Goal: Transaction & Acquisition: Purchase product/service

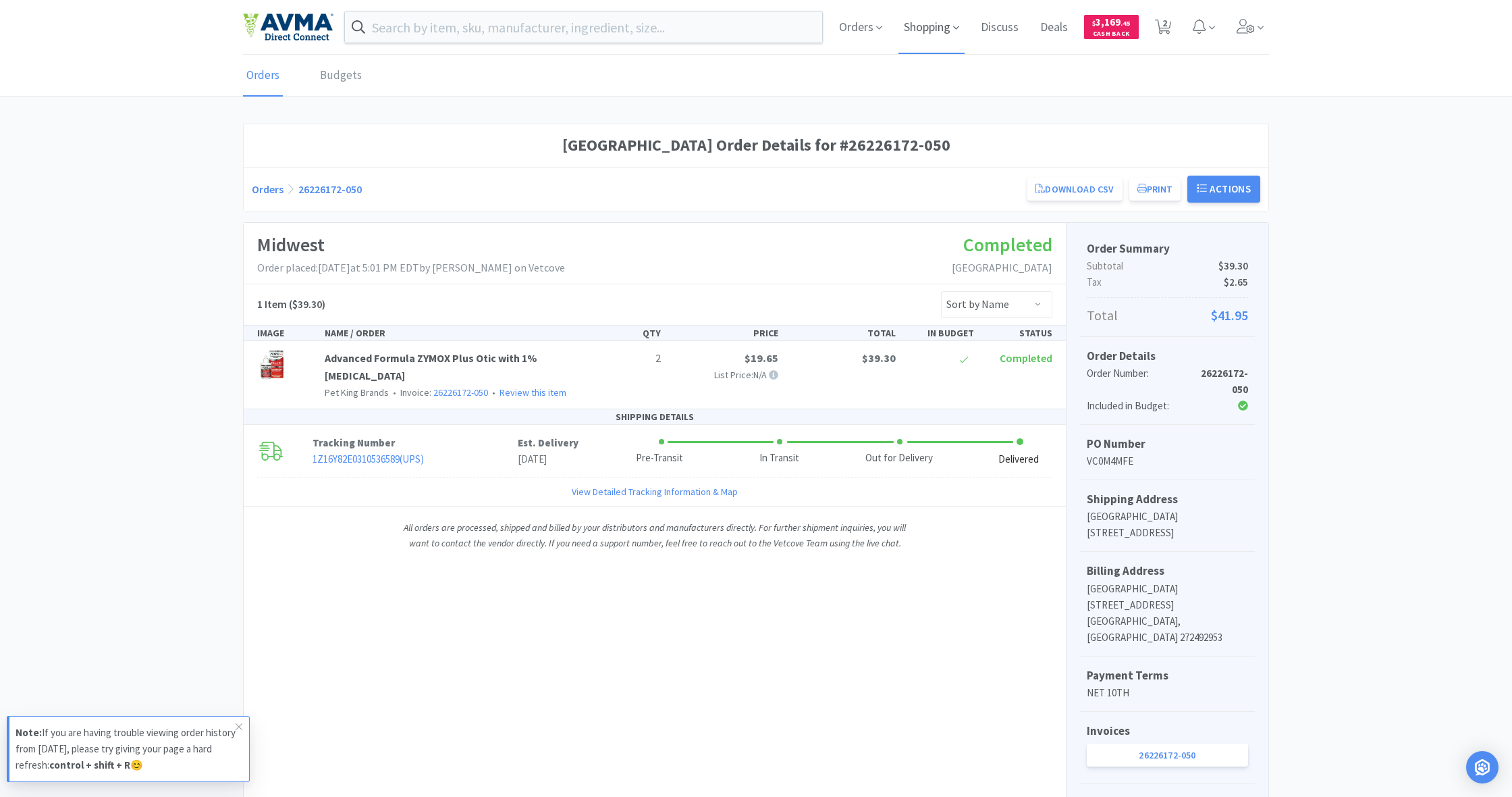
click at [926, 29] on span "Shopping" at bounding box center [932, 27] width 66 height 54
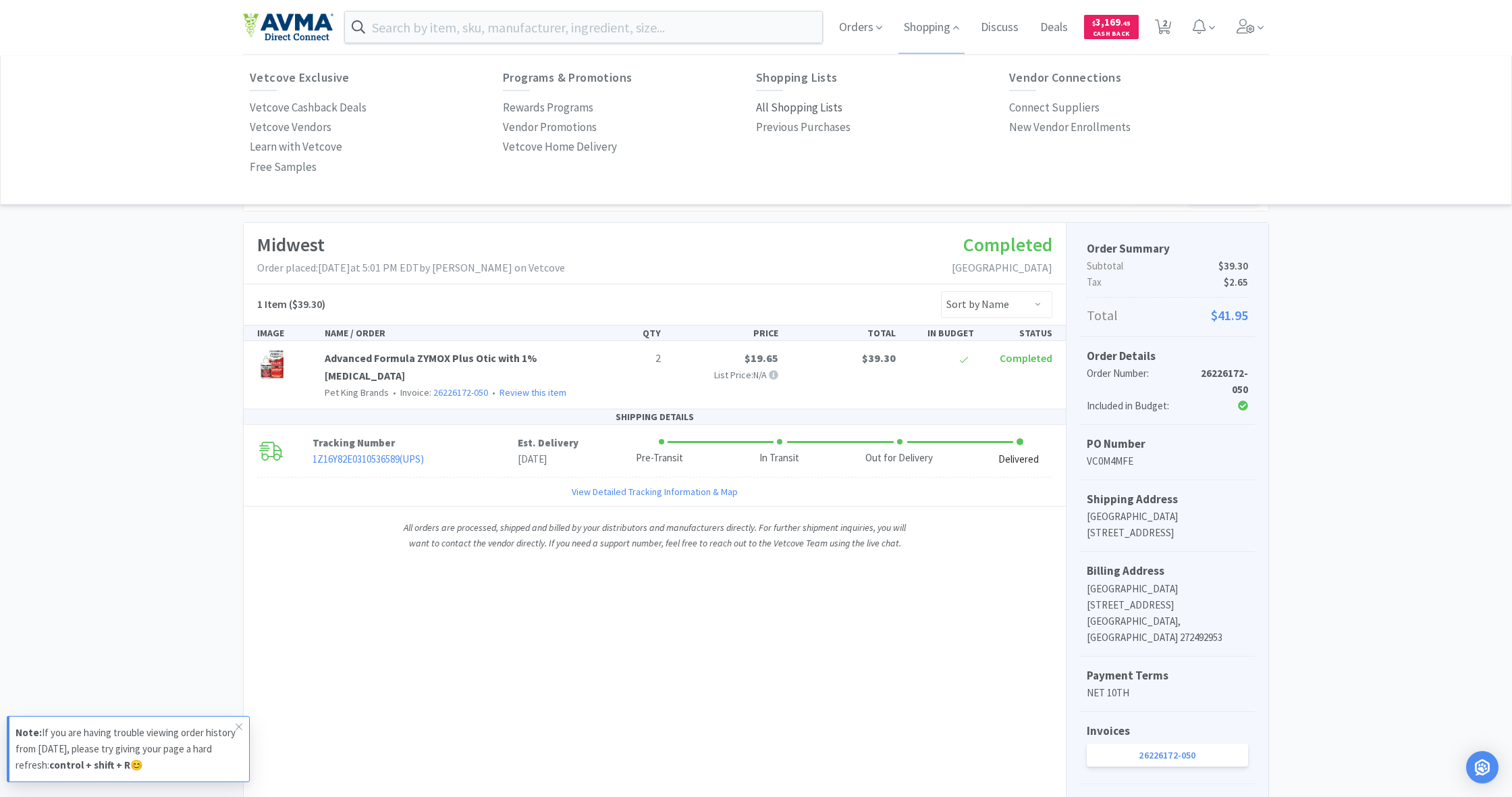
click at [804, 109] on p "All Shopping Lists" at bounding box center [799, 108] width 87 height 18
select select "6"
select select "1"
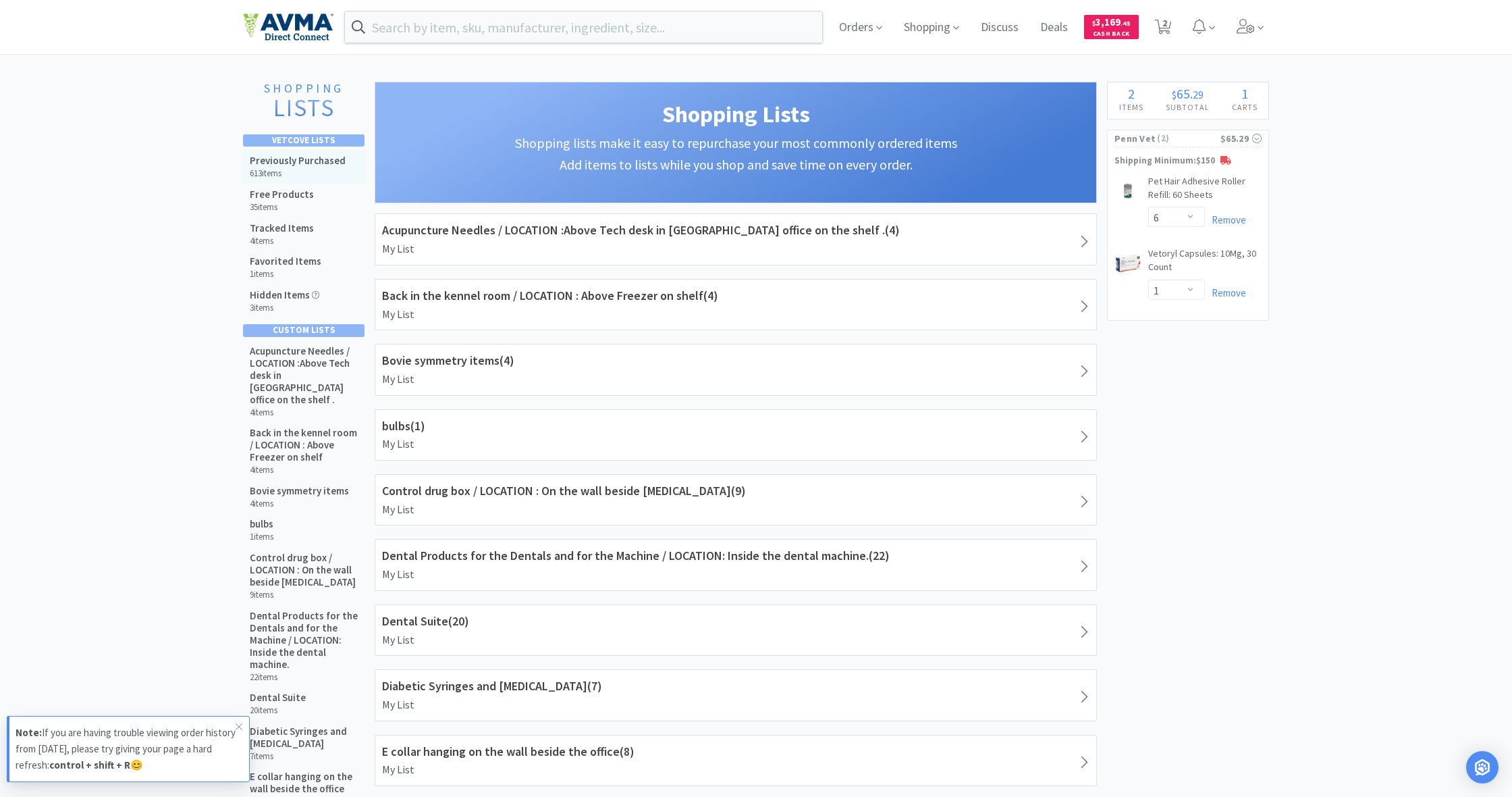
click at [285, 161] on h5 "Previously Purchased" at bounding box center [297, 161] width 96 height 12
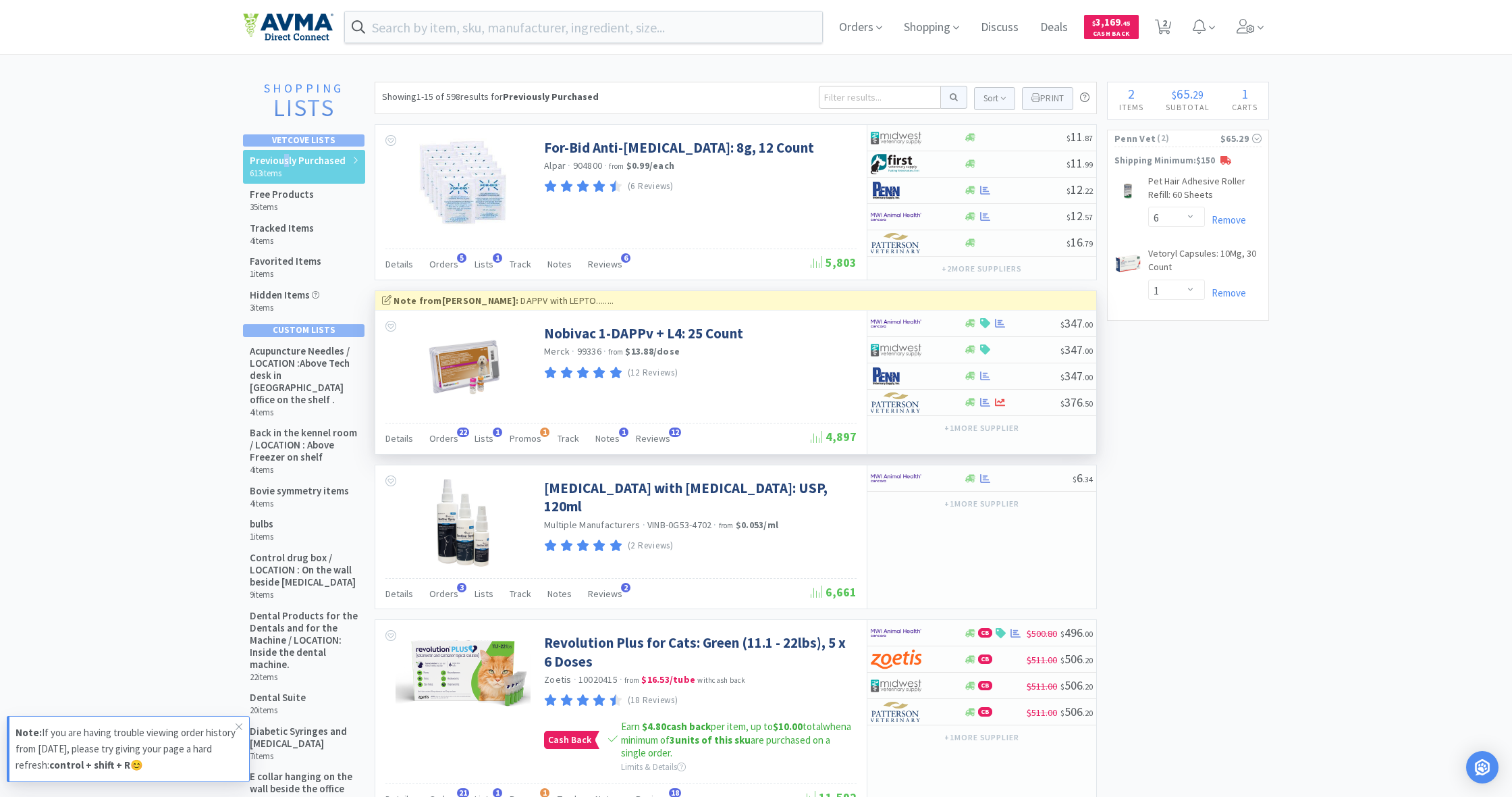
scroll to position [1, 0]
click at [239, 724] on icon at bounding box center [238, 726] width 8 height 11
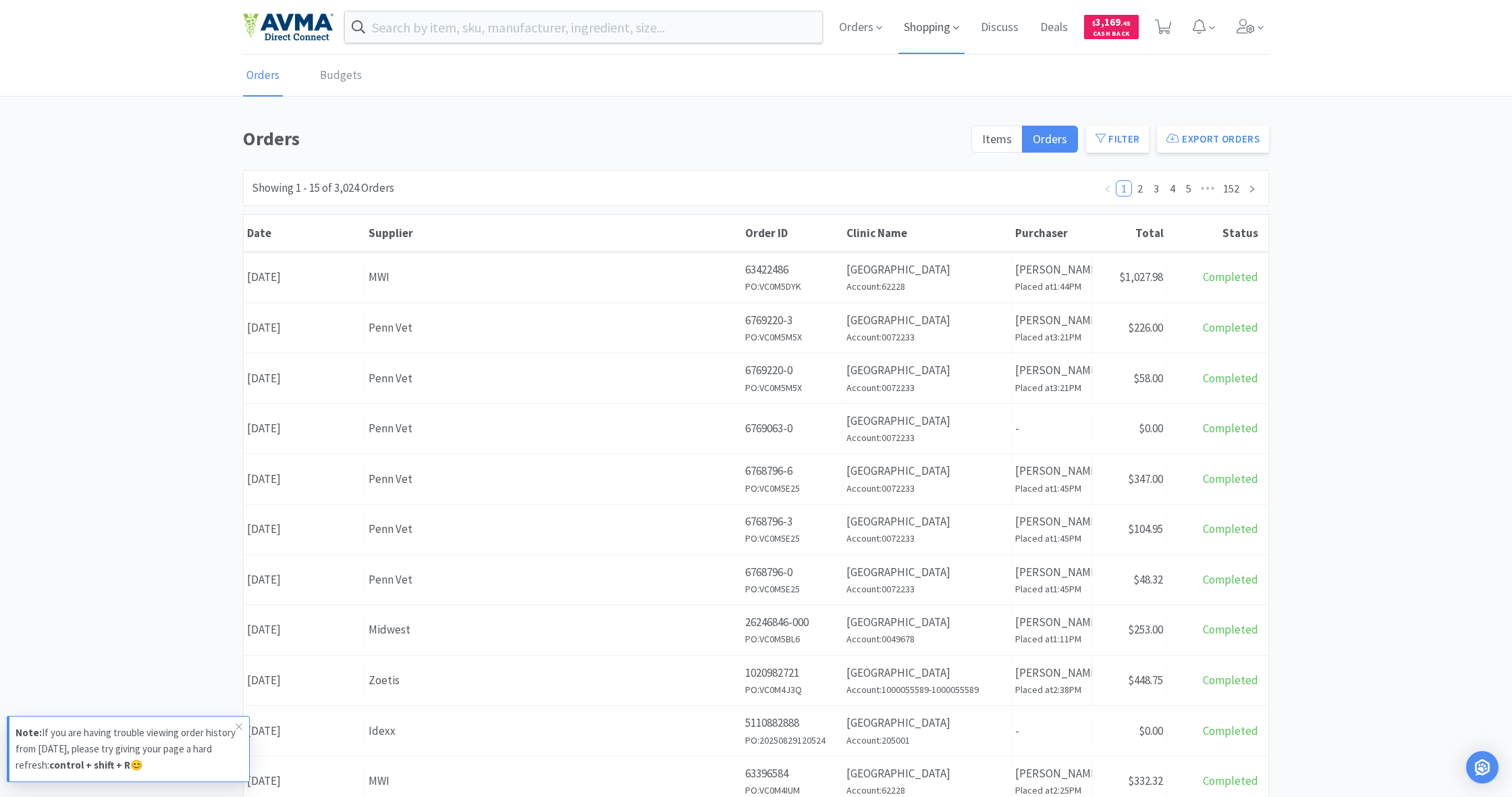
click at [925, 26] on span "Shopping" at bounding box center [932, 27] width 66 height 54
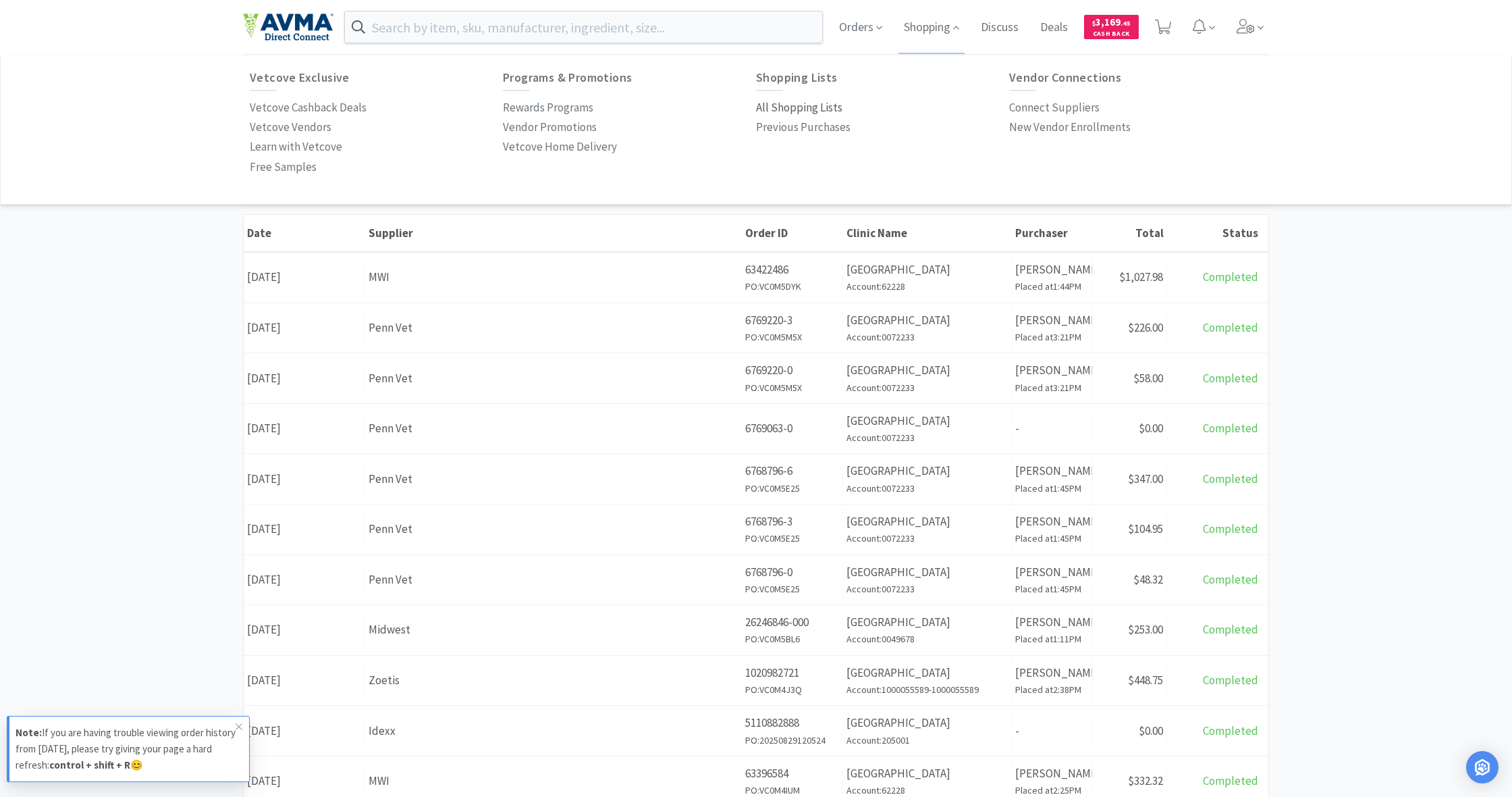
click at [786, 102] on p "All Shopping Lists" at bounding box center [799, 108] width 87 height 18
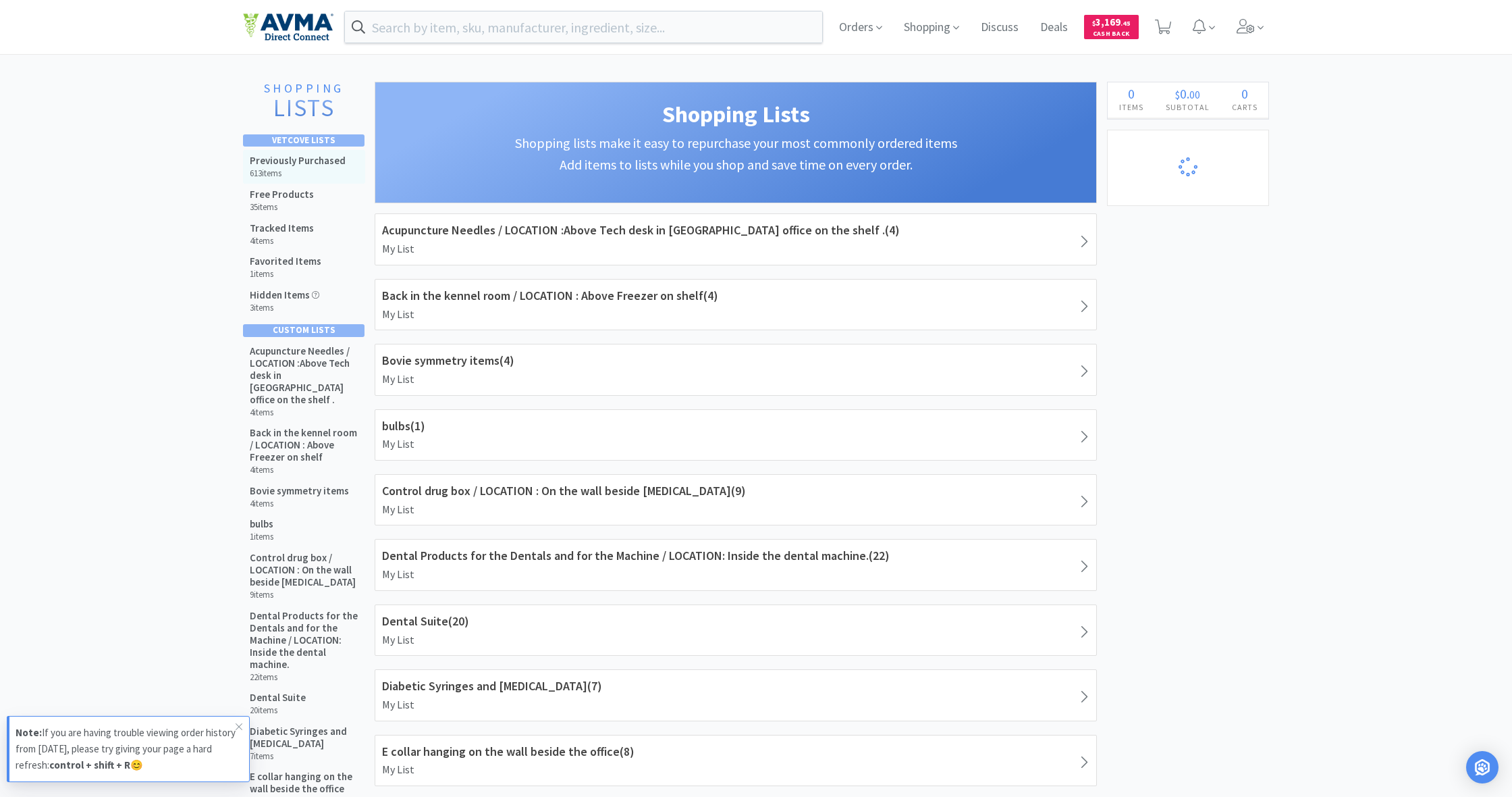
select select "6"
select select "1"
click at [296, 163] on h5 "Previously Purchased" at bounding box center [297, 161] width 96 height 12
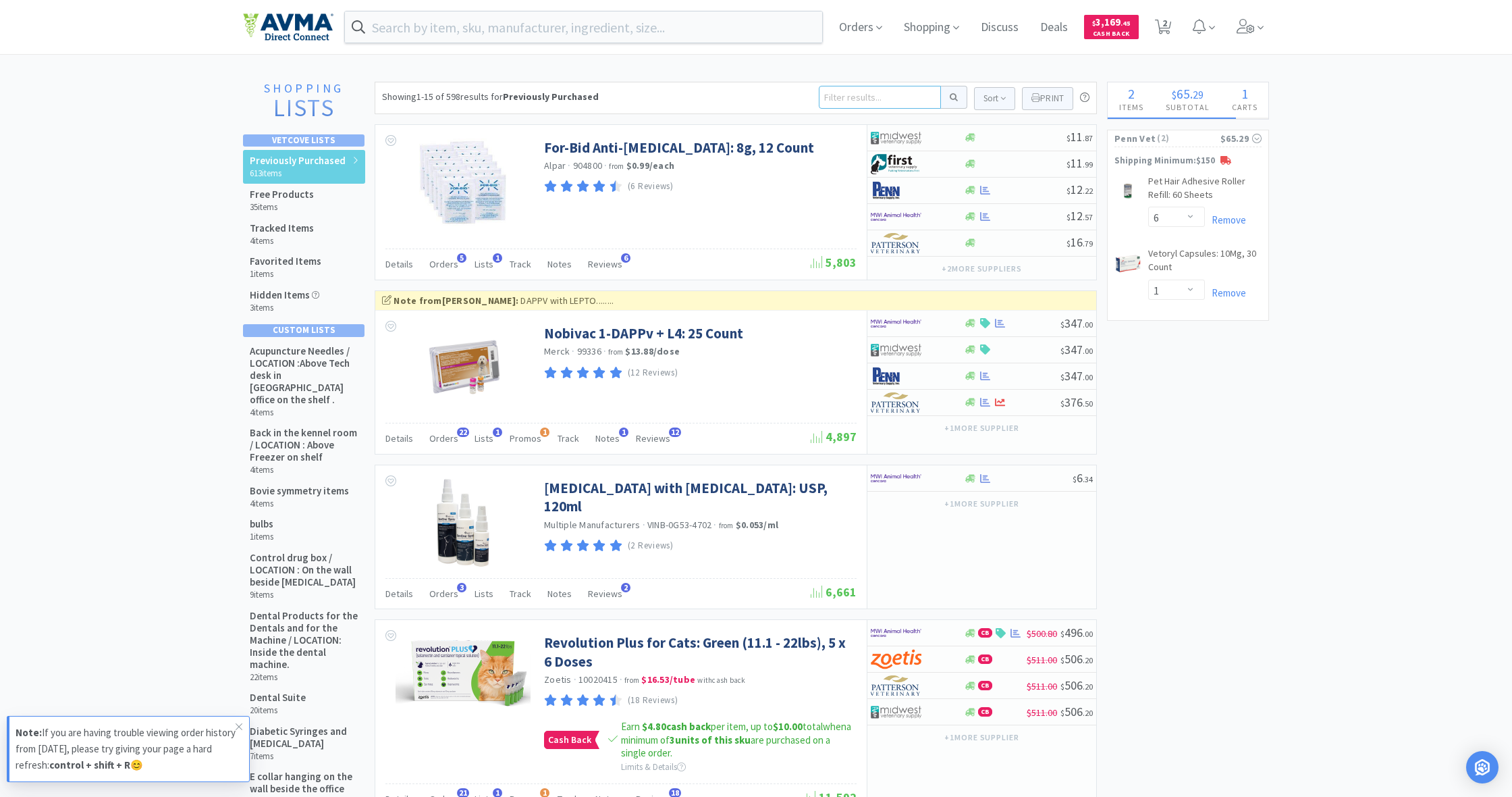
click at [834, 95] on input at bounding box center [880, 97] width 122 height 23
type input "enrofloxcin"
click at [951, 97] on button at bounding box center [953, 97] width 26 height 23
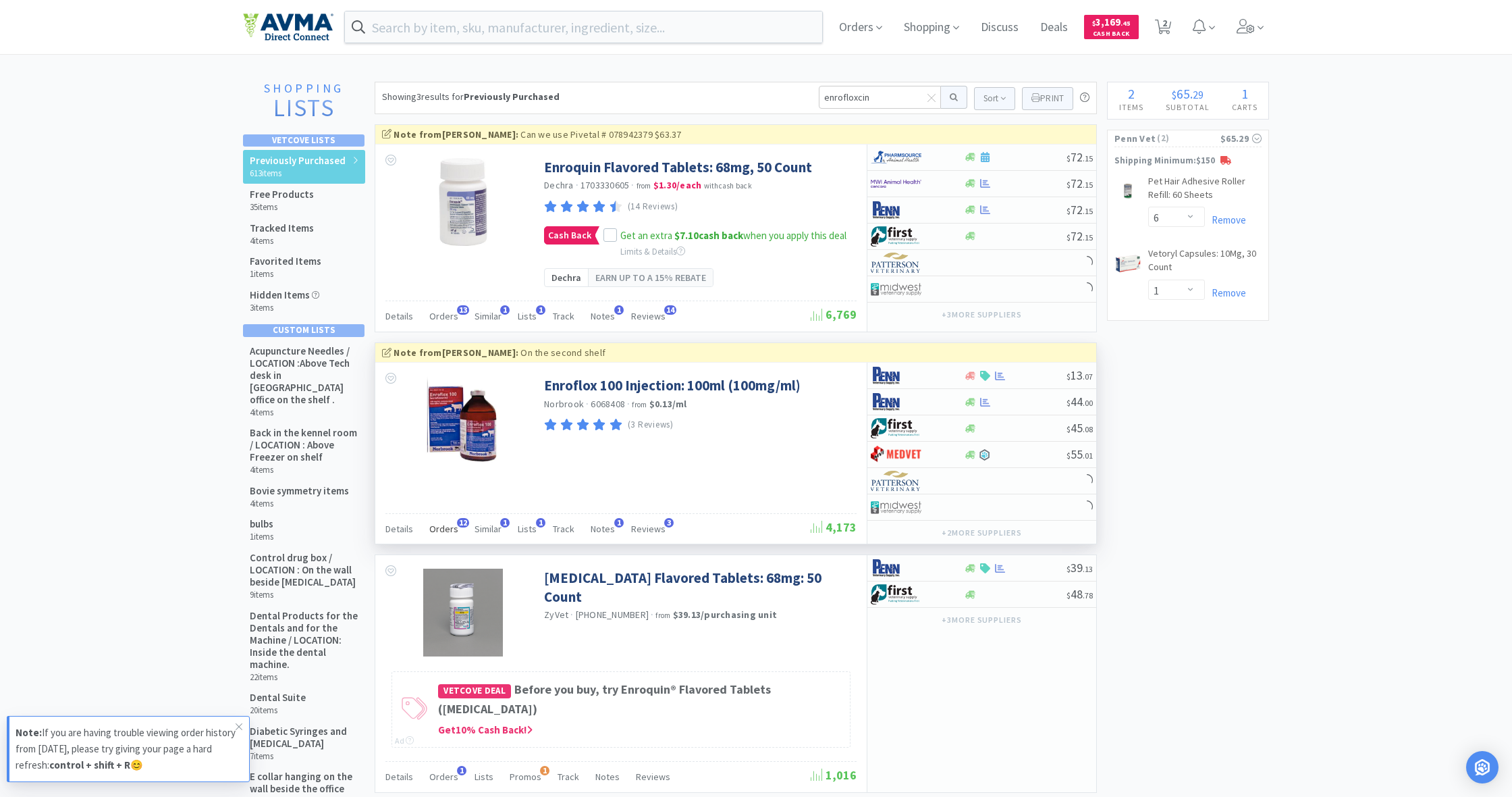
click at [444, 529] on span "Orders" at bounding box center [443, 529] width 29 height 12
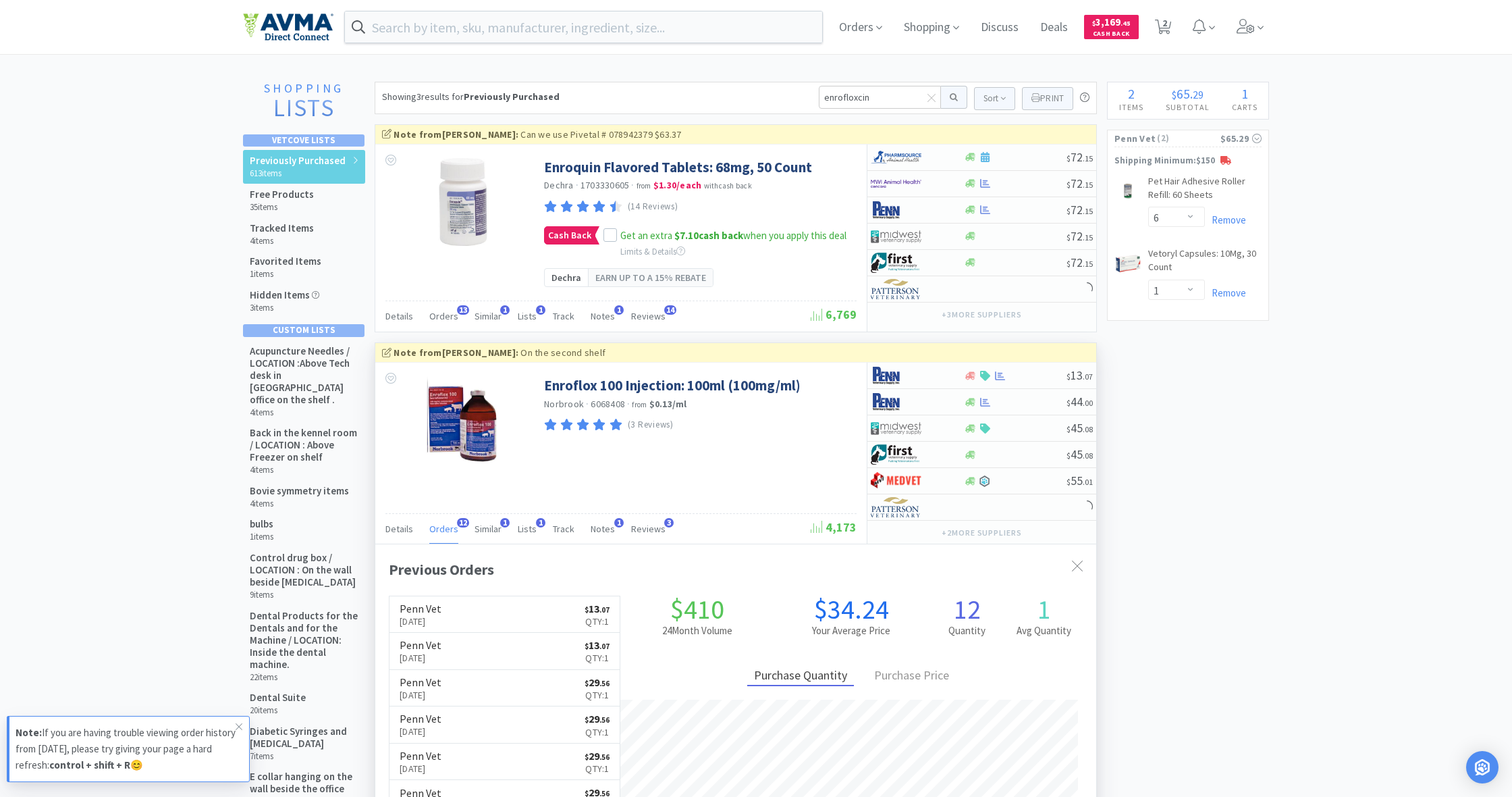
scroll to position [362, 721]
click at [971, 374] on icon at bounding box center [970, 375] width 10 height 8
select select "1"
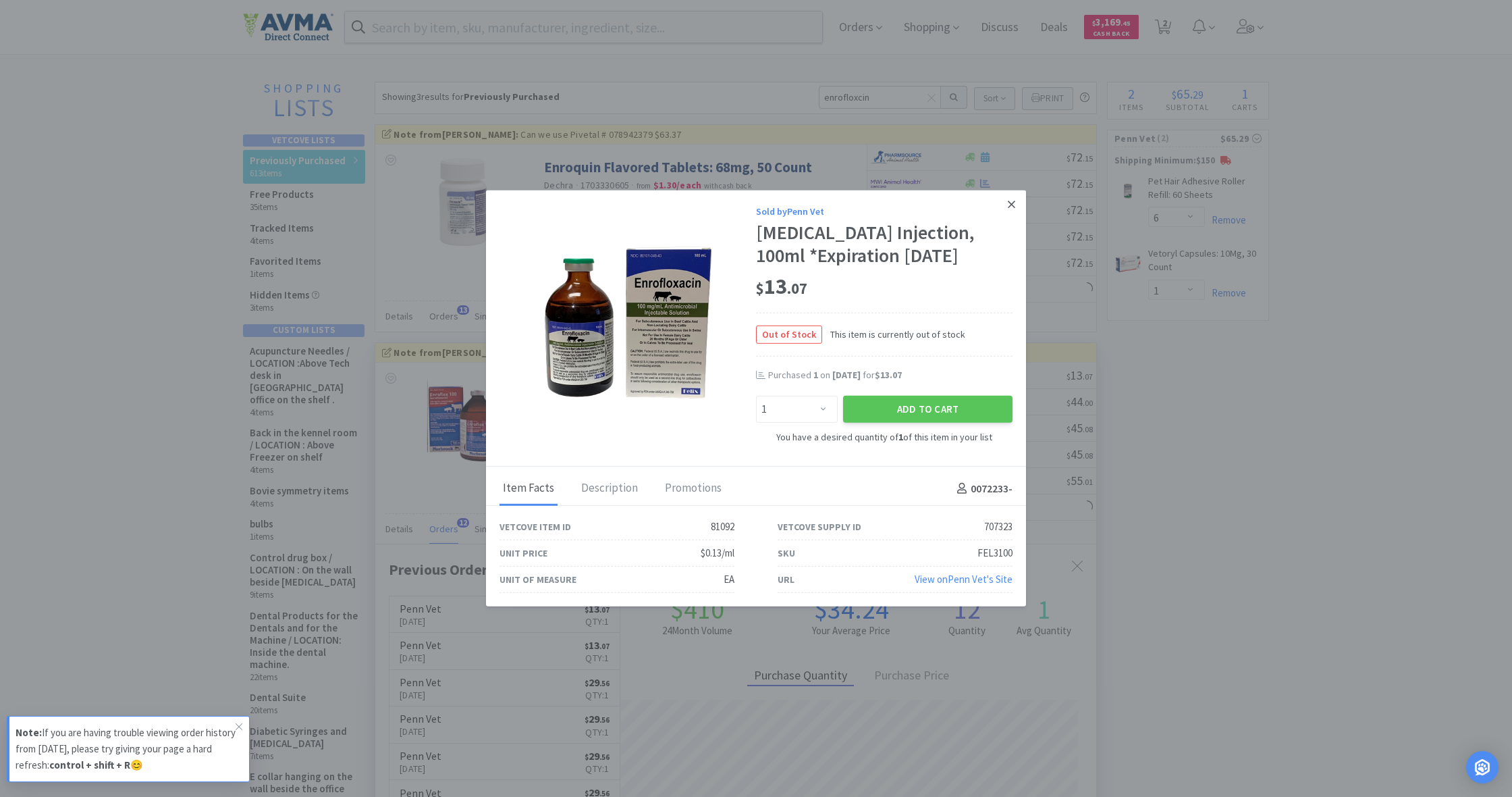
click at [1011, 203] on icon at bounding box center [1010, 204] width 7 height 12
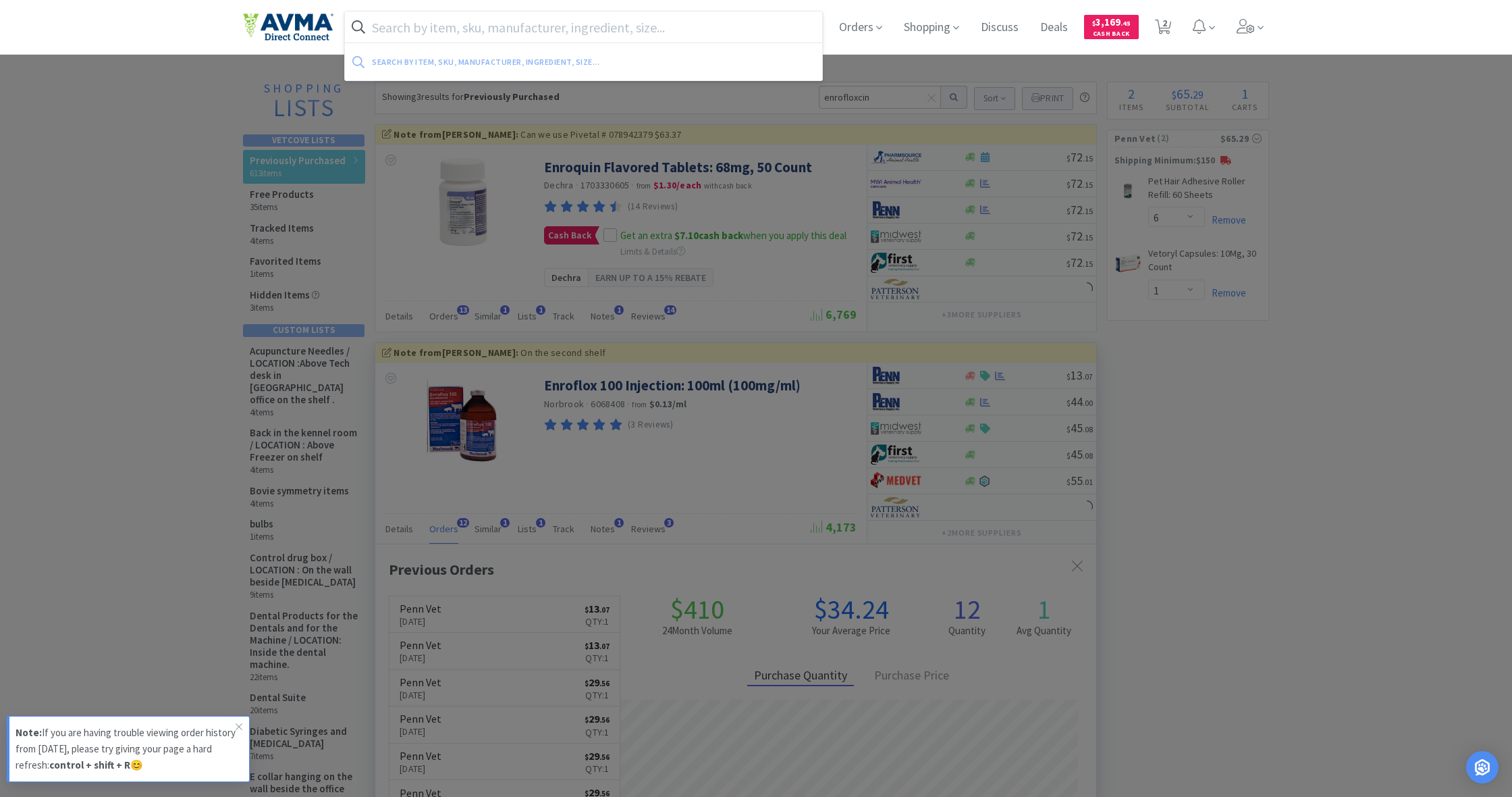
click at [404, 29] on input "text" at bounding box center [583, 27] width 477 height 31
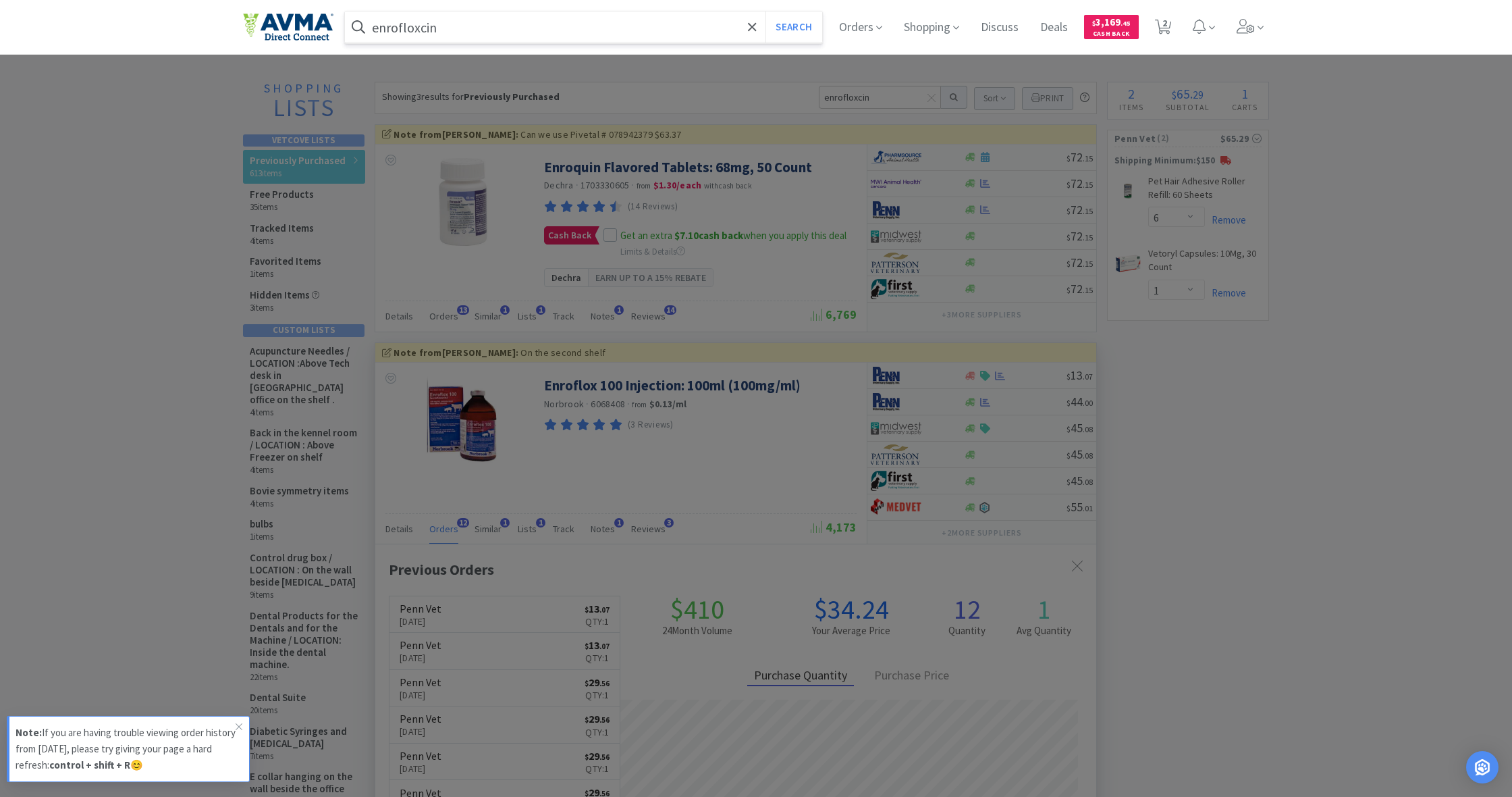
type input "enrofloxcin"
click at [792, 27] on button "Search" at bounding box center [793, 27] width 56 height 31
select select "6"
select select "1"
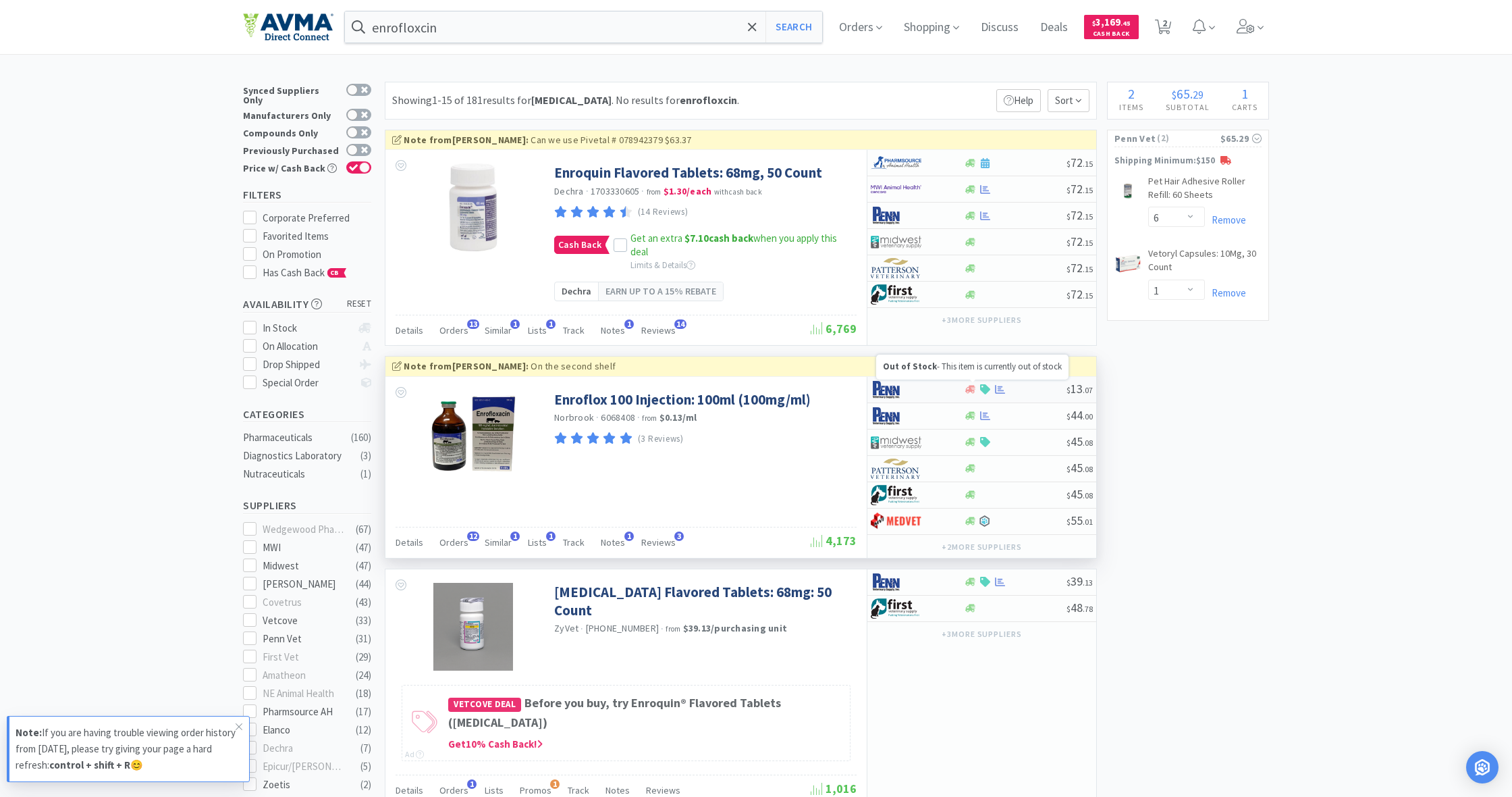
click at [970, 387] on icon at bounding box center [970, 389] width 10 height 8
select select "1"
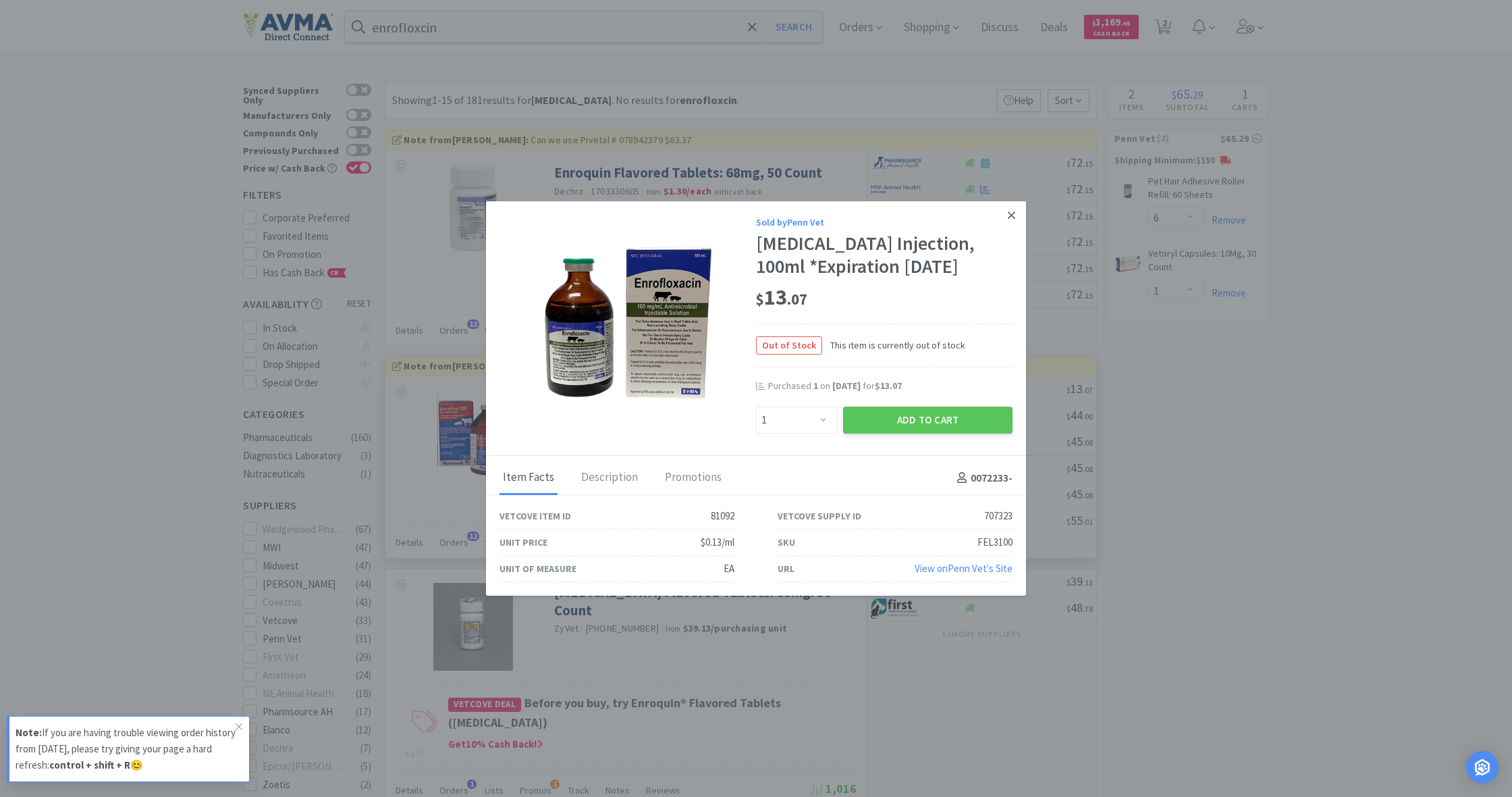
click at [1011, 213] on icon at bounding box center [1010, 215] width 7 height 12
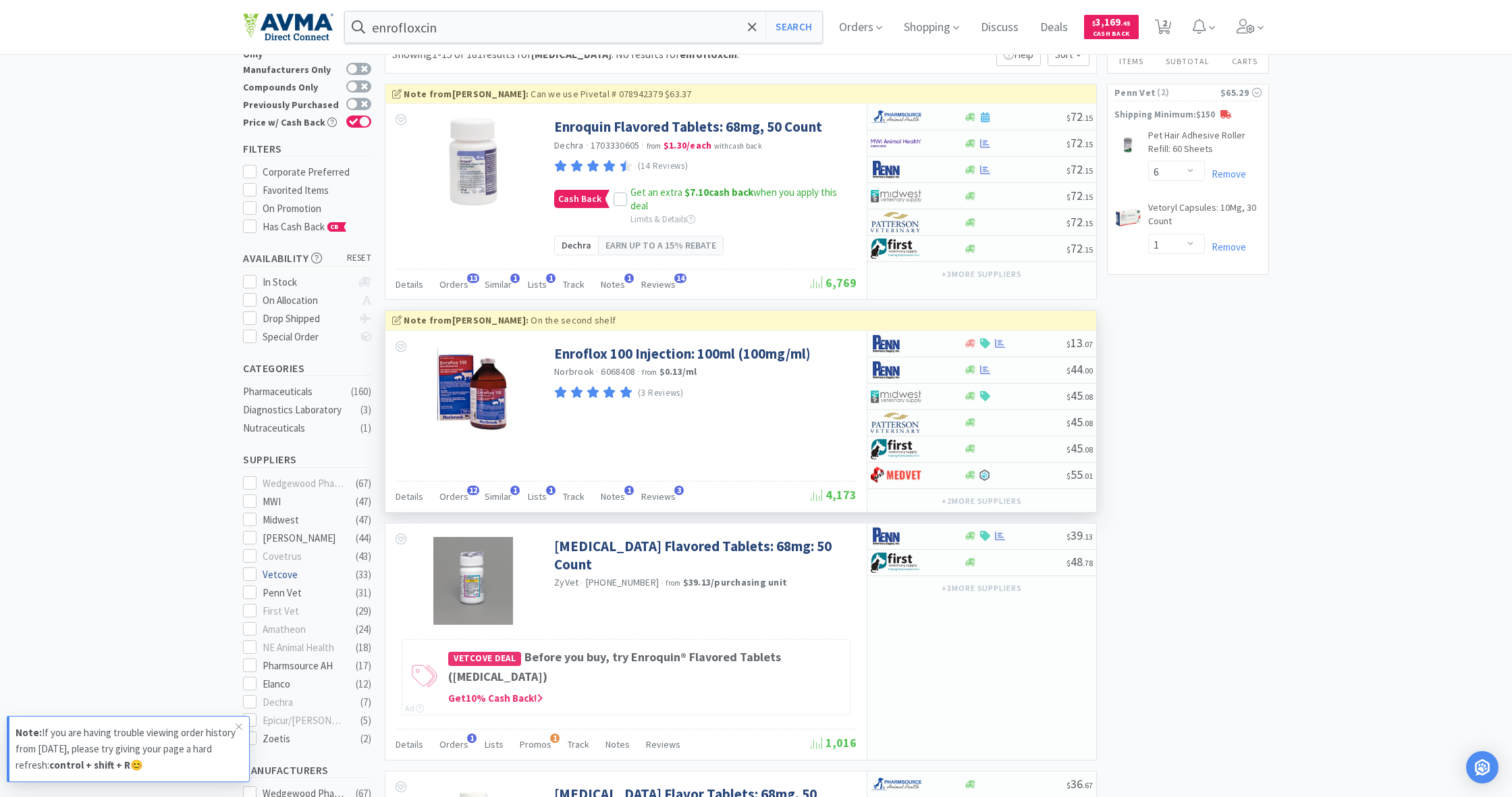
scroll to position [47, 0]
click at [239, 725] on icon at bounding box center [238, 726] width 8 height 11
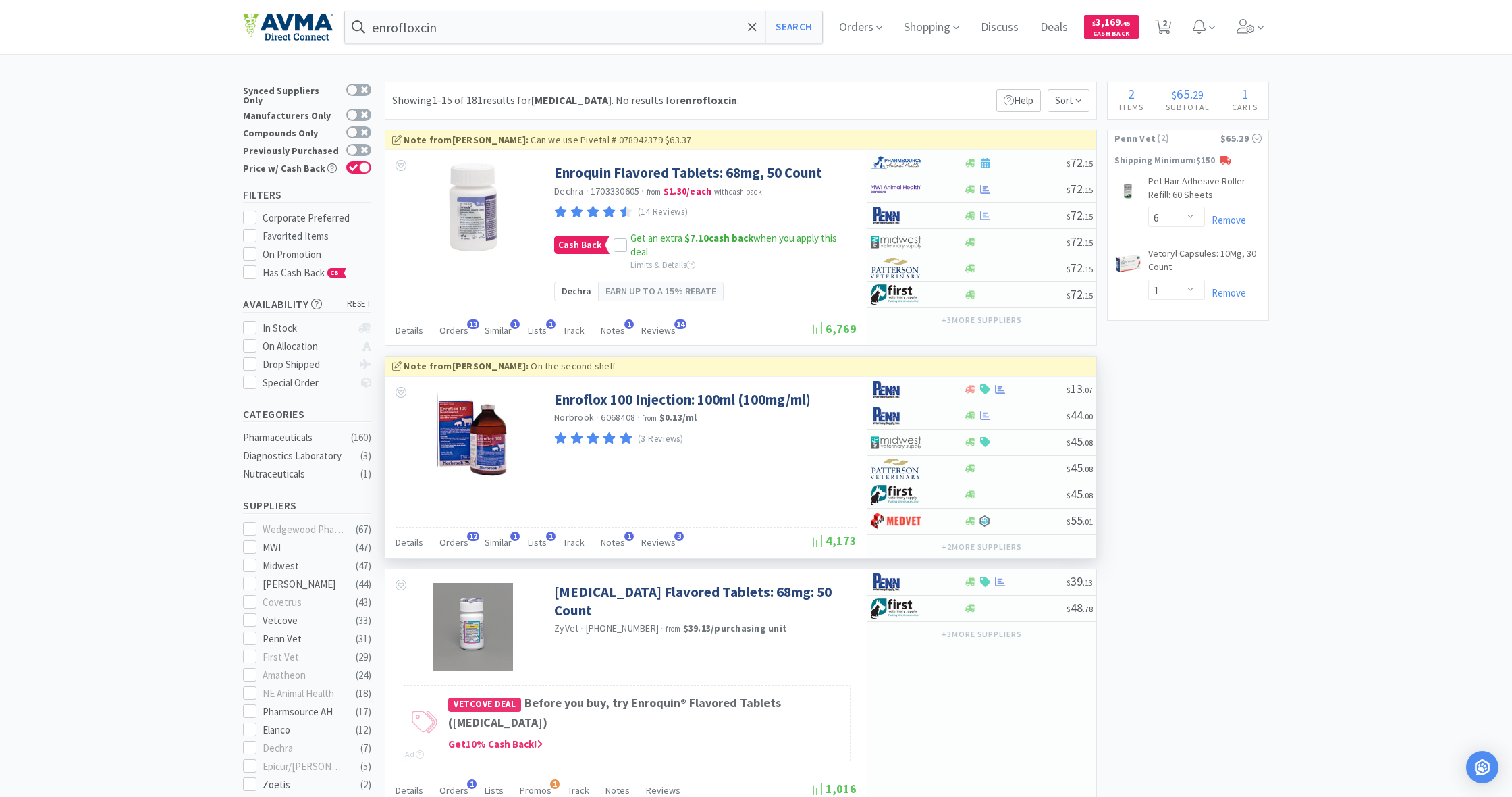
scroll to position [0, 0]
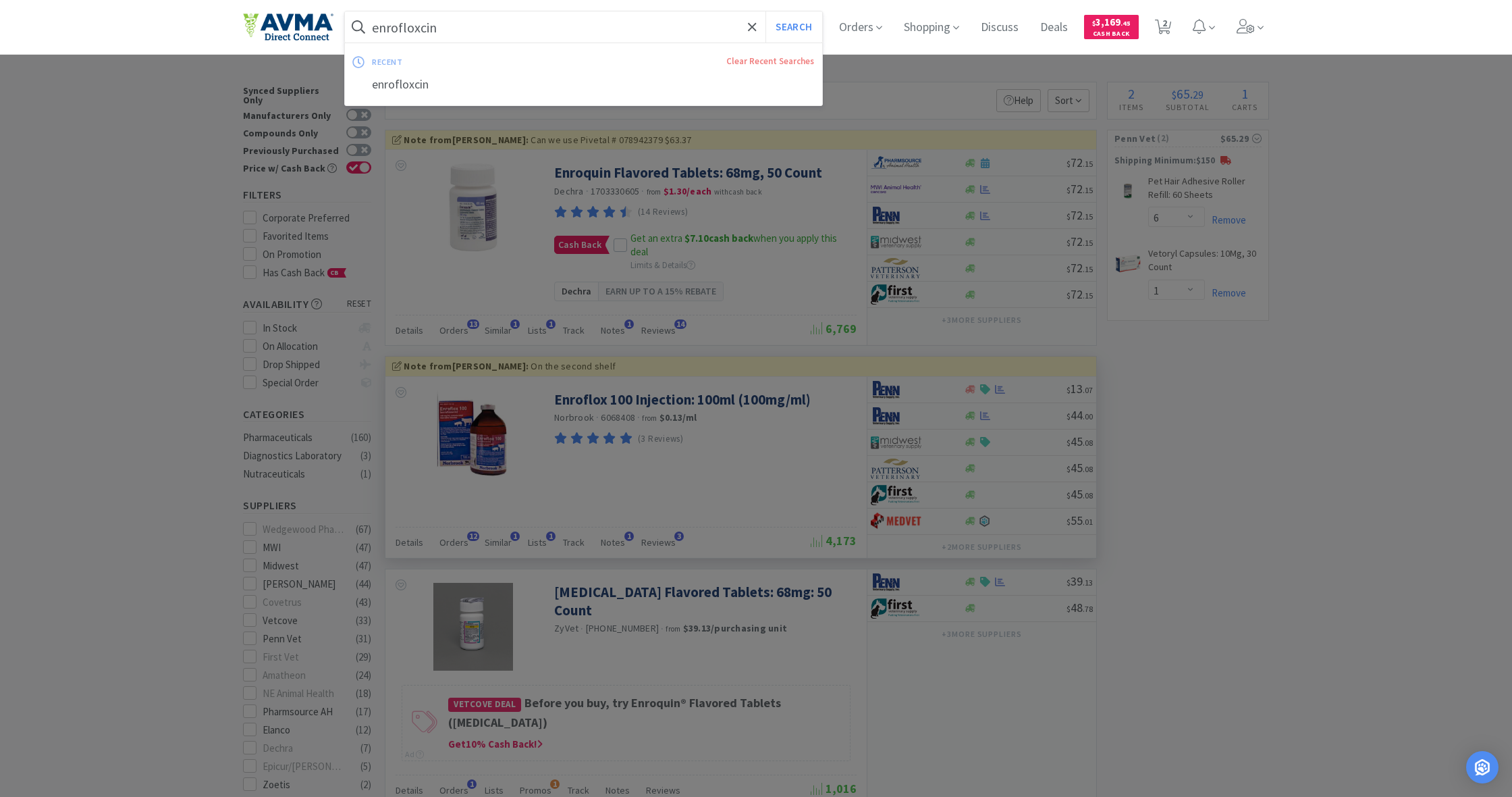
drag, startPoint x: 452, startPoint y: 28, endPoint x: 348, endPoint y: 28, distance: 104.0
click at [348, 28] on form "enrofloxcin Search" at bounding box center [583, 27] width 477 height 31
drag, startPoint x: 374, startPoint y: 25, endPoint x: 498, endPoint y: 35, distance: 124.4
click at [498, 35] on input "enrofloxcin" at bounding box center [583, 27] width 477 height 31
click at [872, 82] on div at bounding box center [756, 398] width 1512 height 797
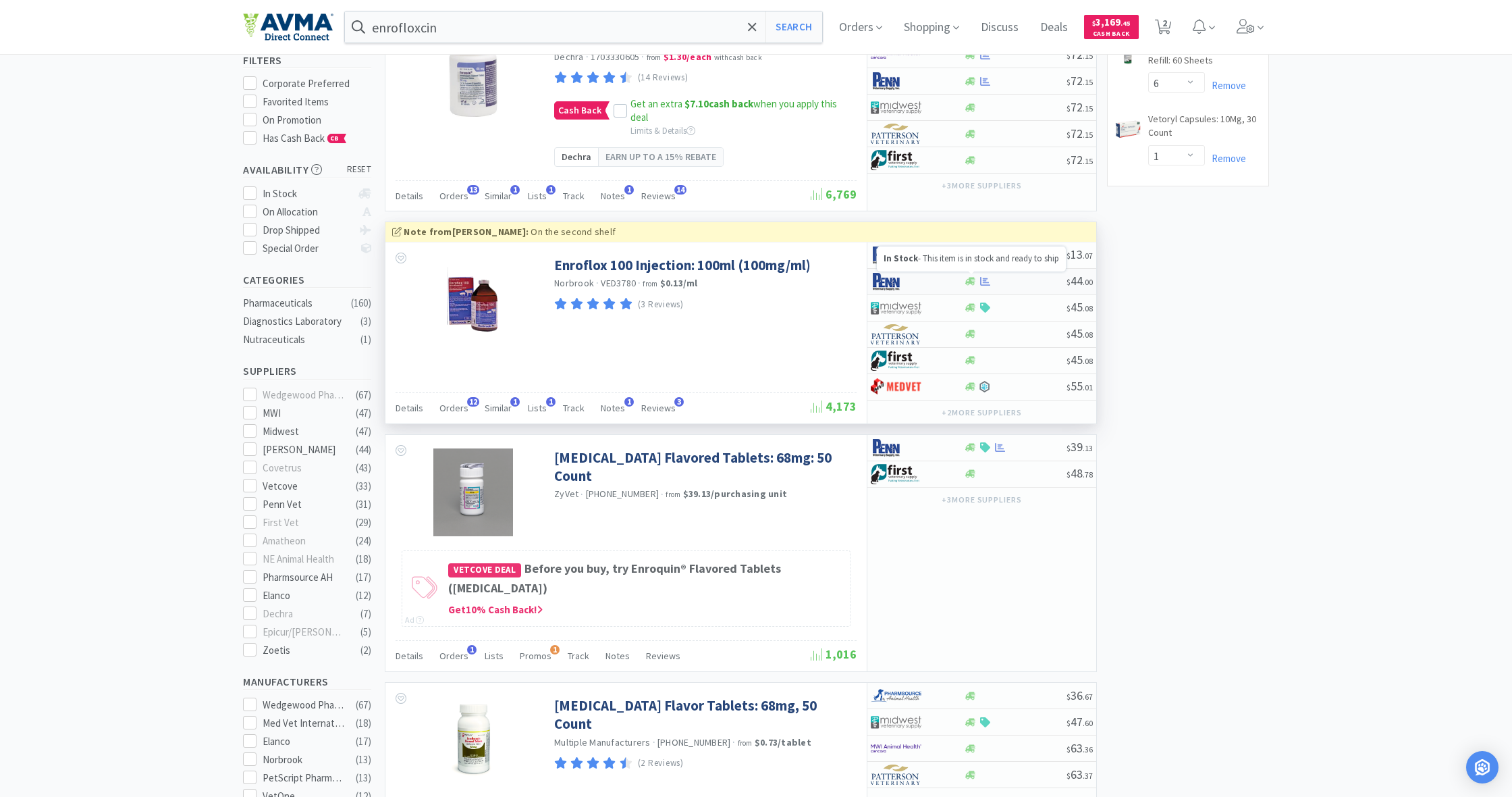
scroll to position [135, 0]
click at [971, 272] on div at bounding box center [970, 273] width 5 height 3
select select "1"
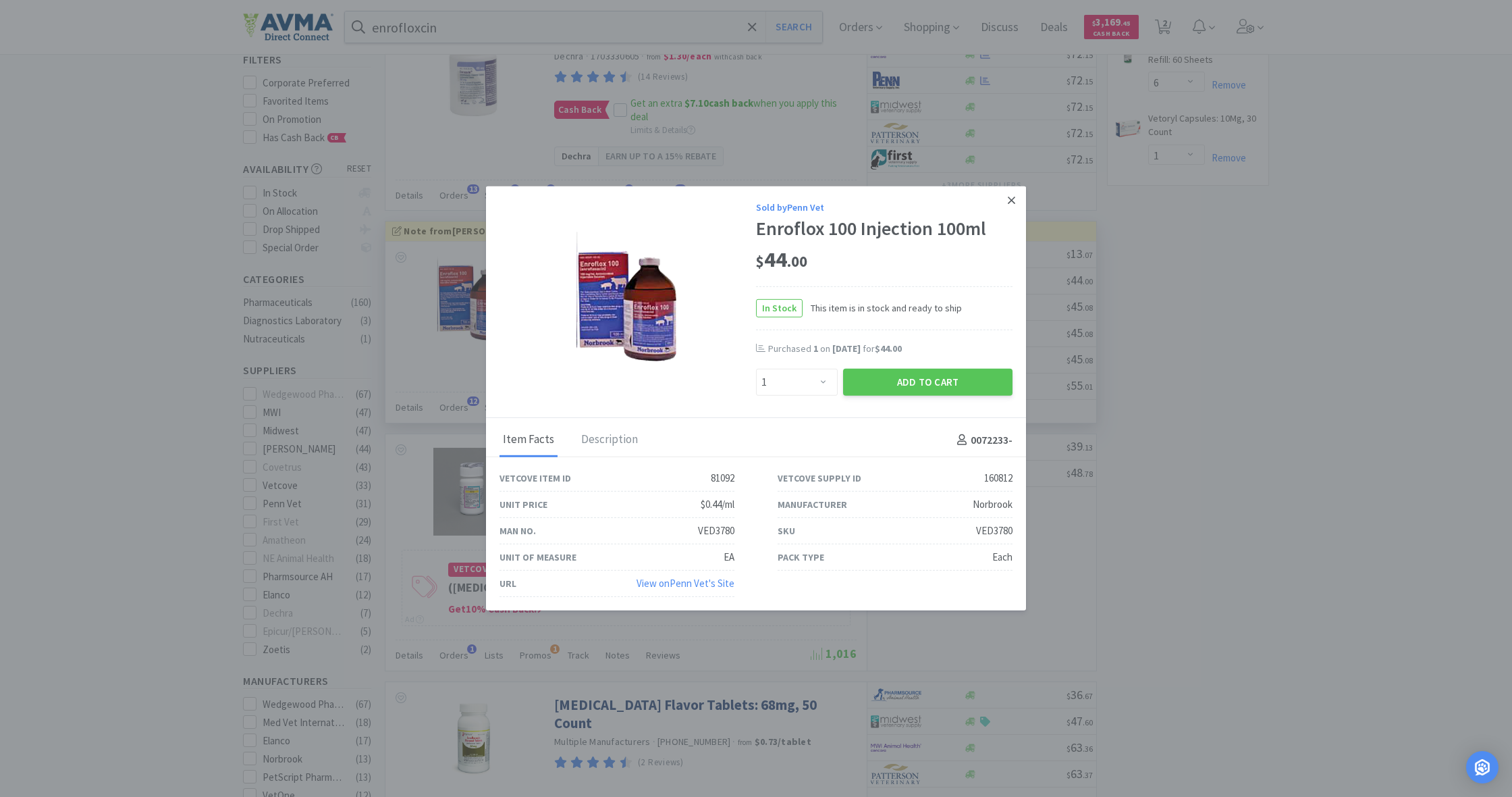
click at [1012, 196] on icon at bounding box center [1010, 200] width 7 height 12
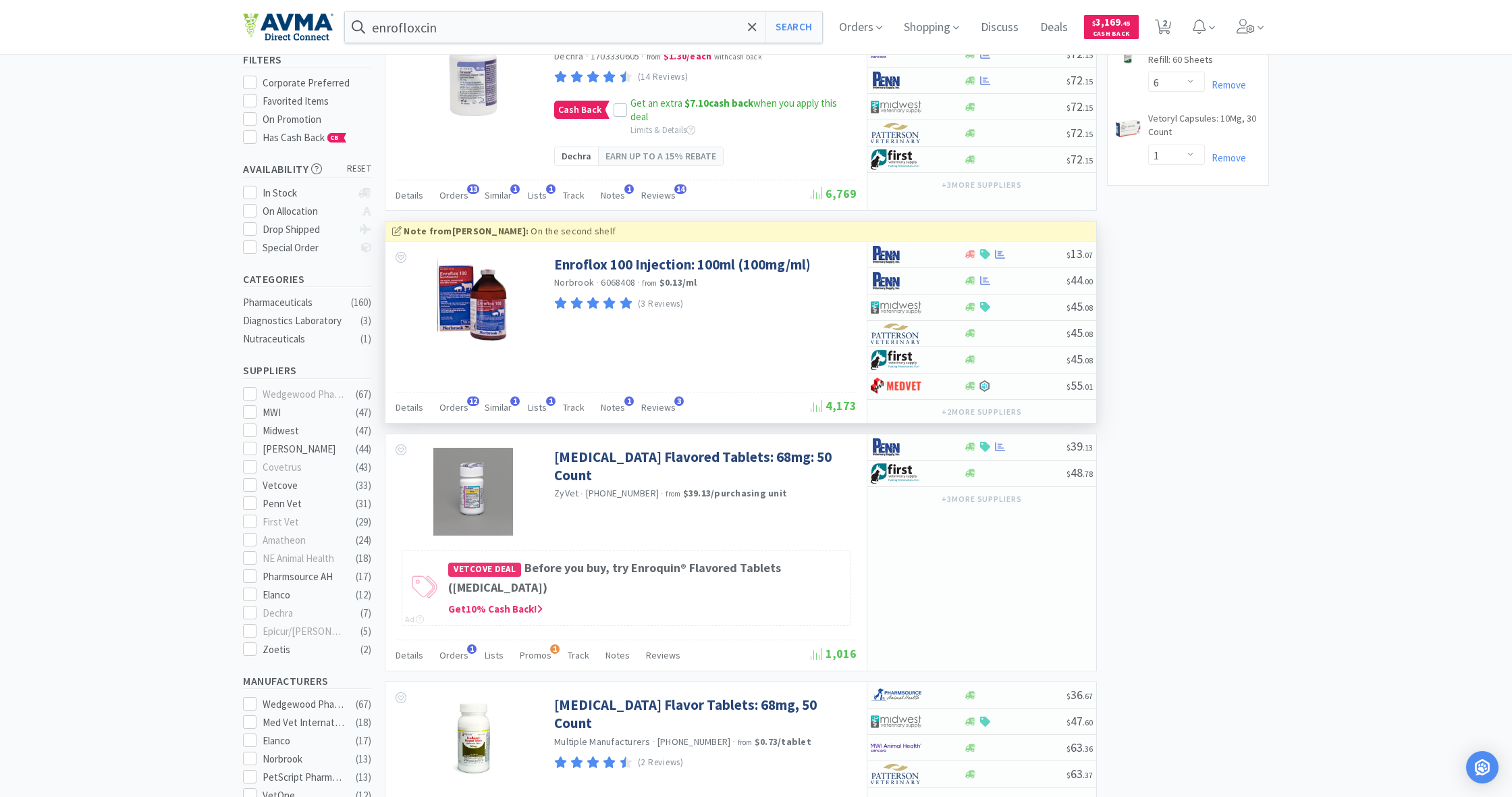
scroll to position [136, 0]
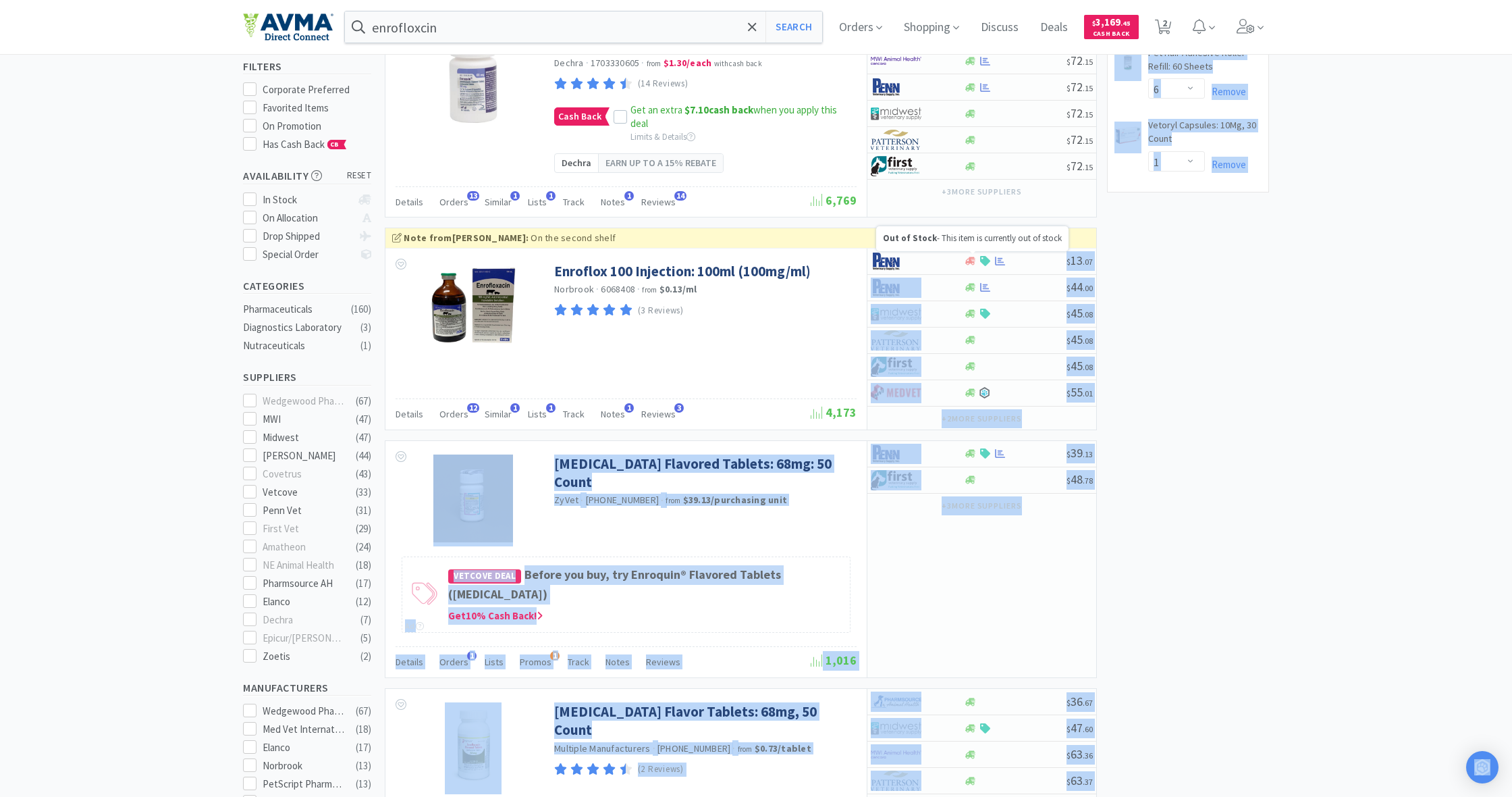
click at [971, 250] on body "enrofloxcin Search Orders Shopping Discuss Discuss Deals Deals $ 3,169 . 45 Cas…" at bounding box center [756, 269] width 1512 height 797
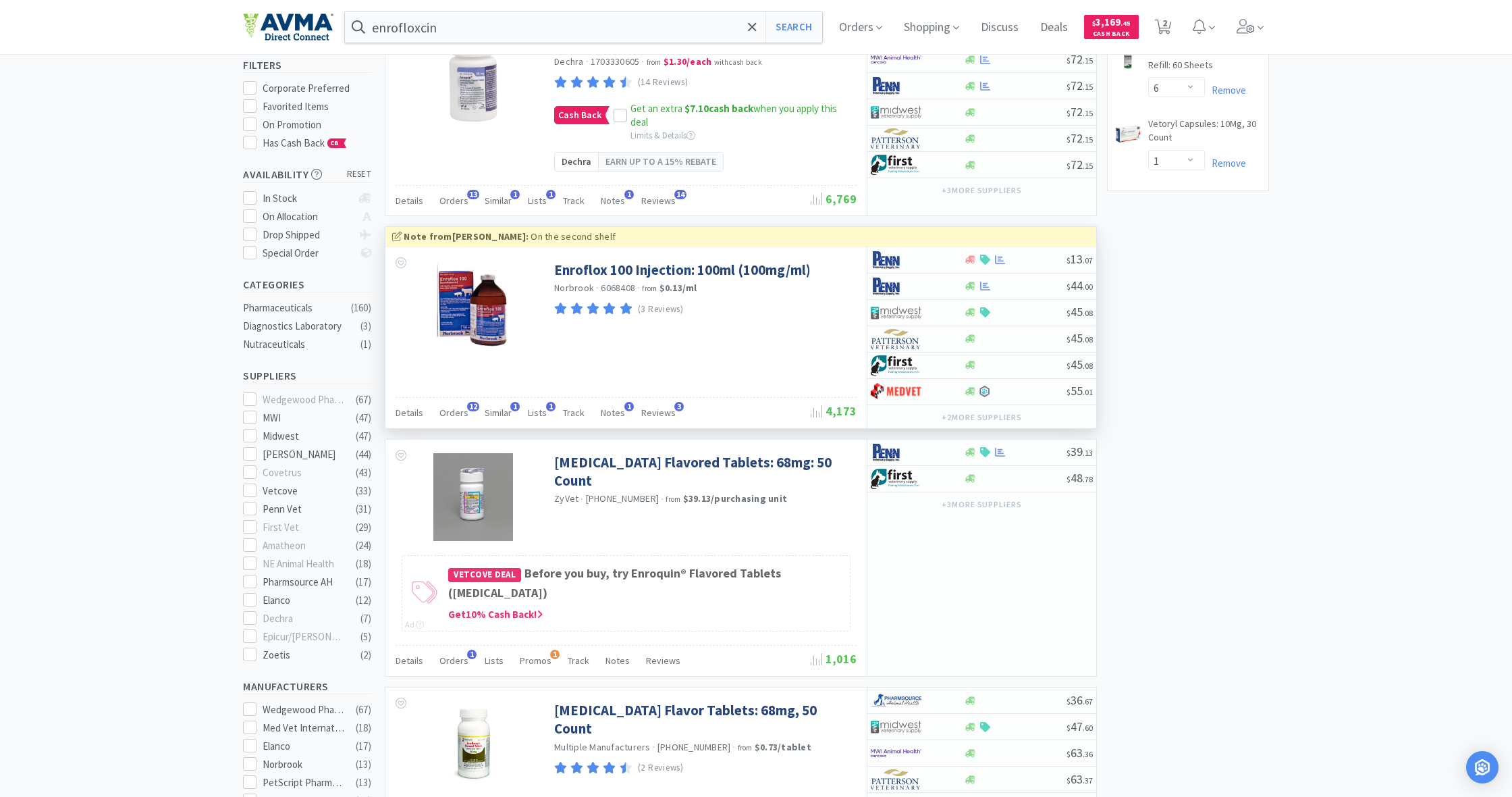
scroll to position [127, 0]
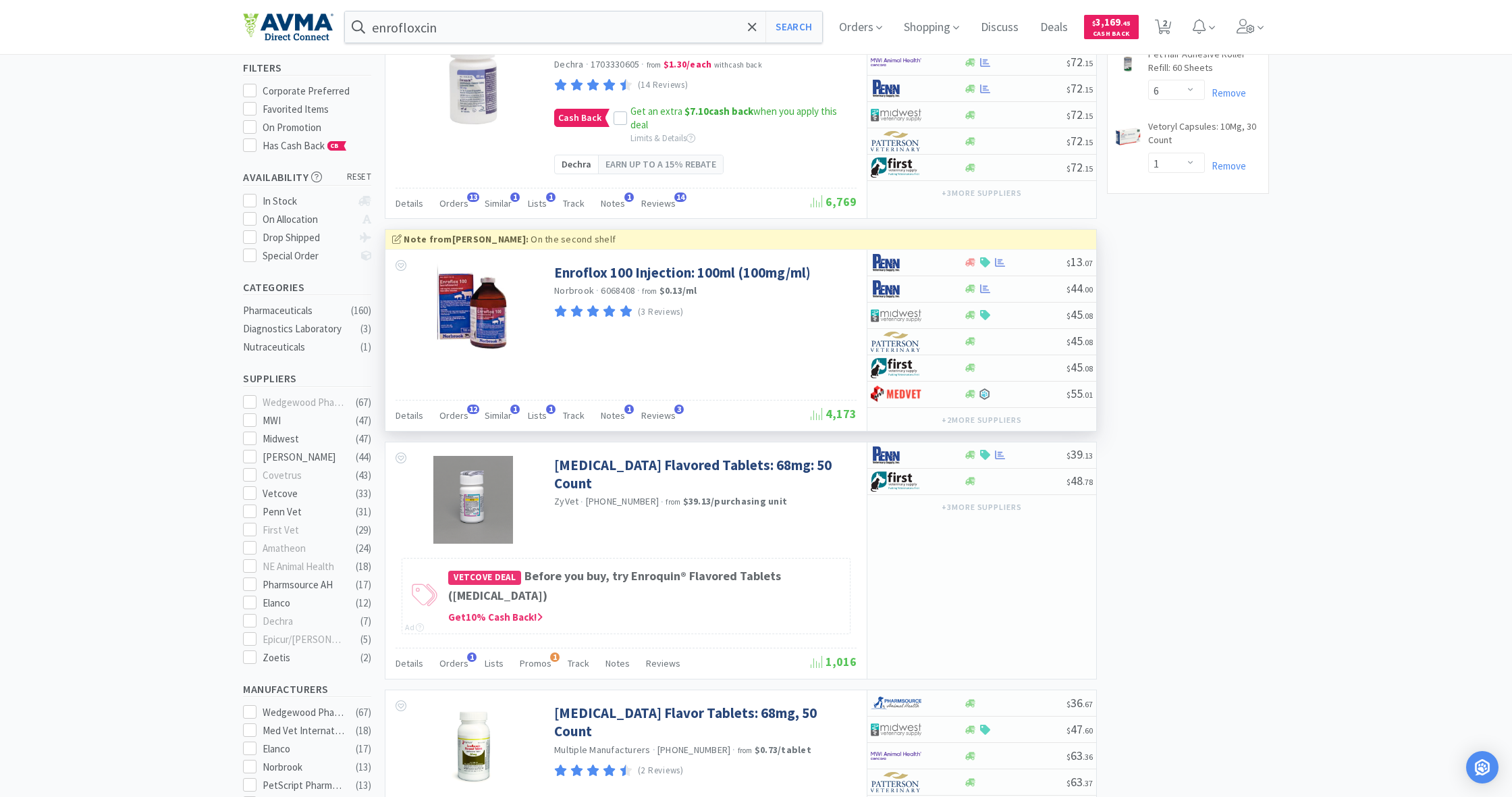
click at [785, 304] on div "(3 Reviews)" at bounding box center [704, 311] width 299 height 18
click at [969, 260] on icon at bounding box center [970, 262] width 10 height 8
select select "1"
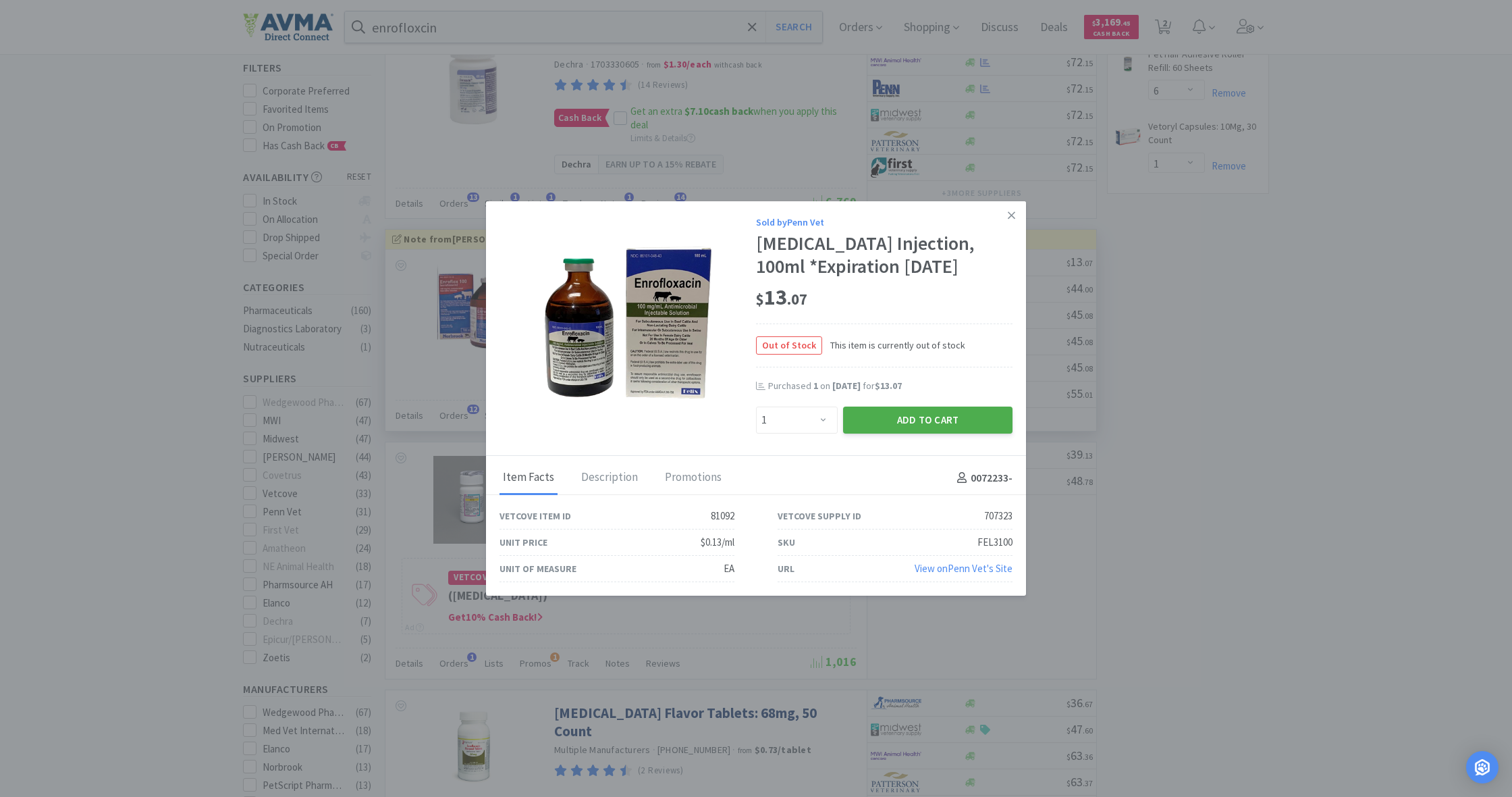
click at [933, 415] on button "Add to Cart" at bounding box center [928, 419] width 170 height 27
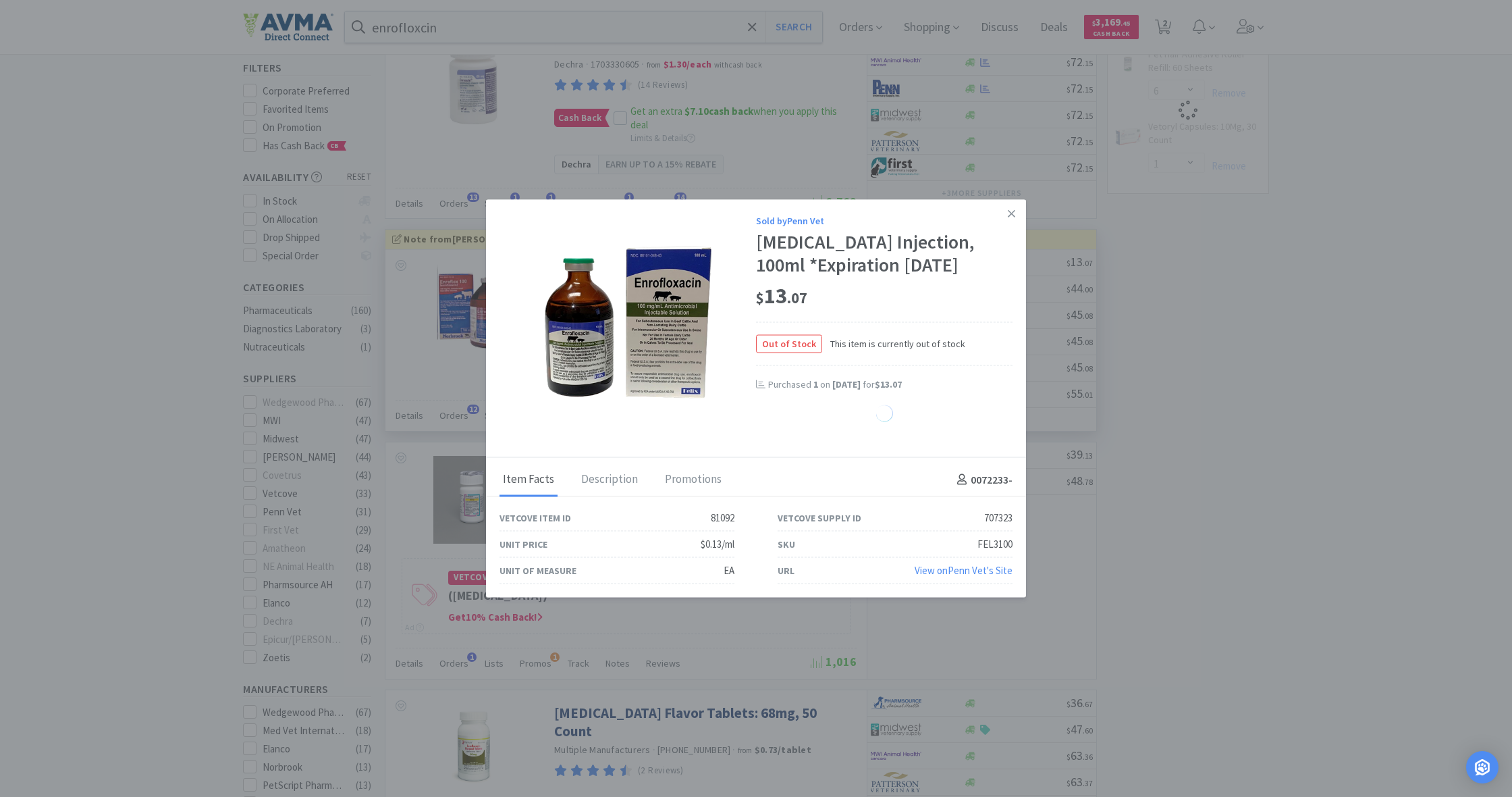
select select "1"
select select "6"
select select "1"
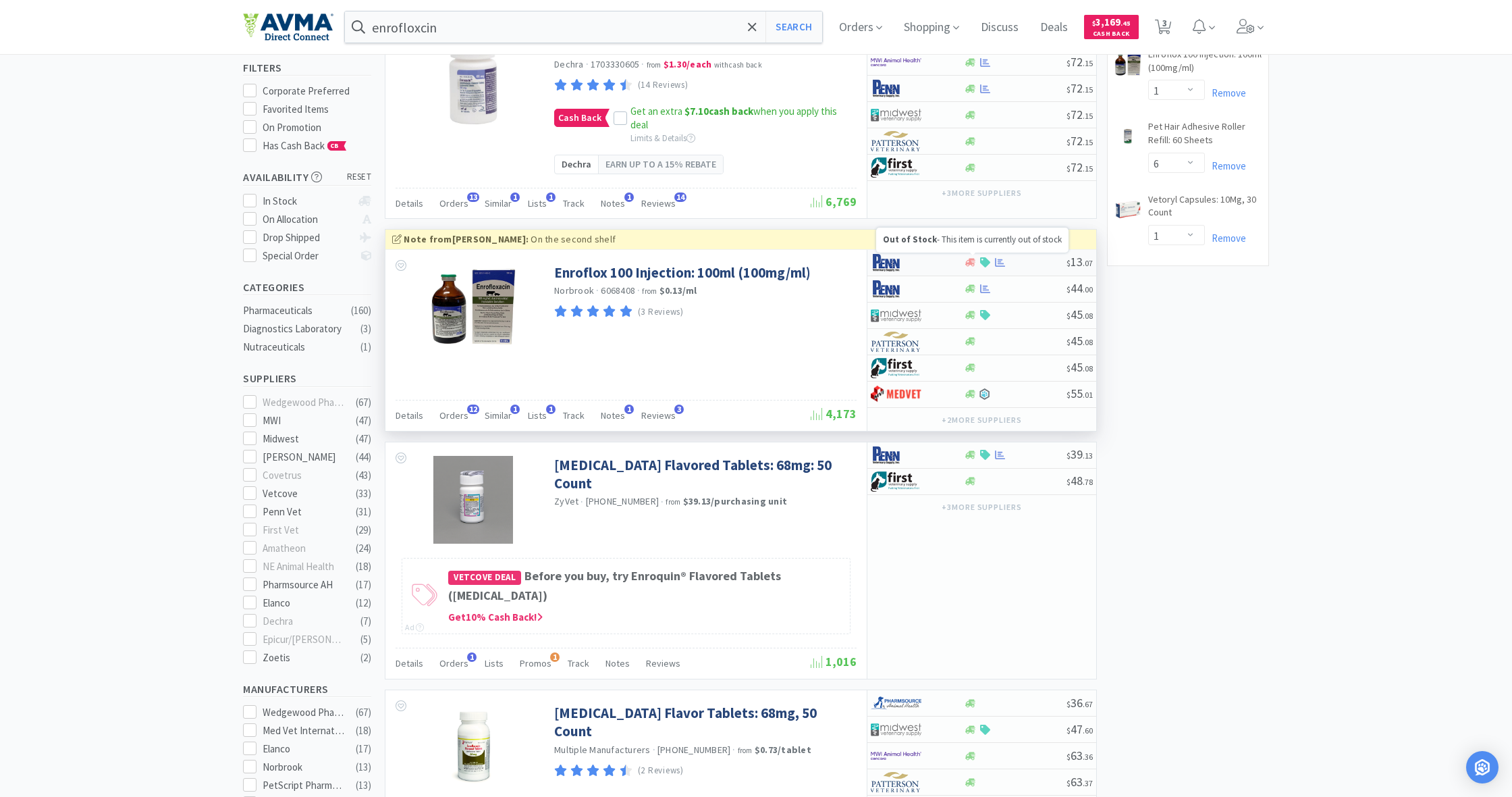
click at [971, 258] on icon at bounding box center [970, 262] width 10 height 8
select select "1"
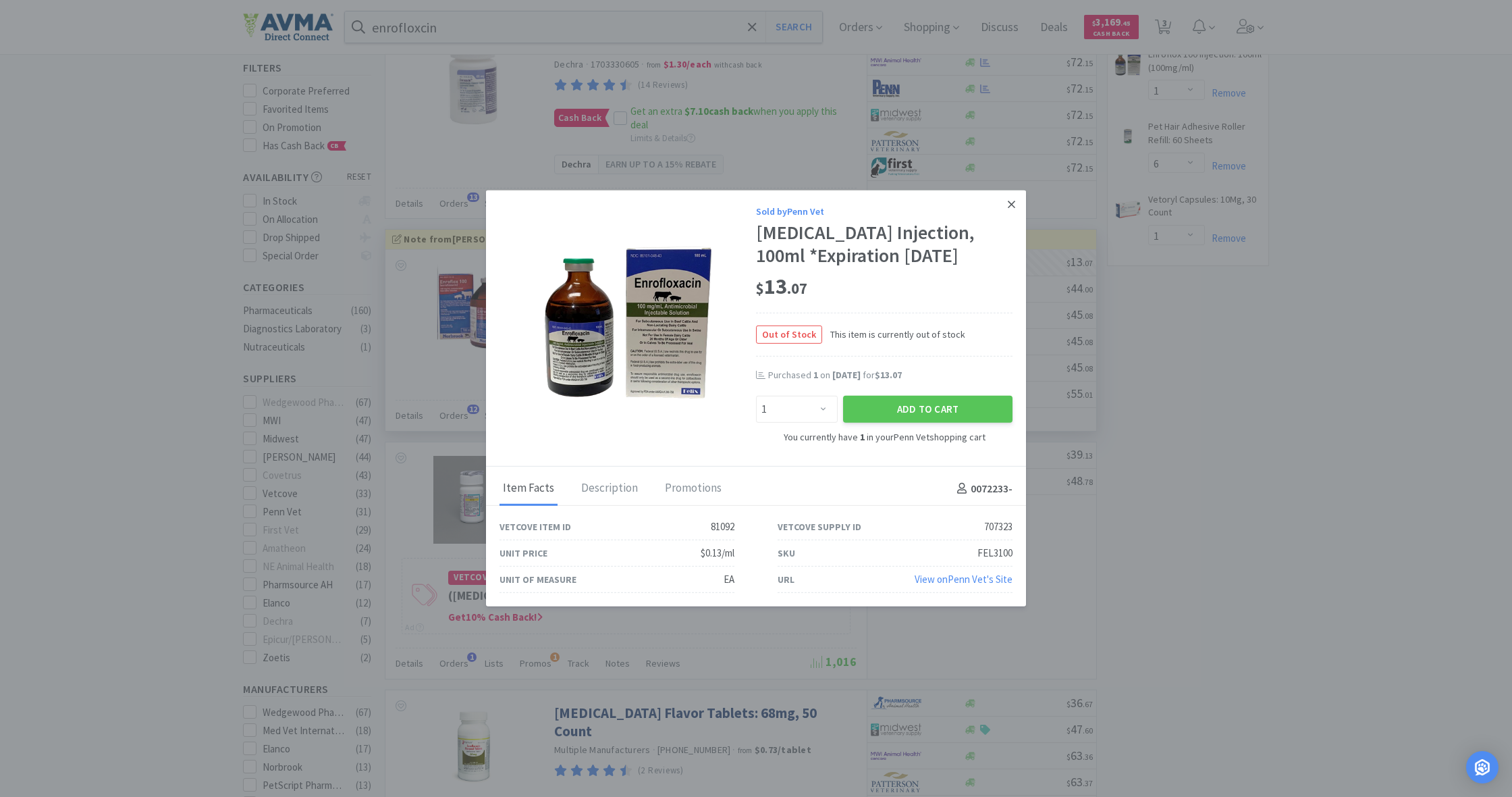
click at [1011, 205] on icon at bounding box center [1010, 203] width 7 height 7
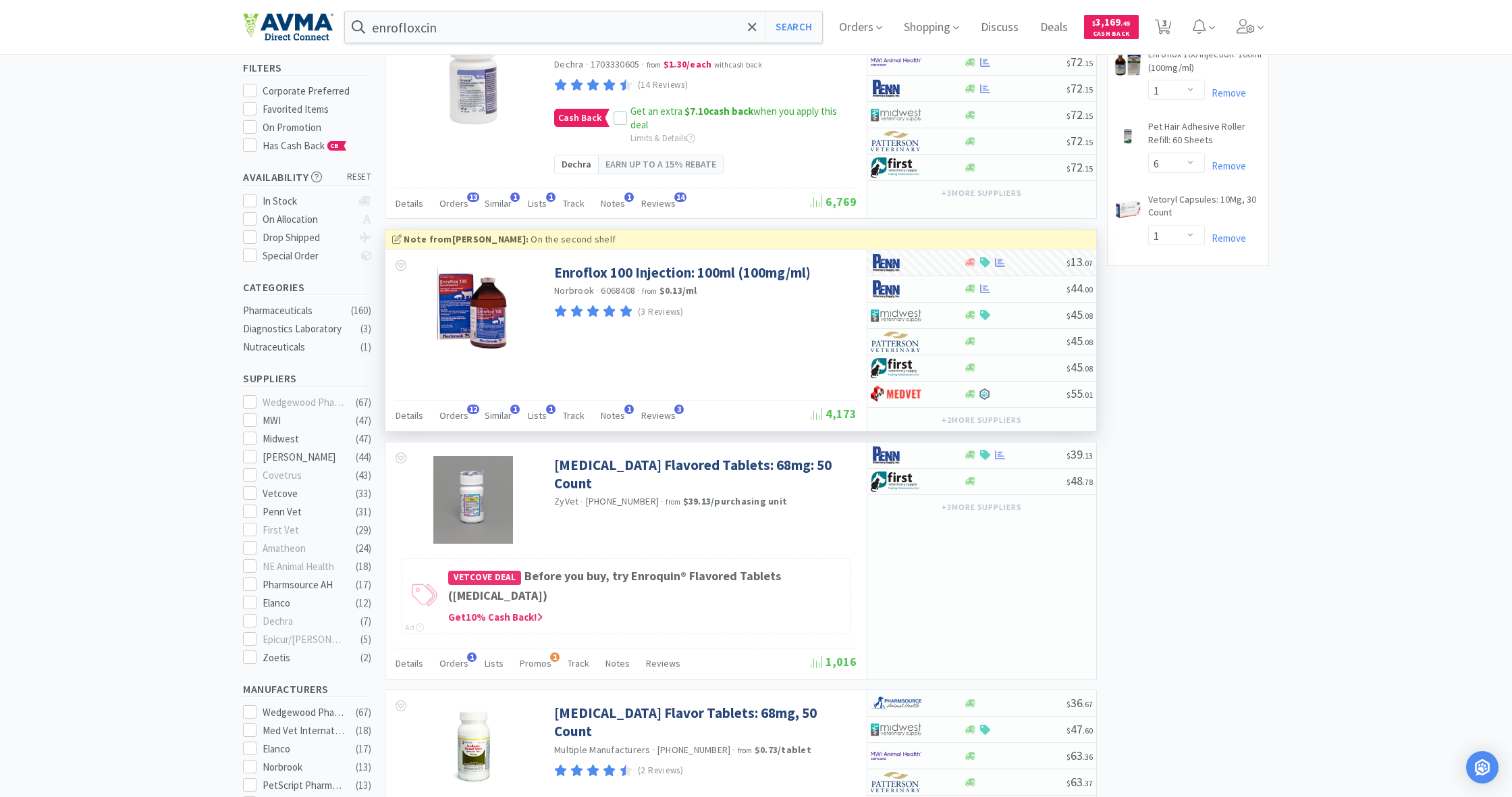
scroll to position [843, 0]
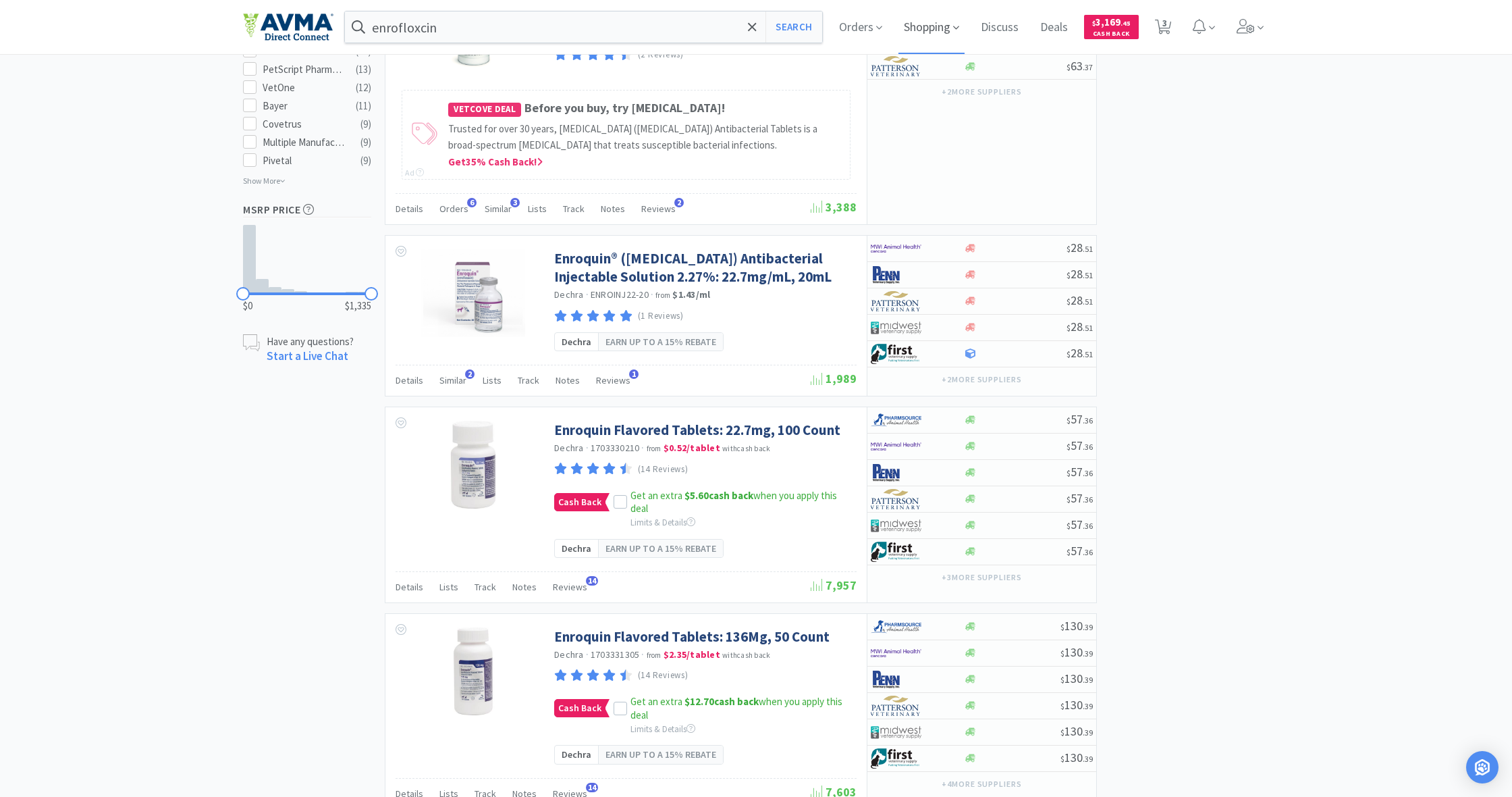
click at [922, 27] on span "Shopping" at bounding box center [932, 27] width 66 height 54
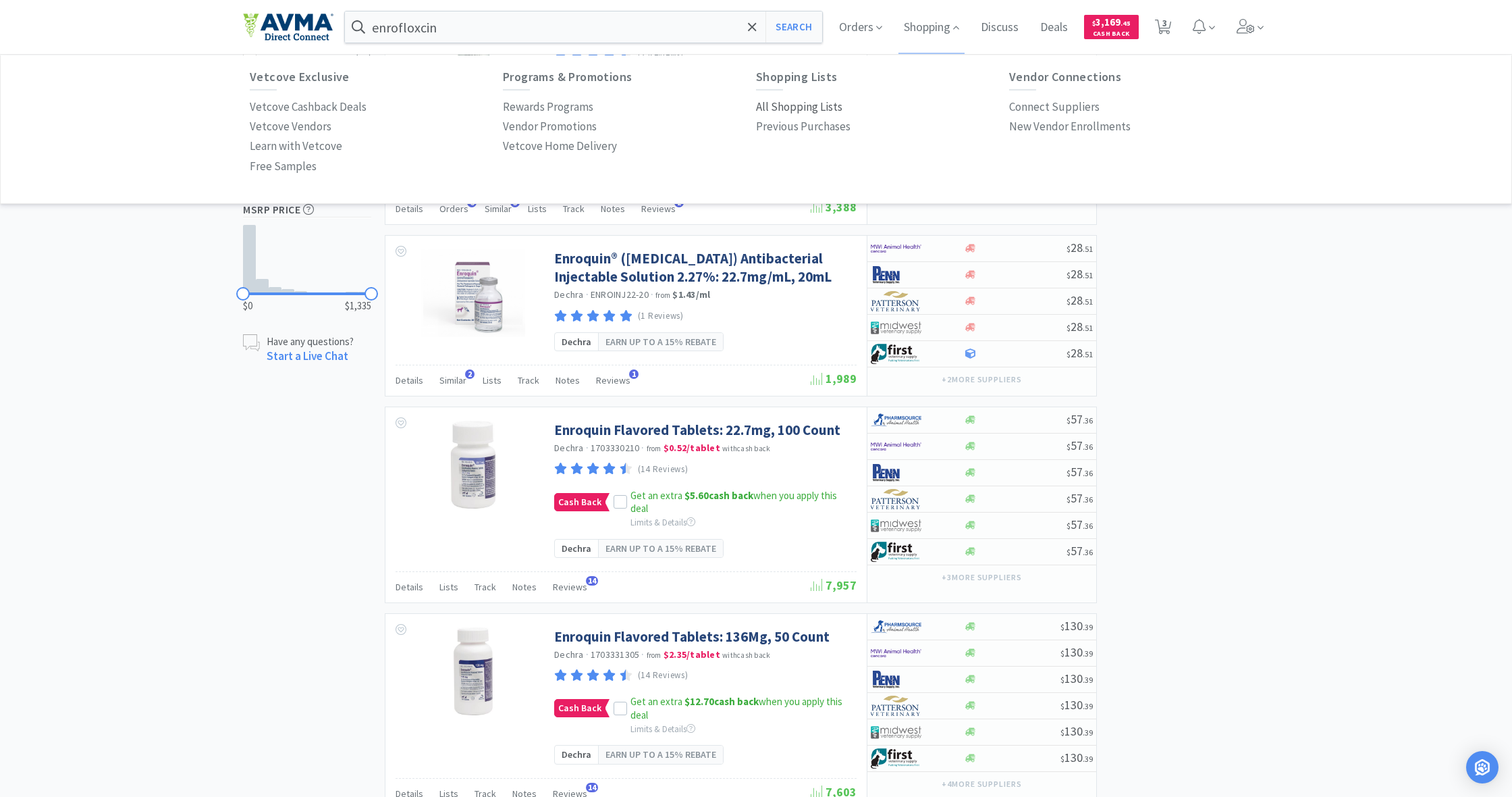
click at [790, 103] on p "All Shopping Lists" at bounding box center [799, 107] width 87 height 18
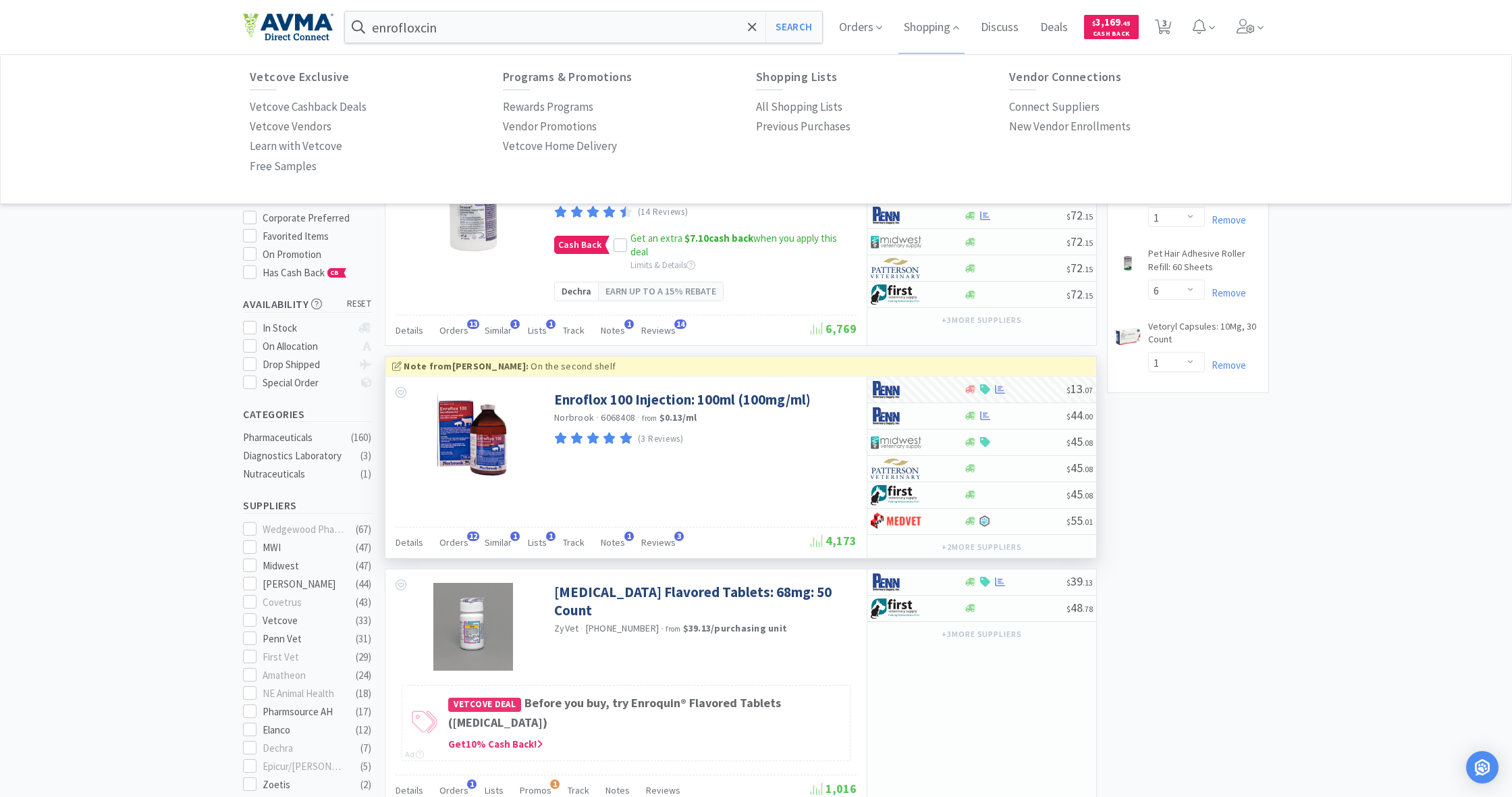
select select "1"
select select "6"
select select "1"
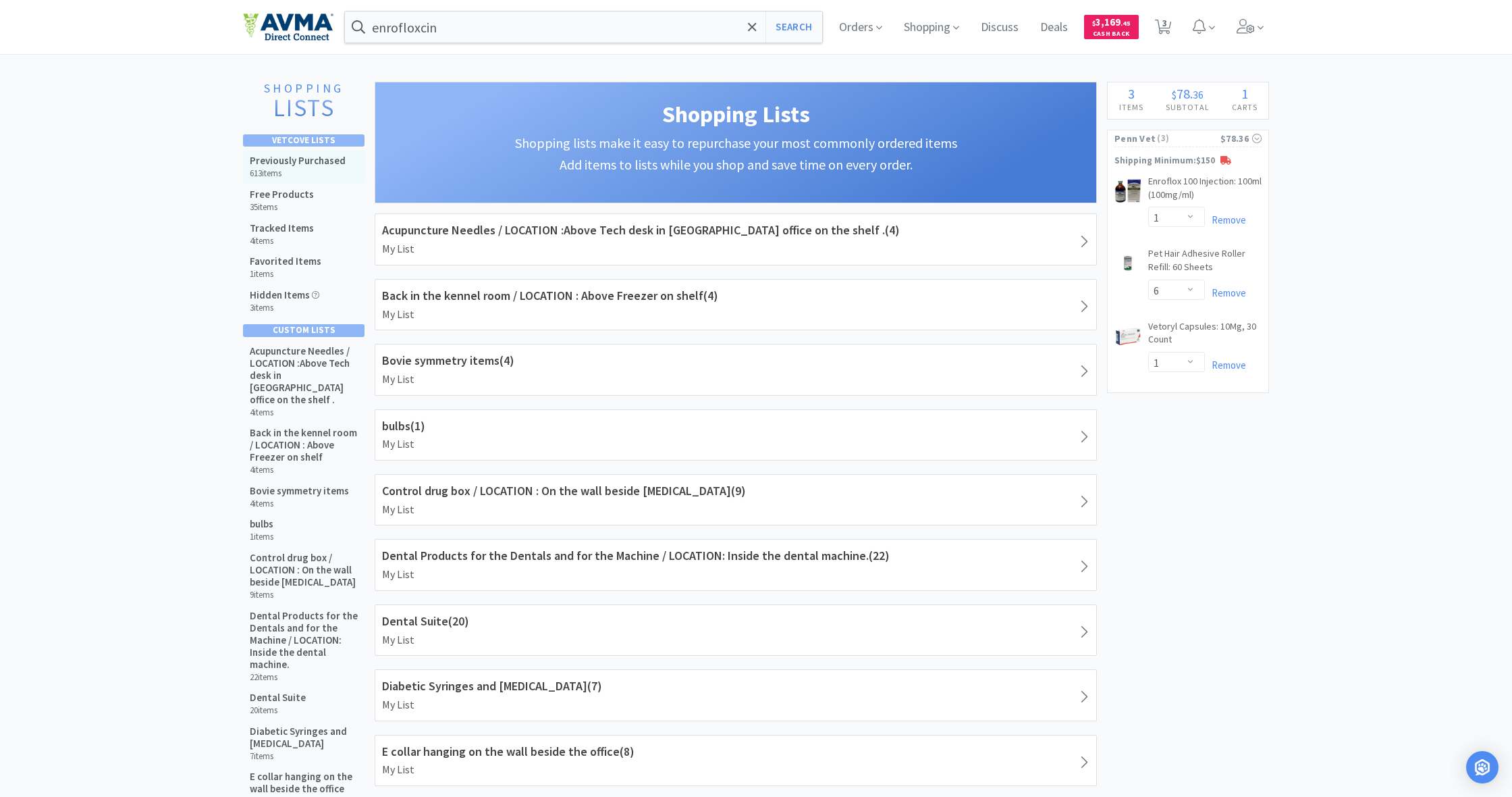
click at [300, 162] on h5 "Previously Purchased" at bounding box center [297, 161] width 96 height 12
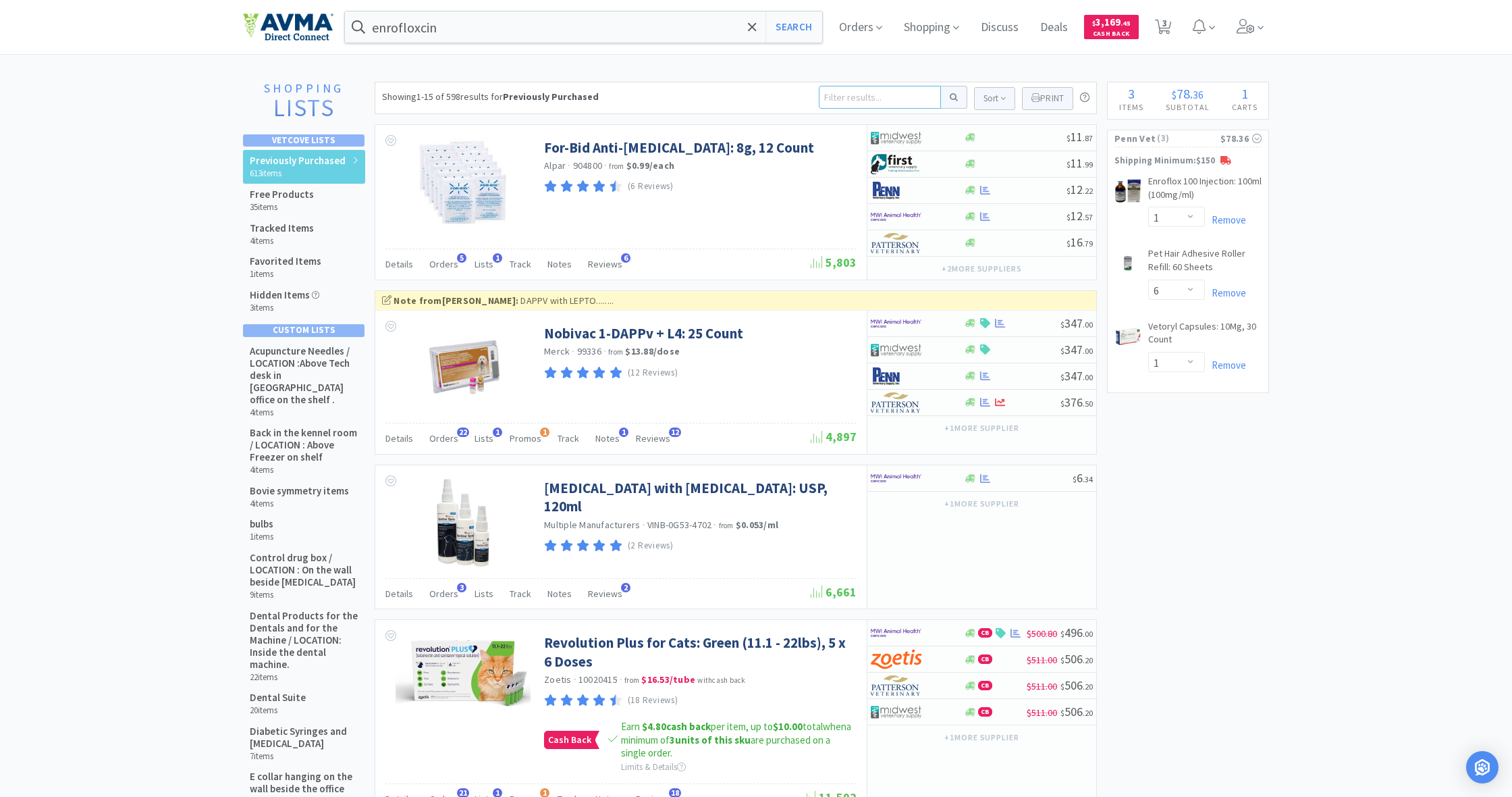
click at [831, 100] on input at bounding box center [880, 97] width 122 height 23
type input "TTM35140E"
click at [951, 97] on button at bounding box center [953, 97] width 26 height 23
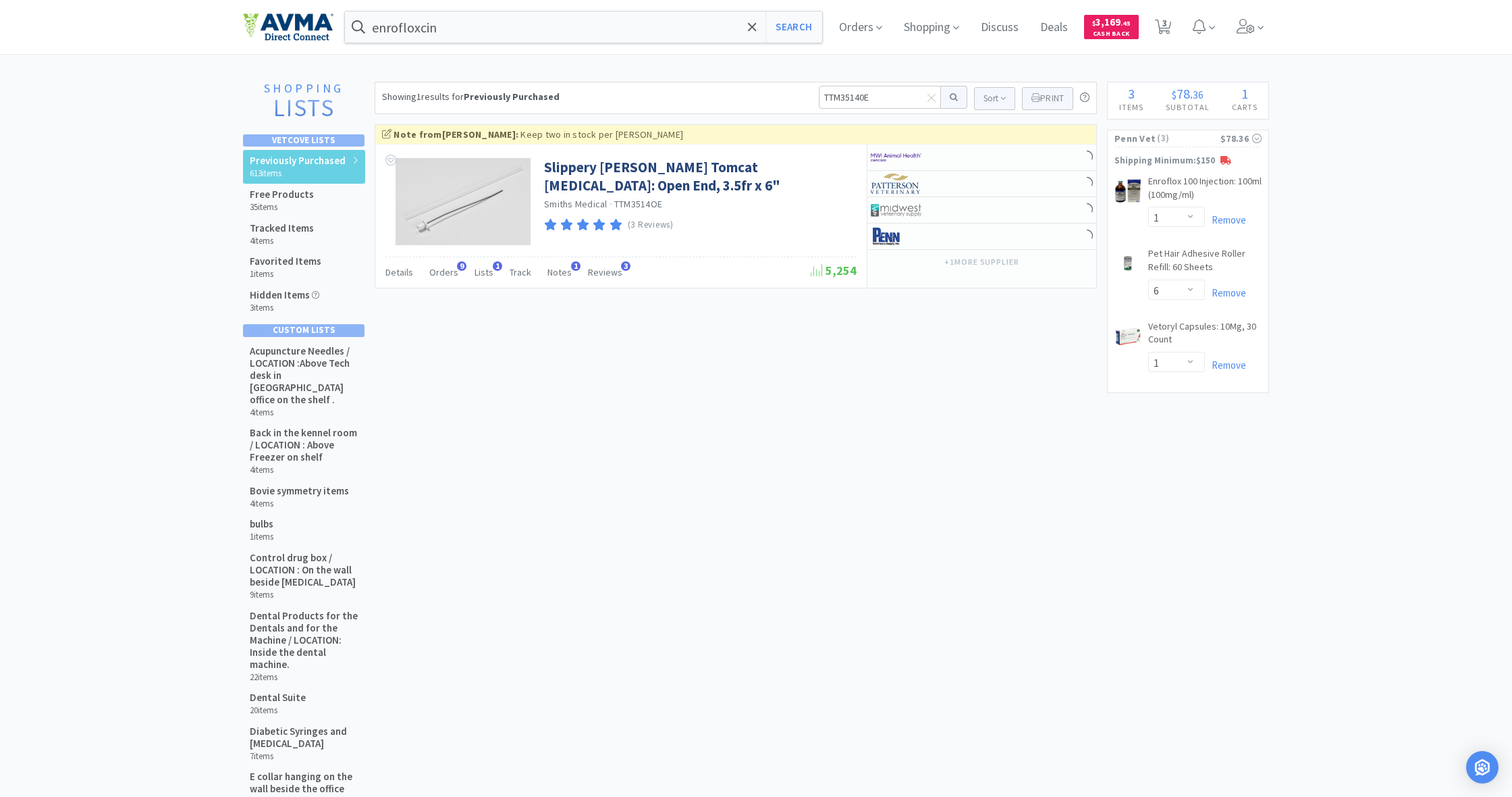
scroll to position [1, 0]
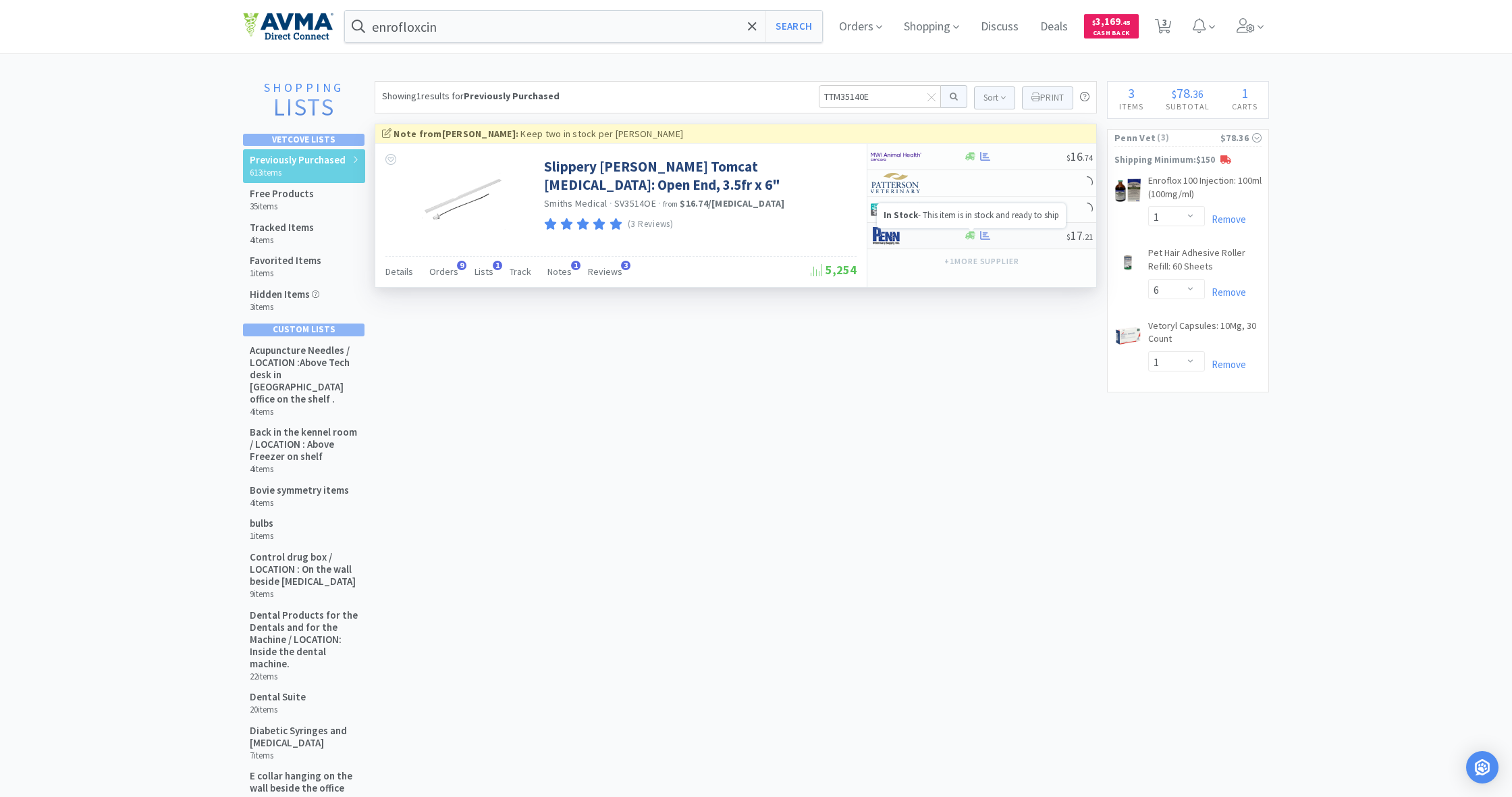
click at [970, 234] on icon at bounding box center [970, 235] width 10 height 8
select select "1"
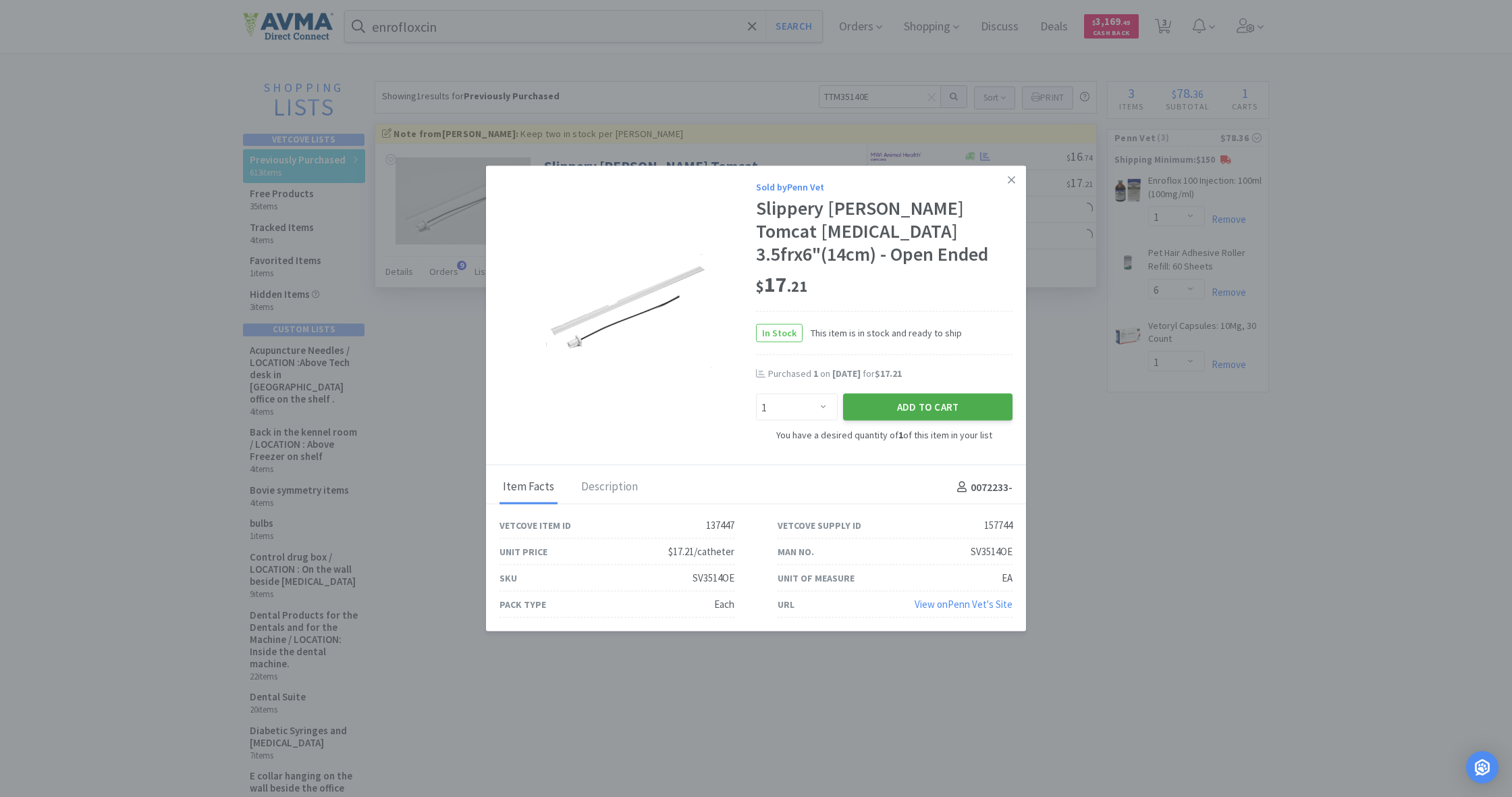
click at [947, 396] on button "Add to Cart" at bounding box center [928, 407] width 170 height 27
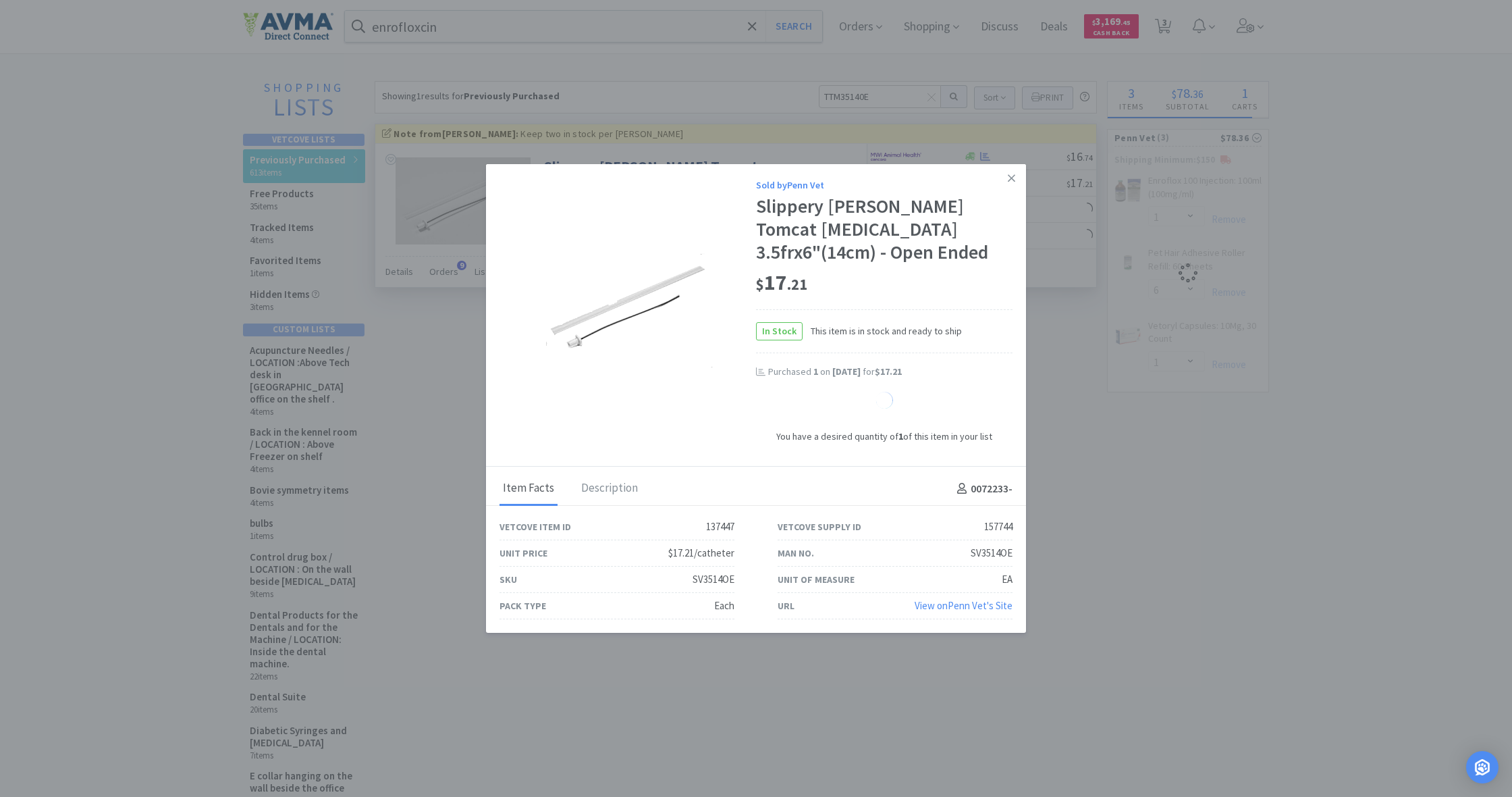
select select "1"
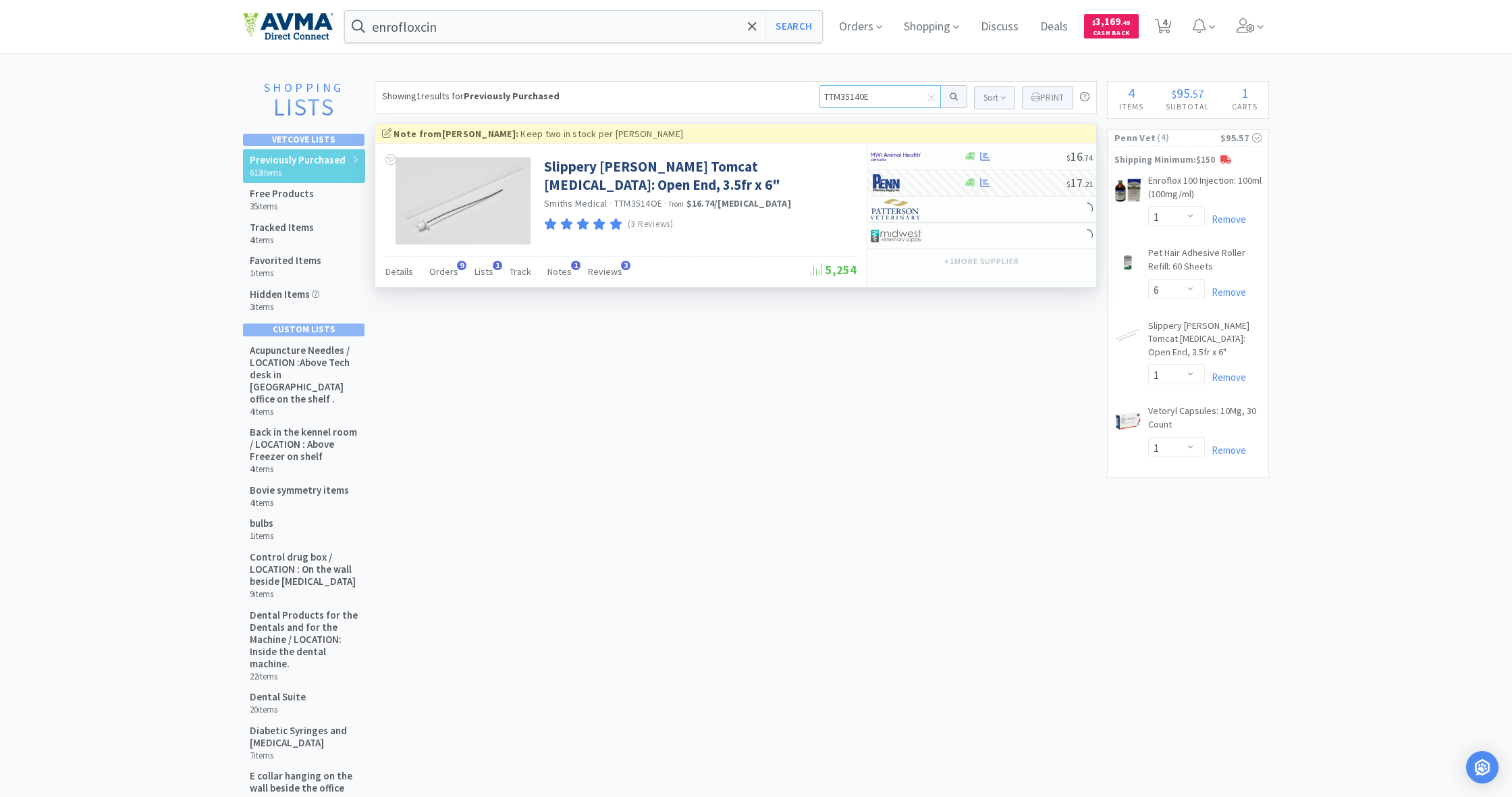
drag, startPoint x: 872, startPoint y: 92, endPoint x: 806, endPoint y: 95, distance: 66.1
click at [806, 95] on div "Showing 1 results for Previously Purchased TTM35140E Sort Print Previously Purc…" at bounding box center [736, 97] width 722 height 32
type input "stapler"
click at [951, 97] on button at bounding box center [953, 96] width 26 height 23
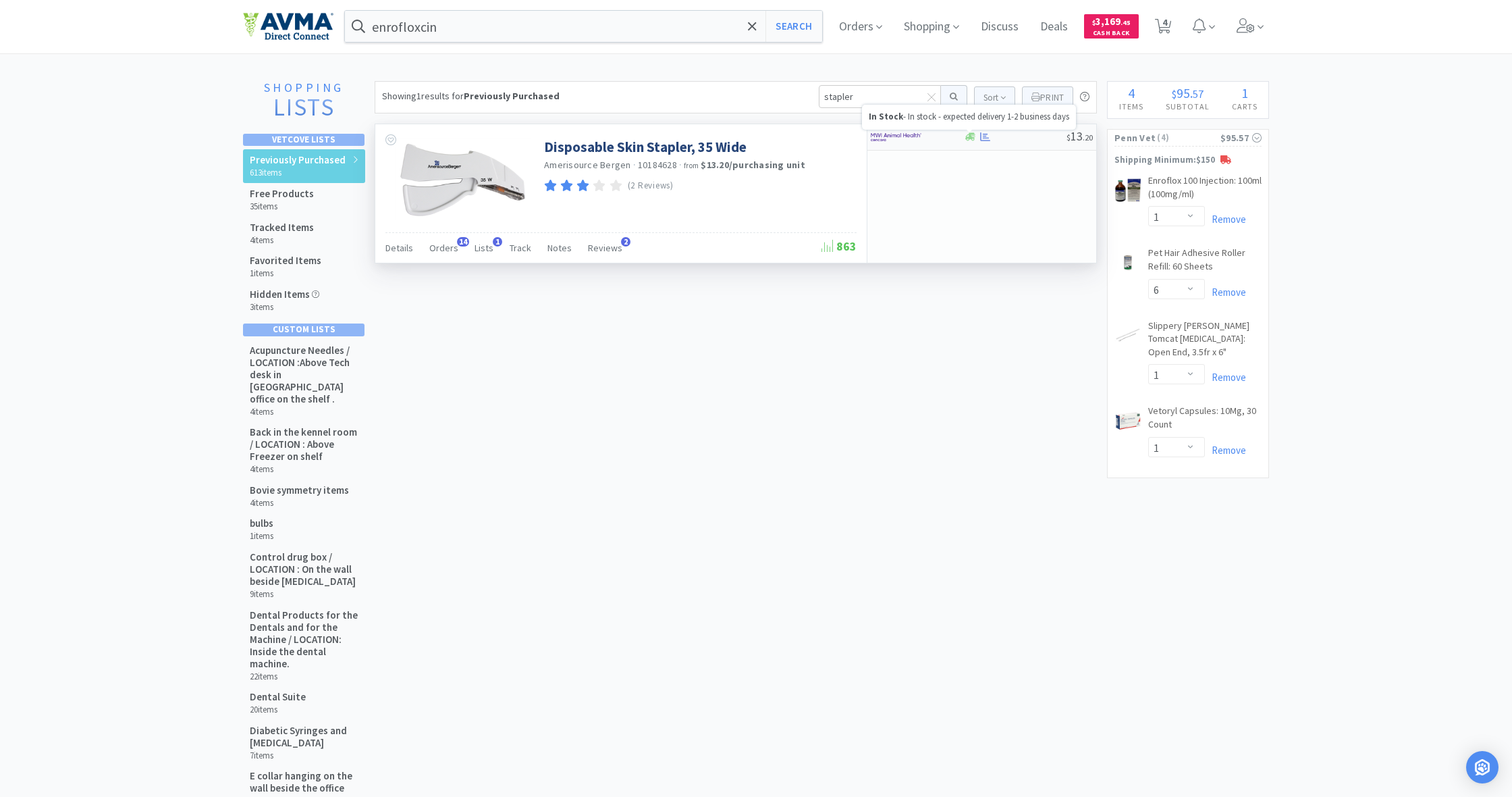
click at [966, 137] on icon at bounding box center [970, 137] width 10 height 8
select select "1"
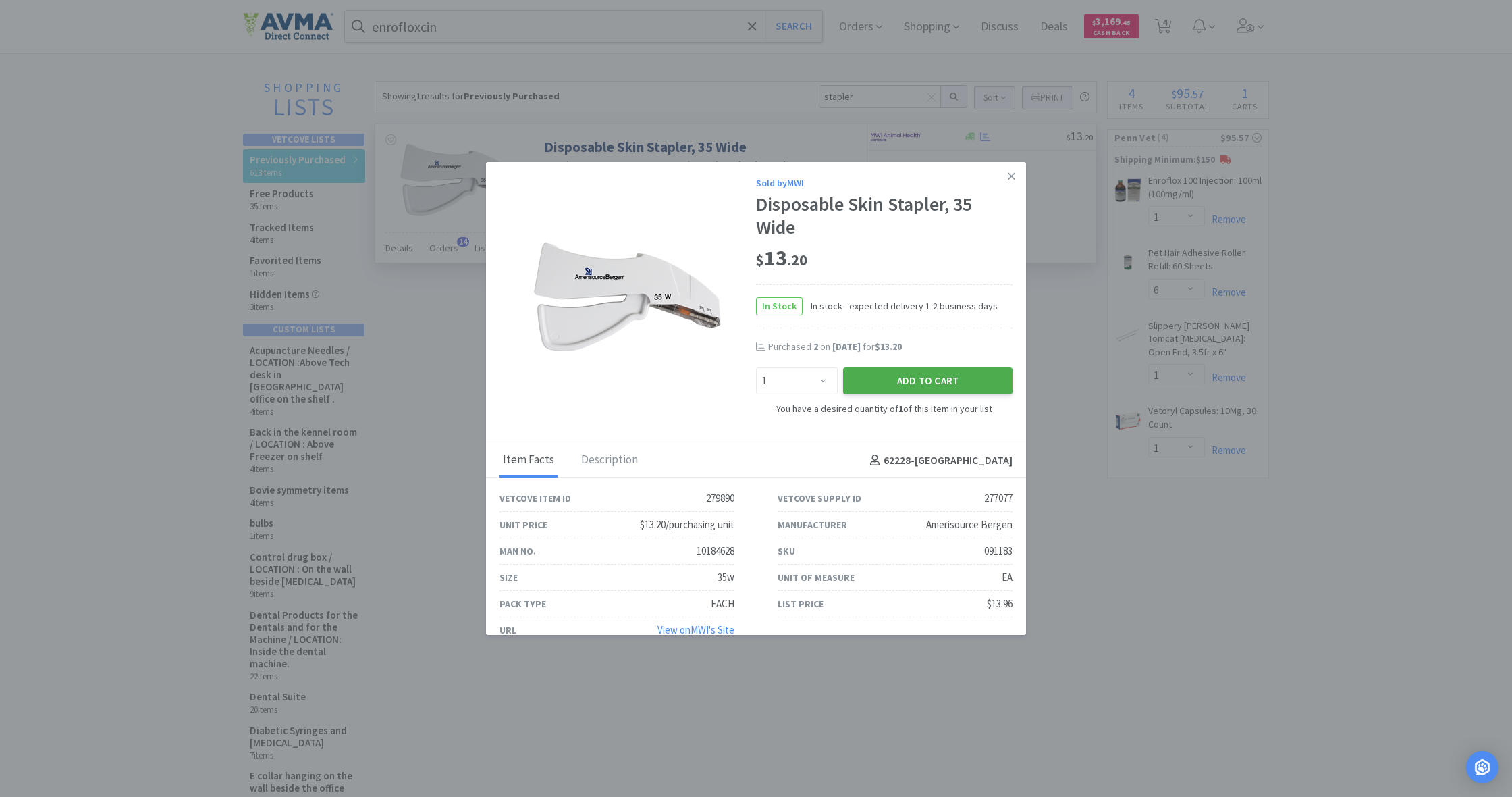
click at [944, 379] on button "Add to Cart" at bounding box center [928, 380] width 170 height 27
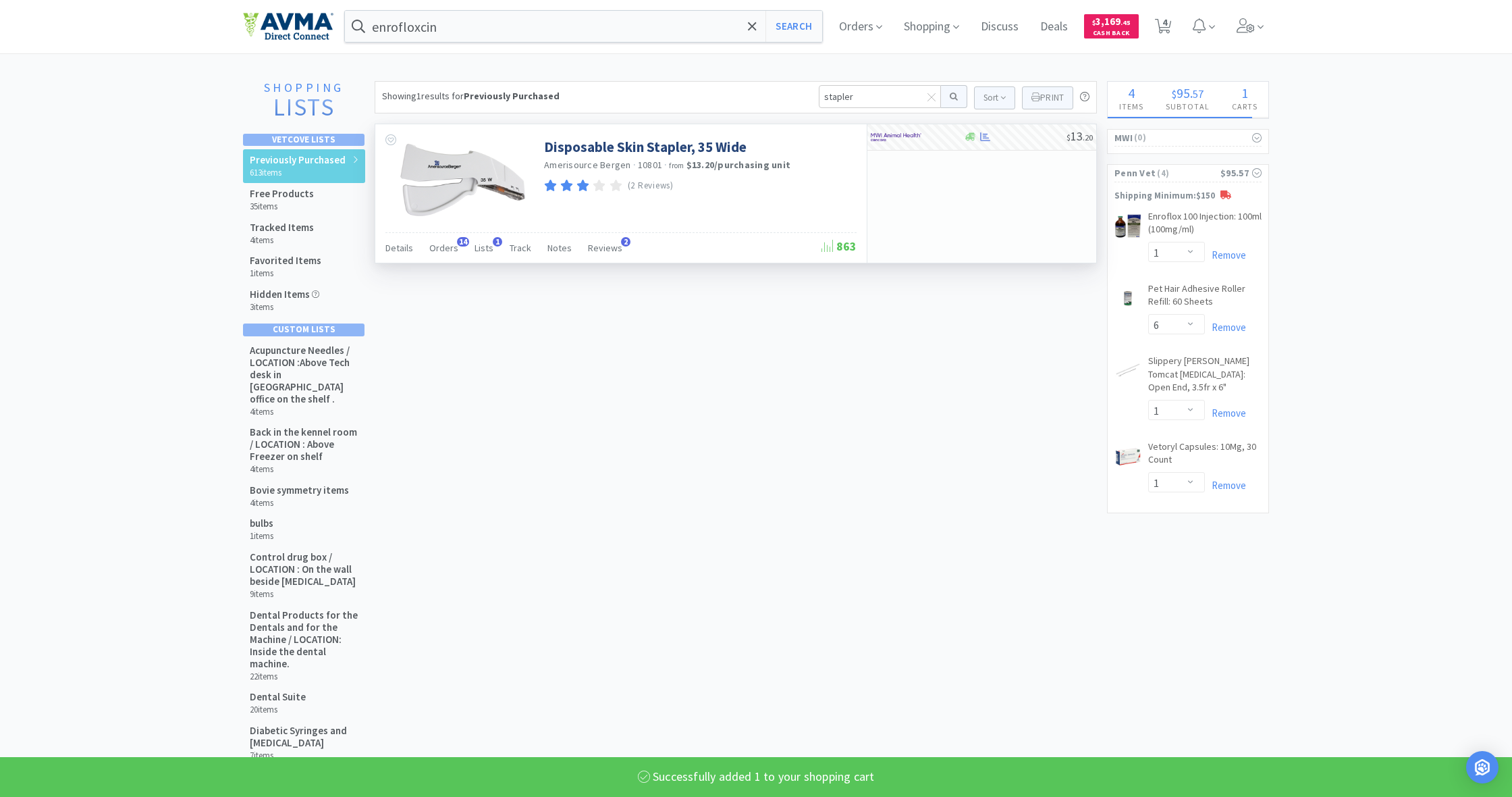
select select "1"
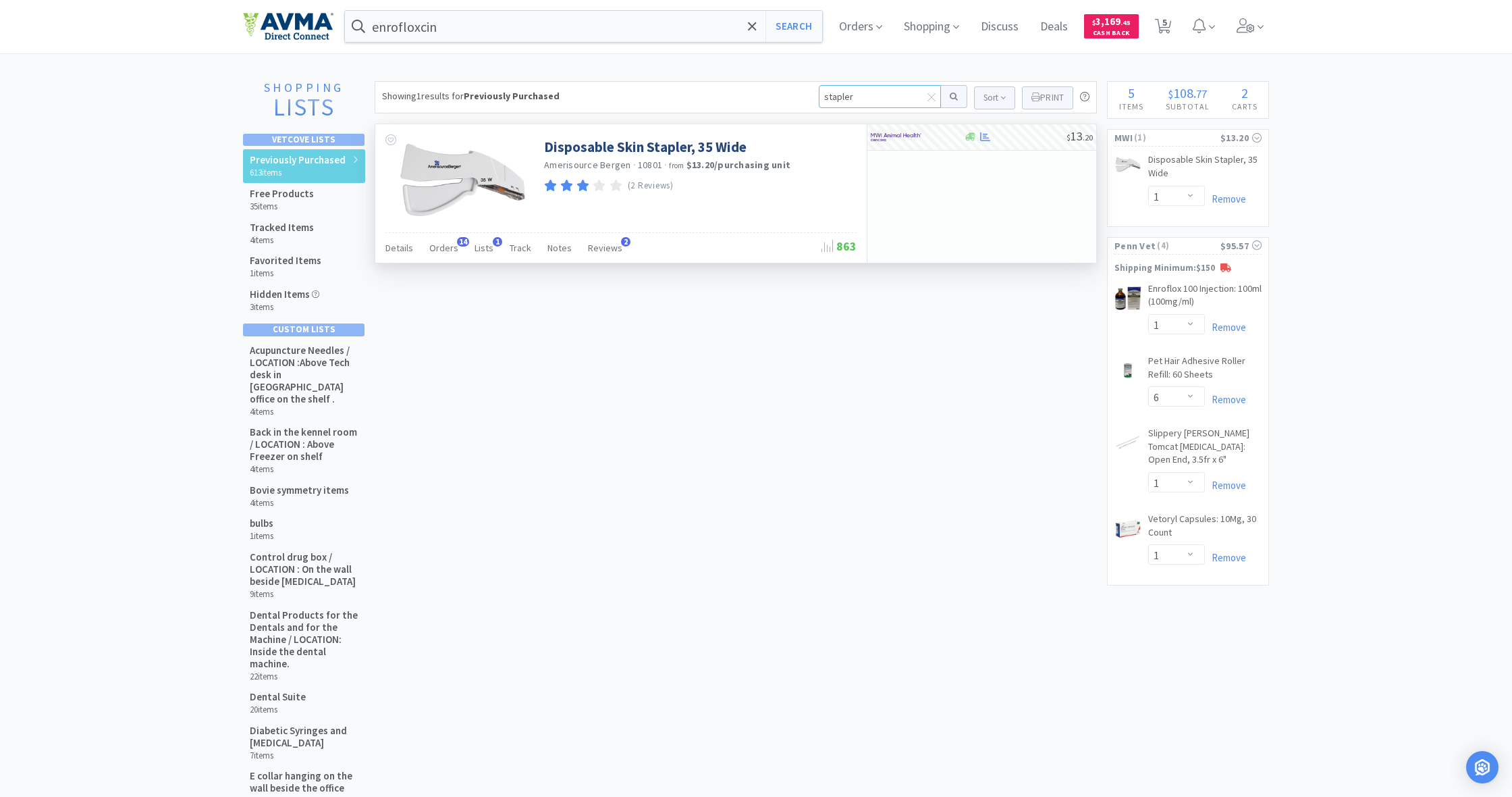
drag, startPoint x: 820, startPoint y: 94, endPoint x: 882, endPoint y: 100, distance: 62.3
click at [882, 100] on input "stapler" at bounding box center [880, 96] width 122 height 23
type input "winged"
click at [951, 97] on button at bounding box center [953, 96] width 26 height 23
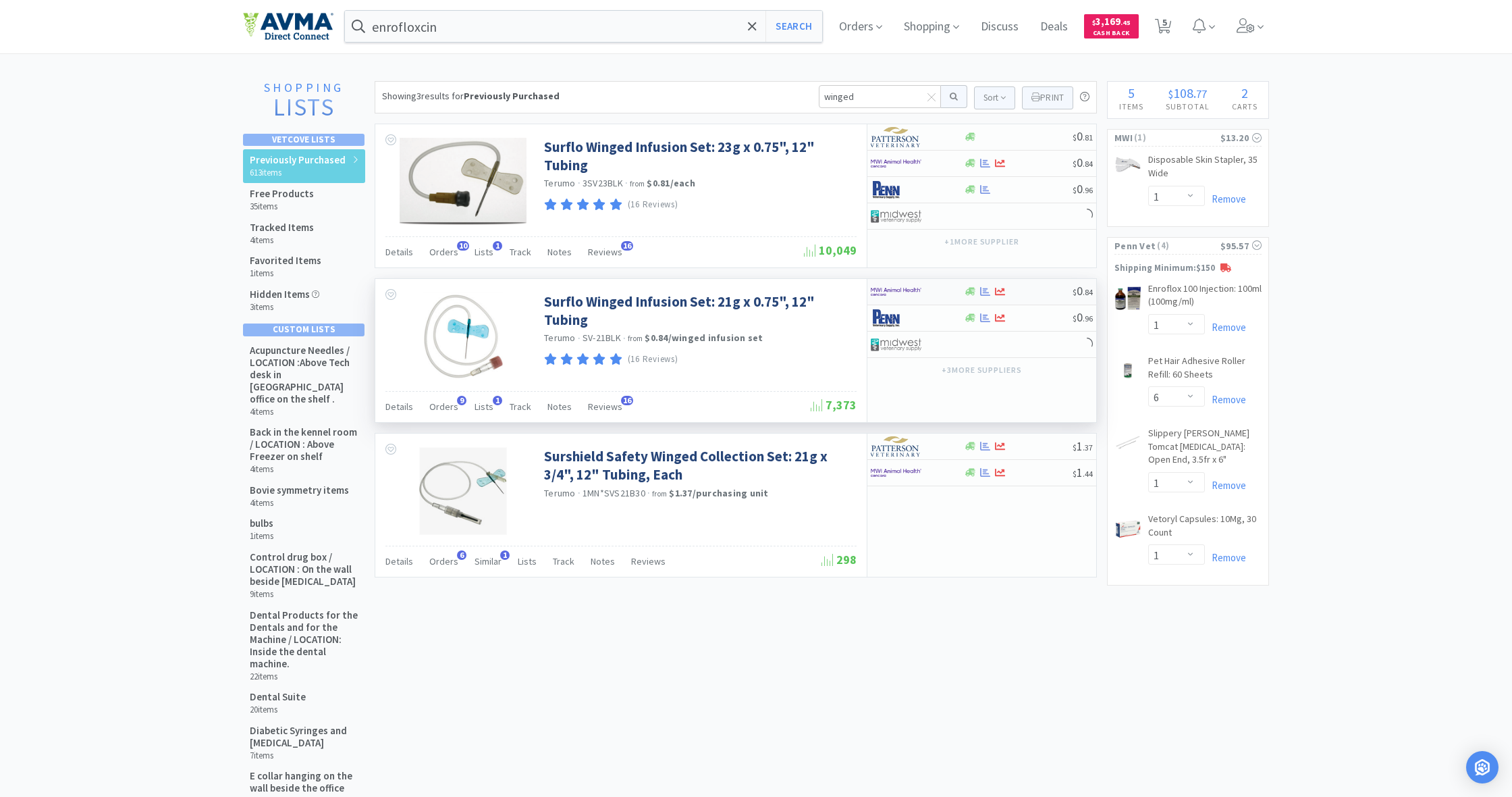
click at [975, 293] on div at bounding box center [970, 291] width 14 height 10
select select "50"
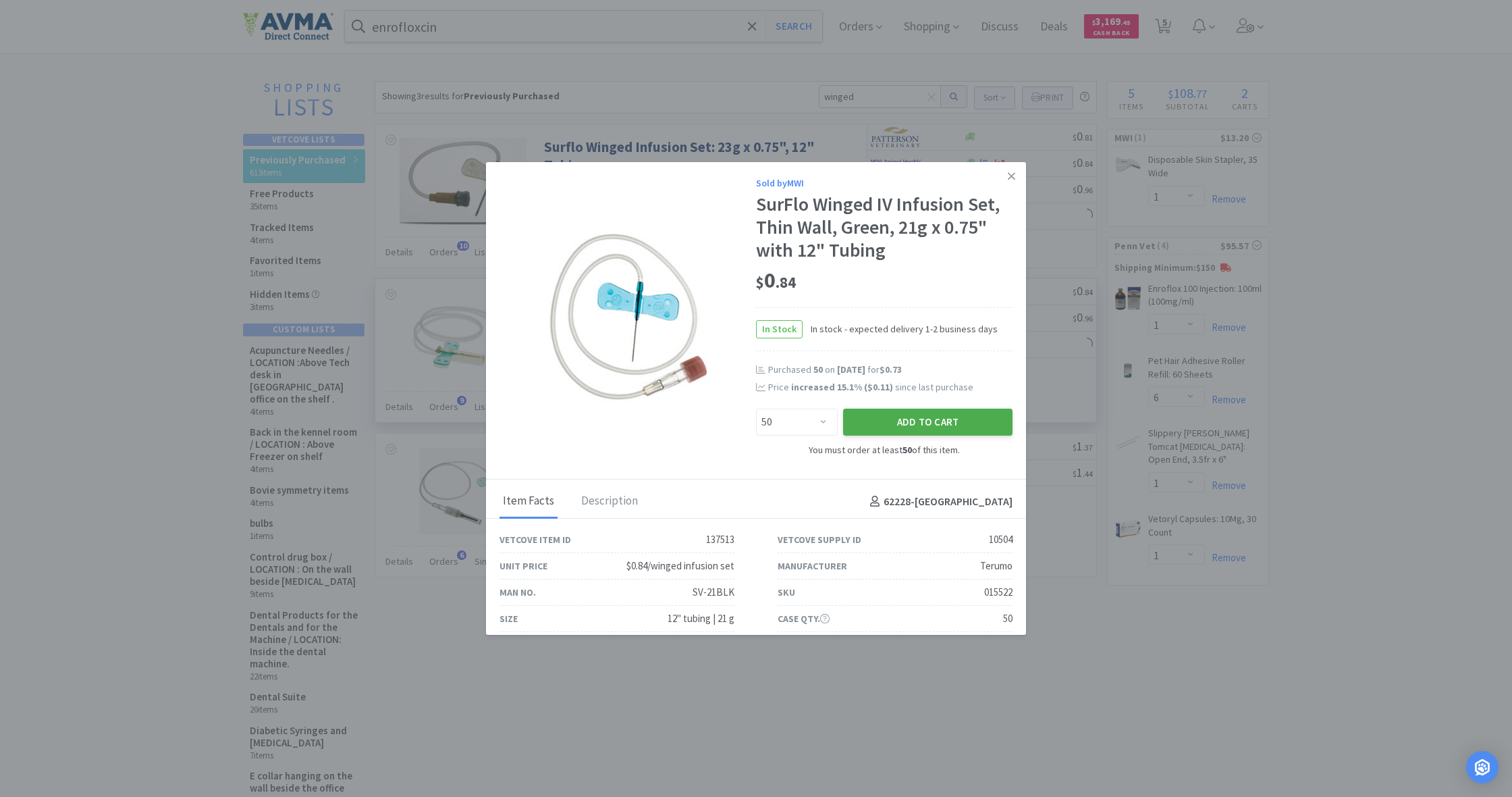
click at [940, 418] on button "Add to Cart" at bounding box center [928, 421] width 170 height 27
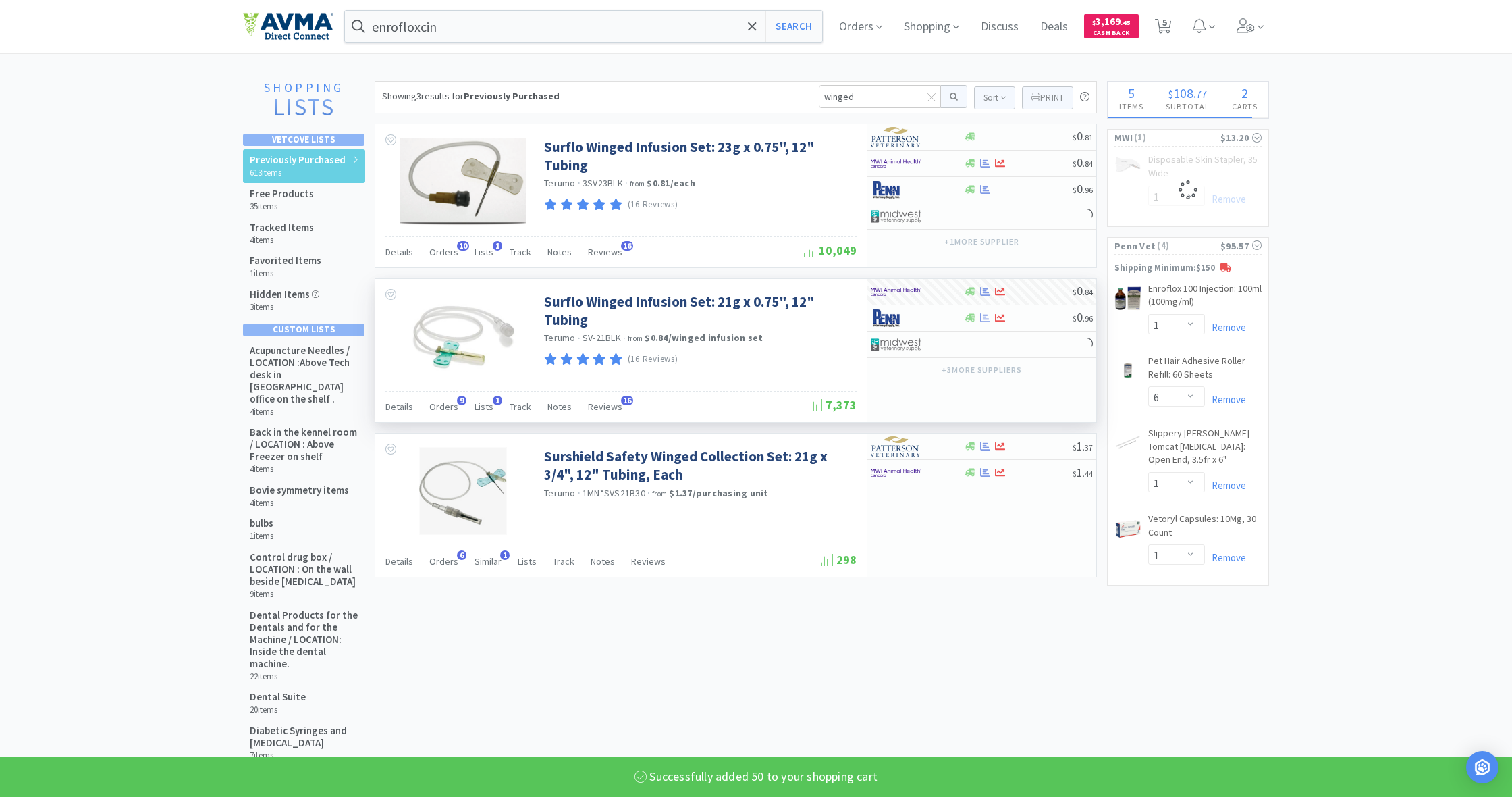
select select "50"
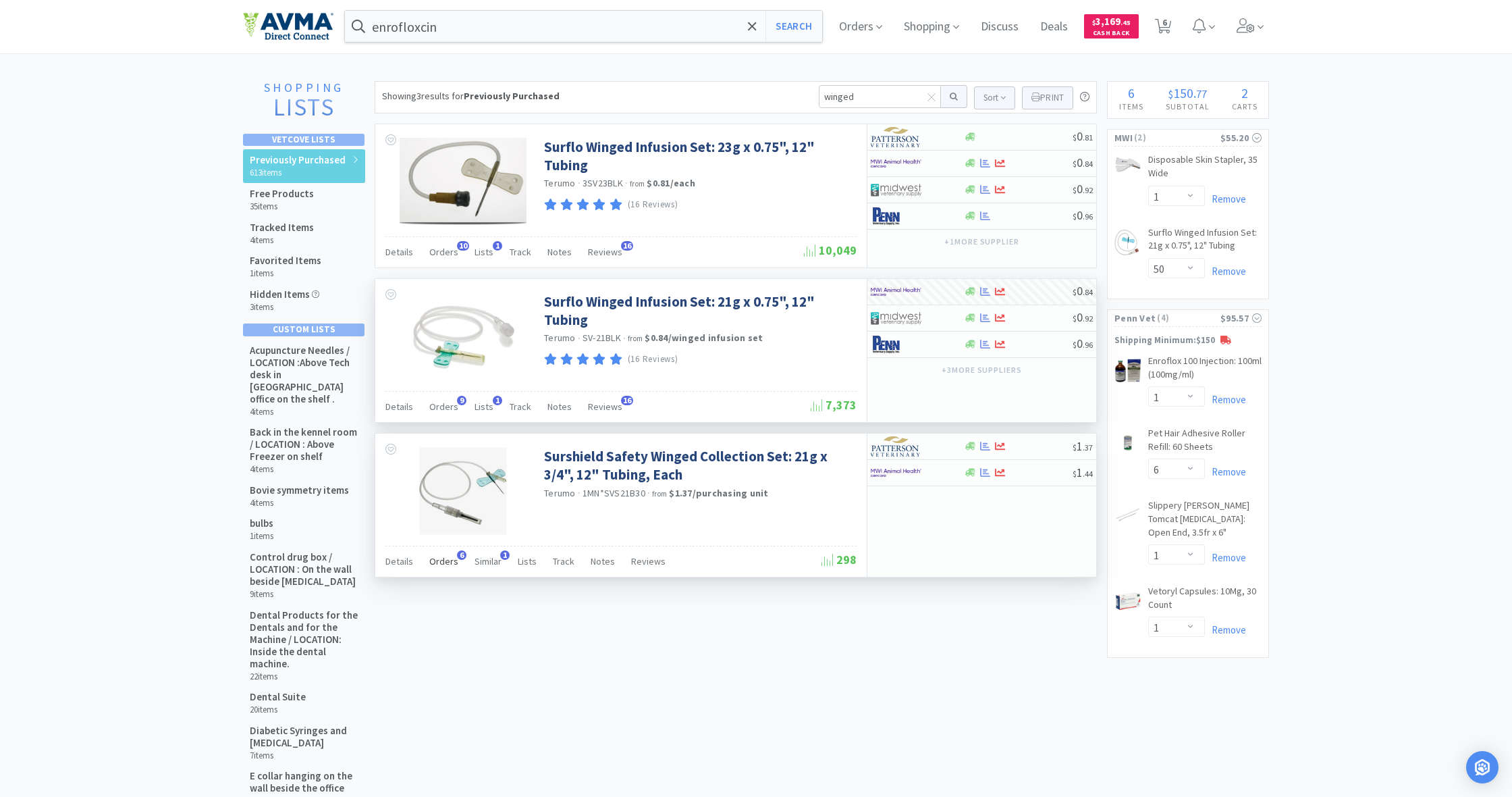
click at [447, 563] on span "Orders" at bounding box center [443, 561] width 29 height 12
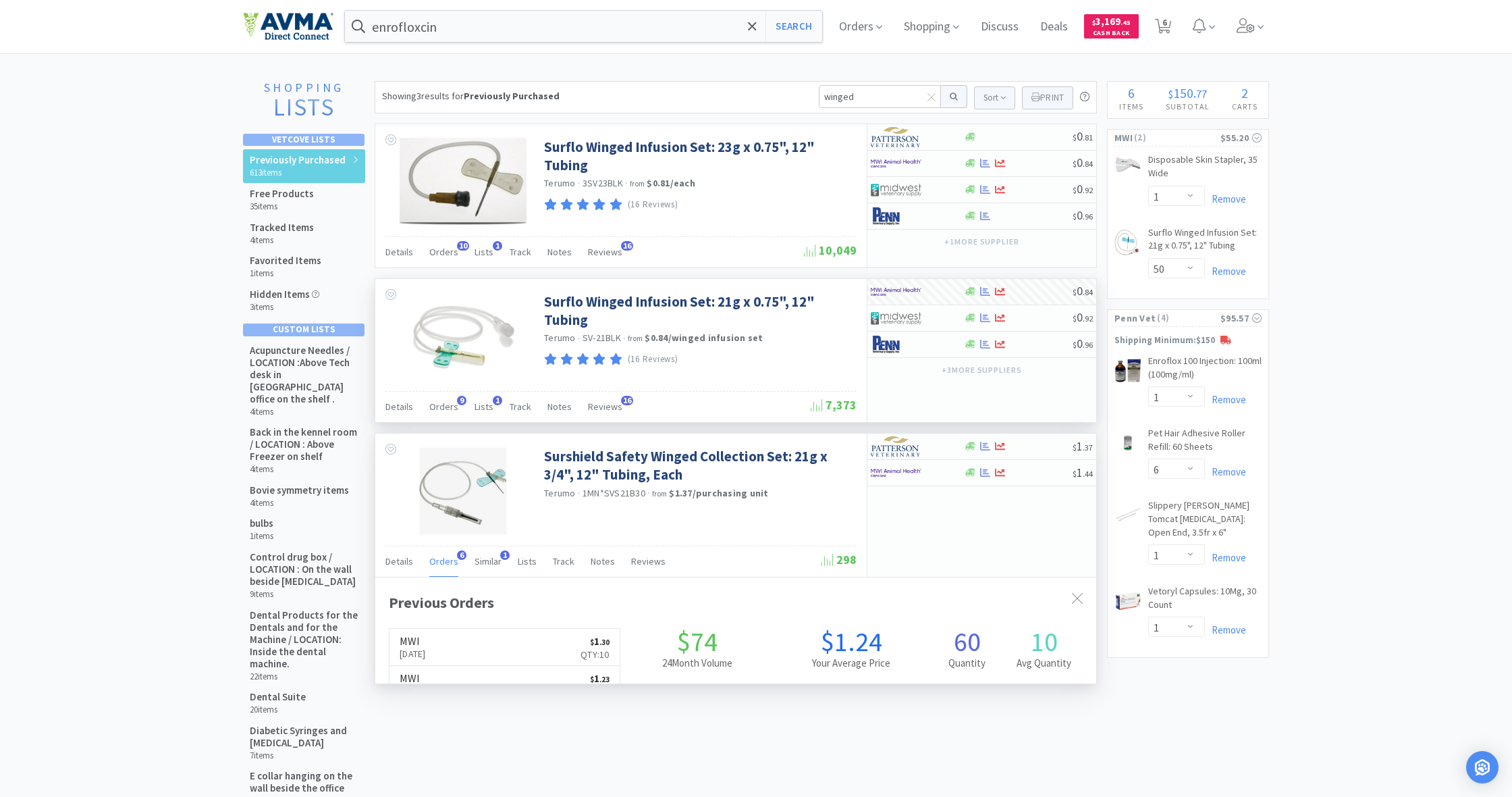
scroll to position [352, 721]
click at [971, 475] on icon at bounding box center [970, 473] width 10 height 8
select select "10"
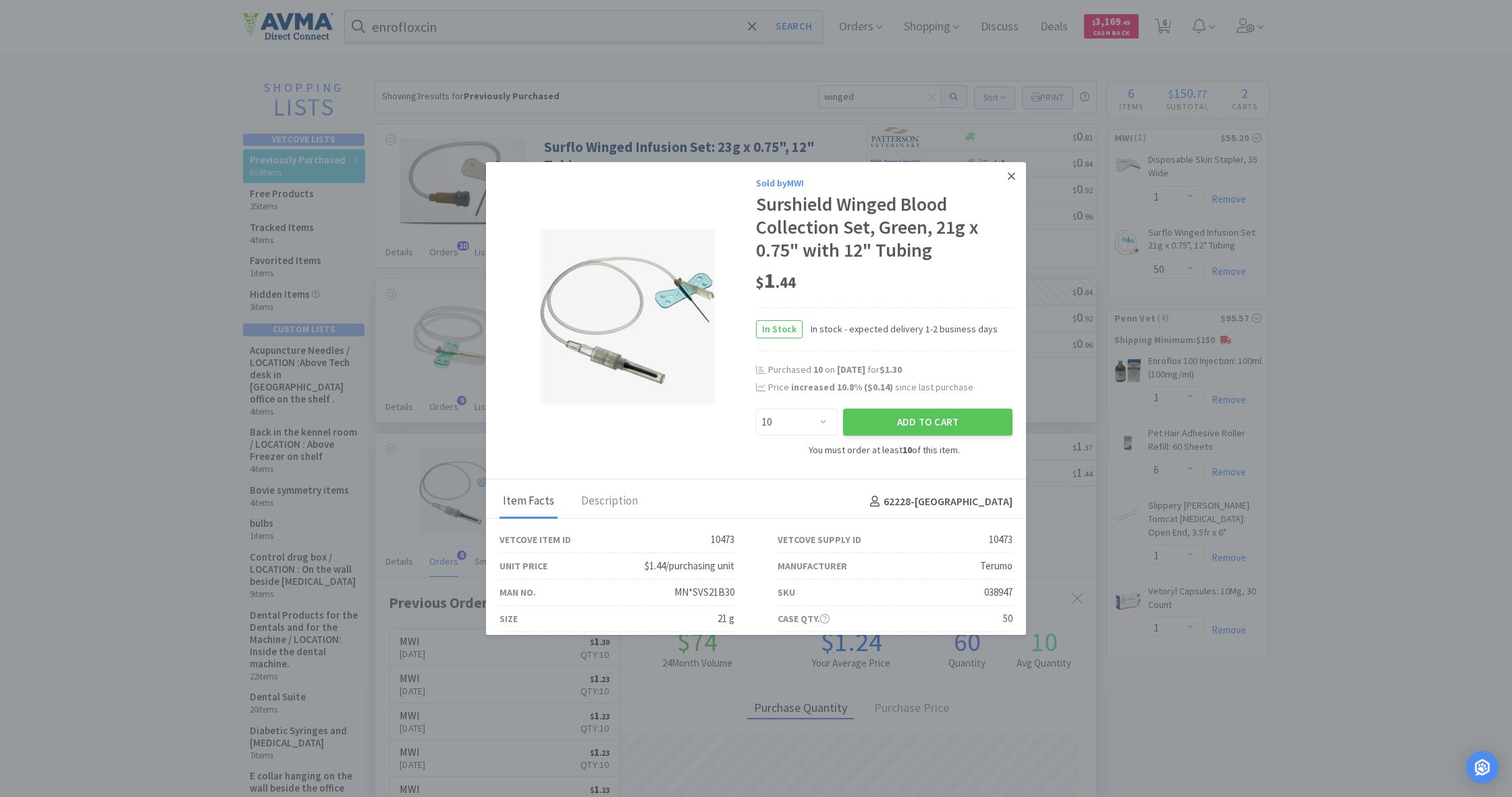
click at [1012, 175] on icon at bounding box center [1010, 176] width 7 height 7
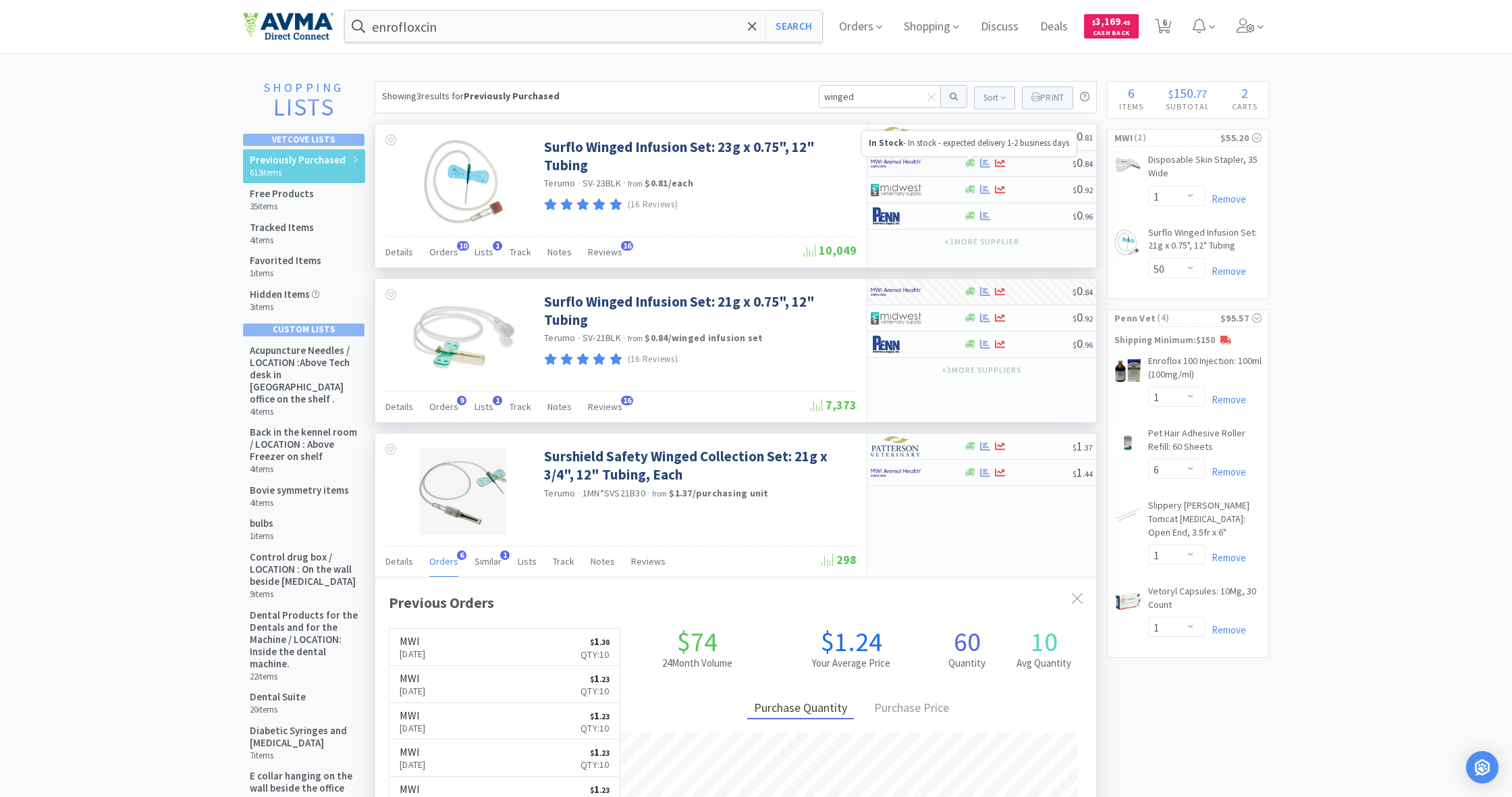
click at [971, 166] on icon at bounding box center [970, 164] width 10 height 8
select select "50"
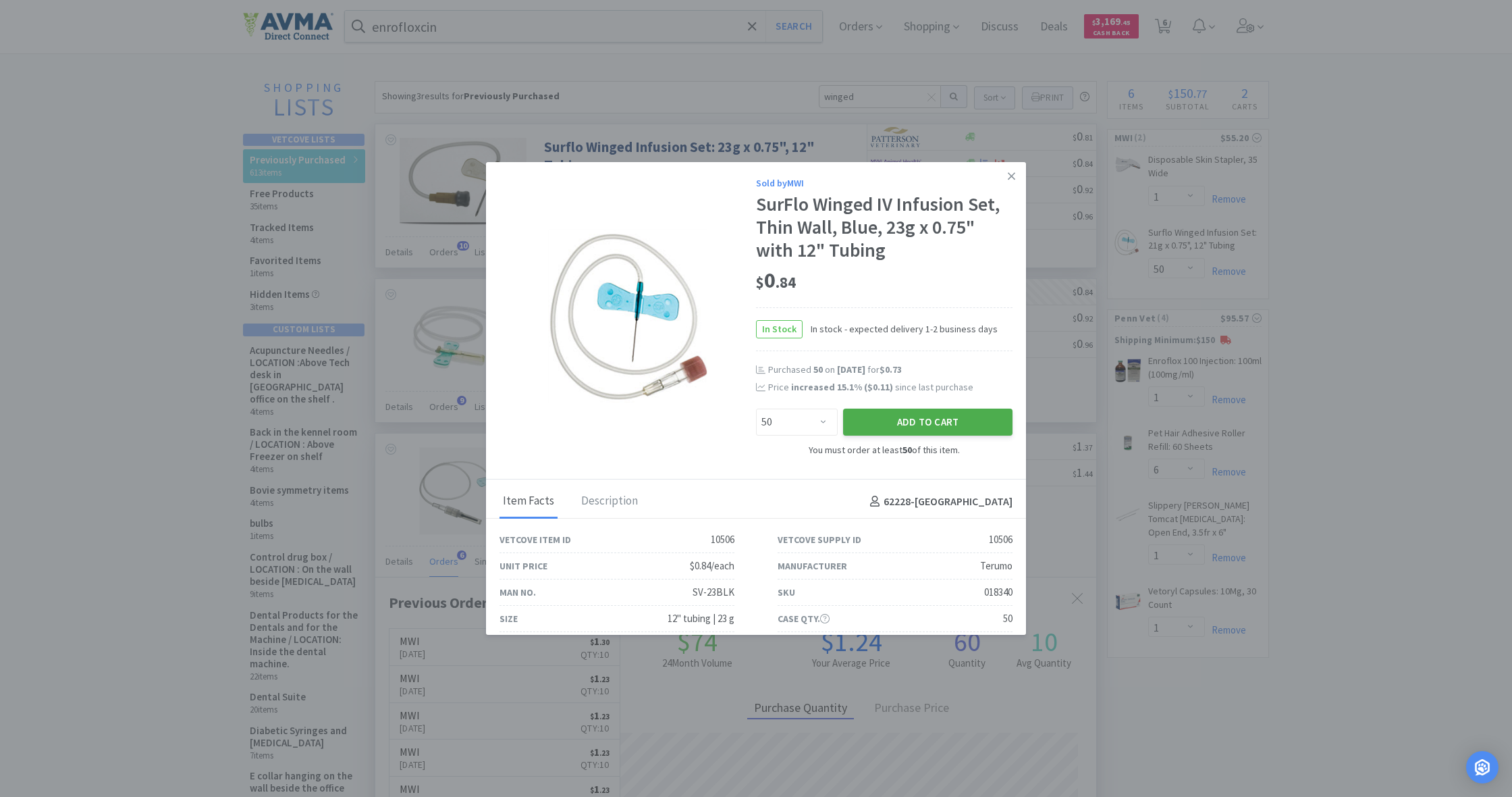
click at [922, 414] on button "Add to Cart" at bounding box center [928, 421] width 170 height 27
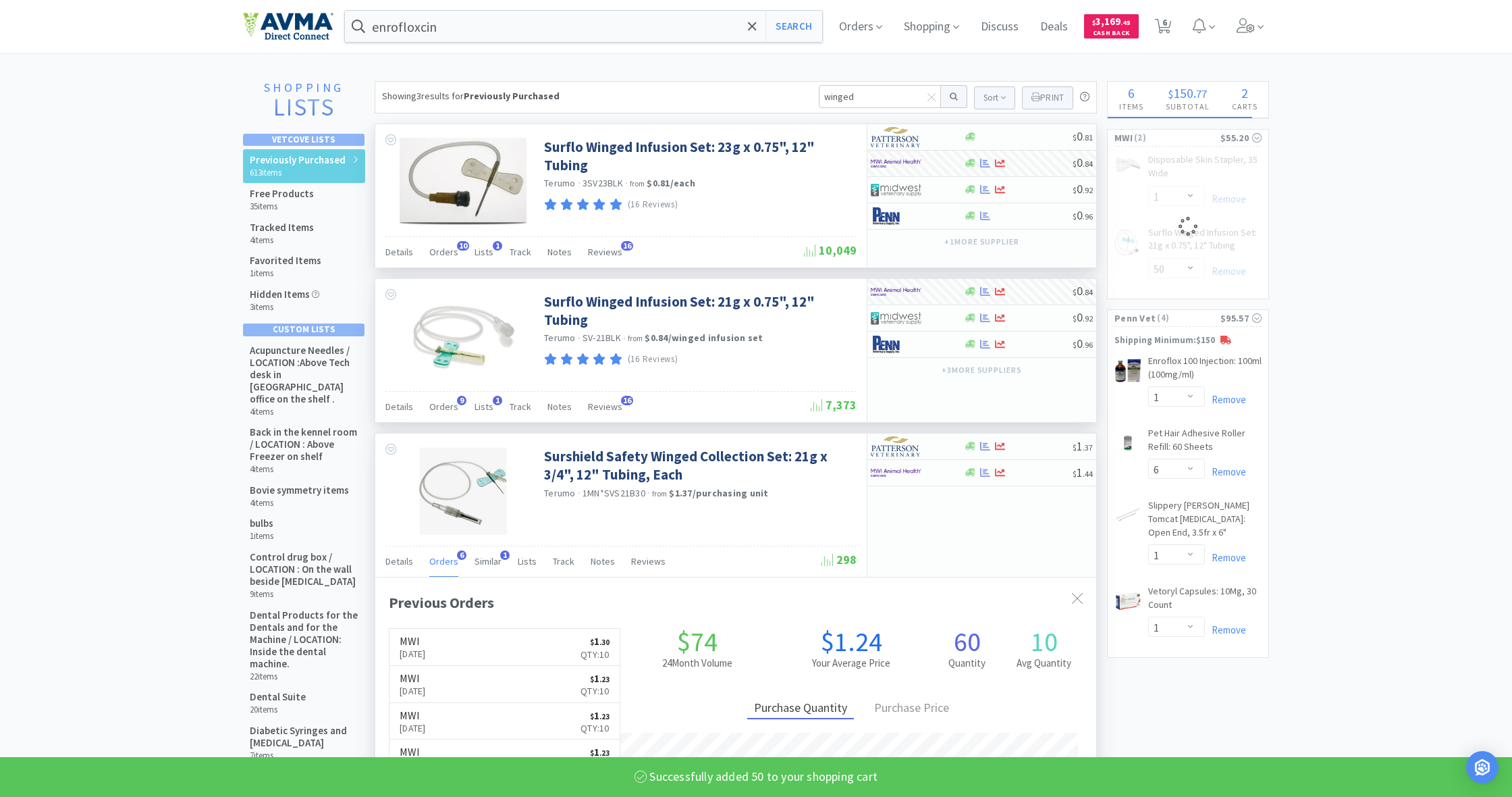
select select "50"
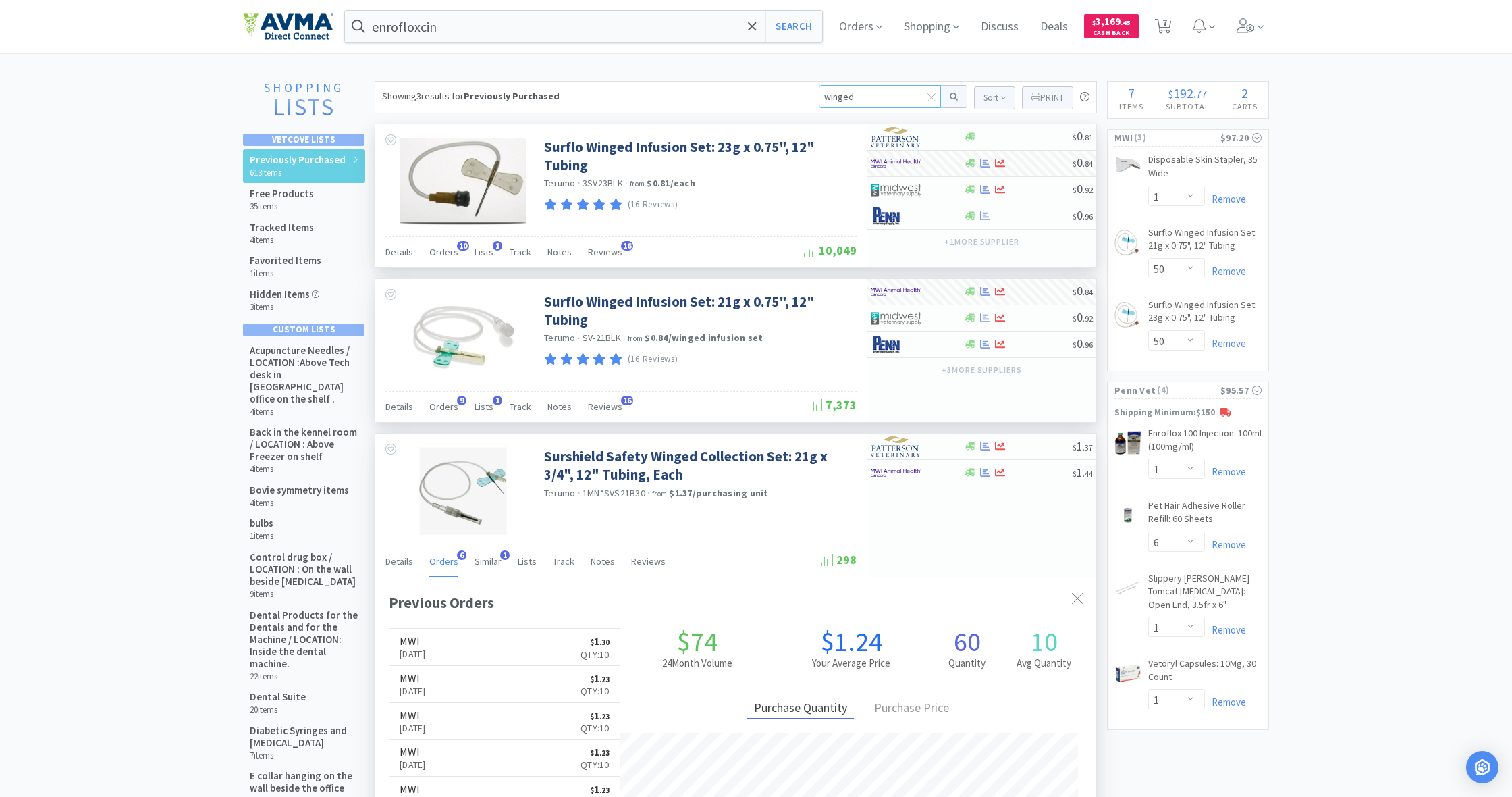
drag, startPoint x: 853, startPoint y: 93, endPoint x: 794, endPoint y: 90, distance: 59.1
click at [793, 88] on div "Showing 3 results for Previously Purchased winged Sort Print Previously Purchas…" at bounding box center [736, 97] width 722 height 32
type input "movoflex"
click at [951, 97] on button at bounding box center [953, 96] width 26 height 23
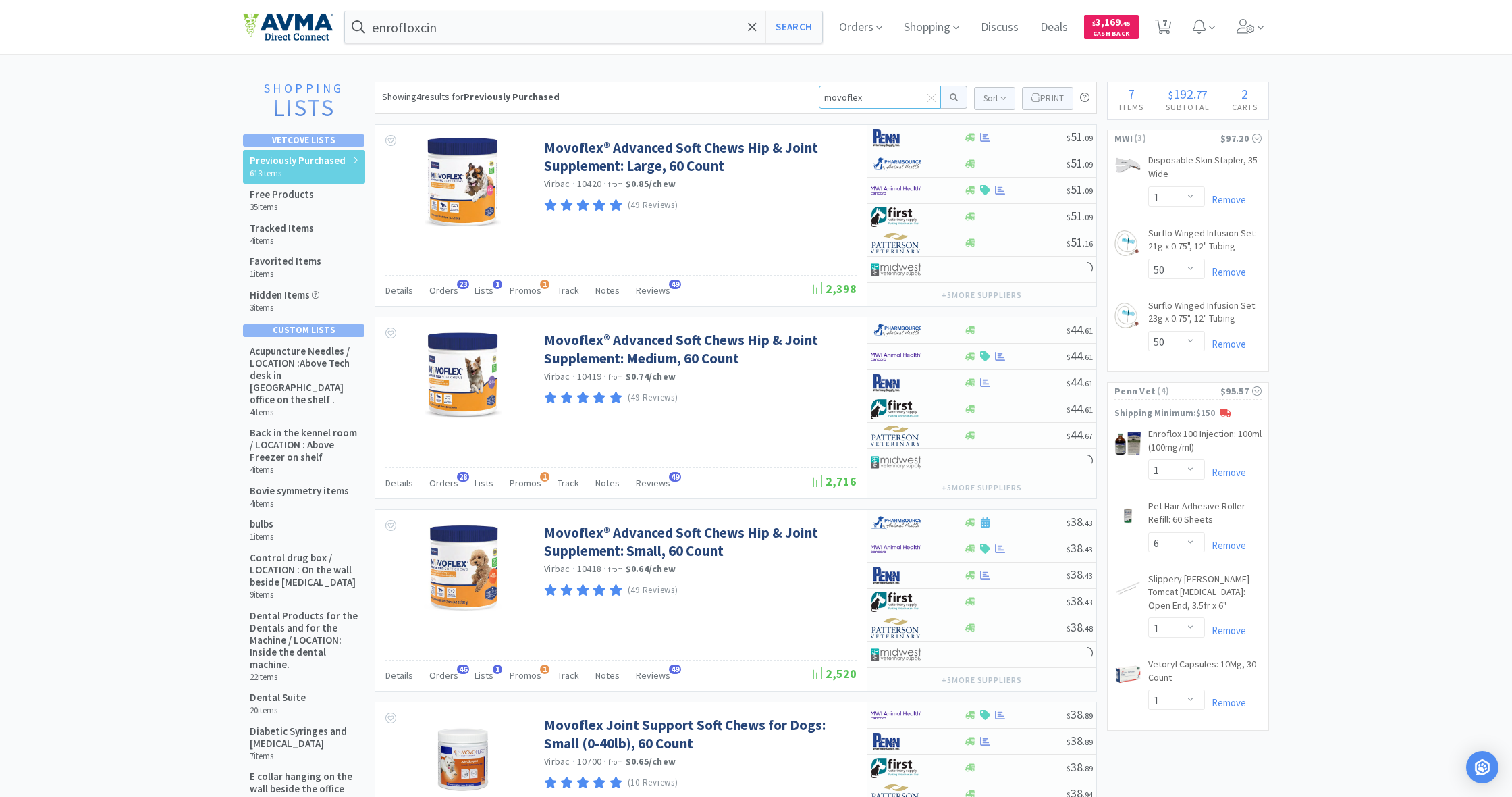
drag, startPoint x: 846, startPoint y: 98, endPoint x: 884, endPoint y: 104, distance: 38.5
click at [884, 104] on input "movoflex" at bounding box center [880, 97] width 122 height 23
type input "movo"
click at [951, 97] on button at bounding box center [953, 97] width 26 height 23
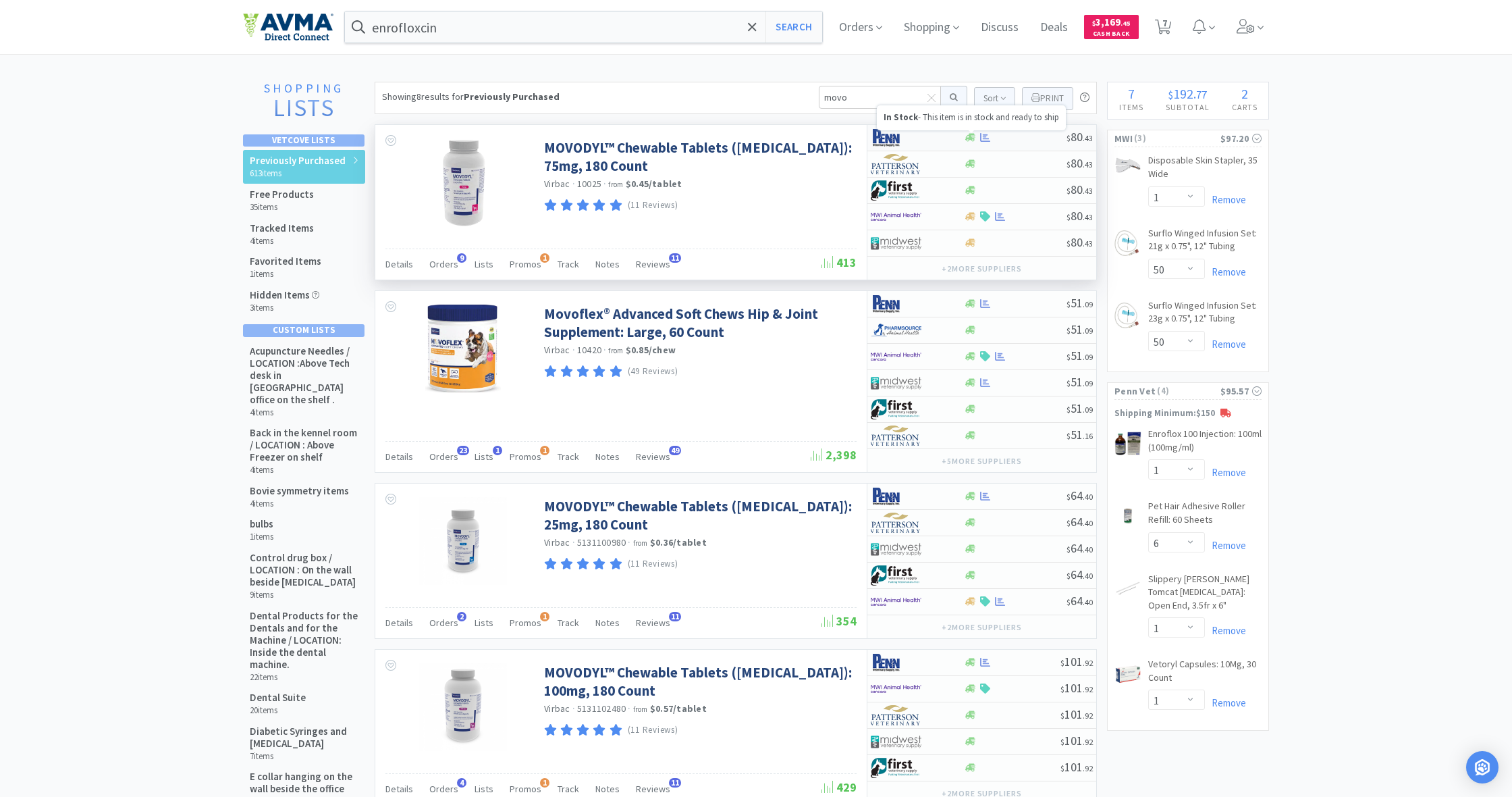
click at [971, 141] on icon at bounding box center [970, 138] width 10 height 8
select select "1"
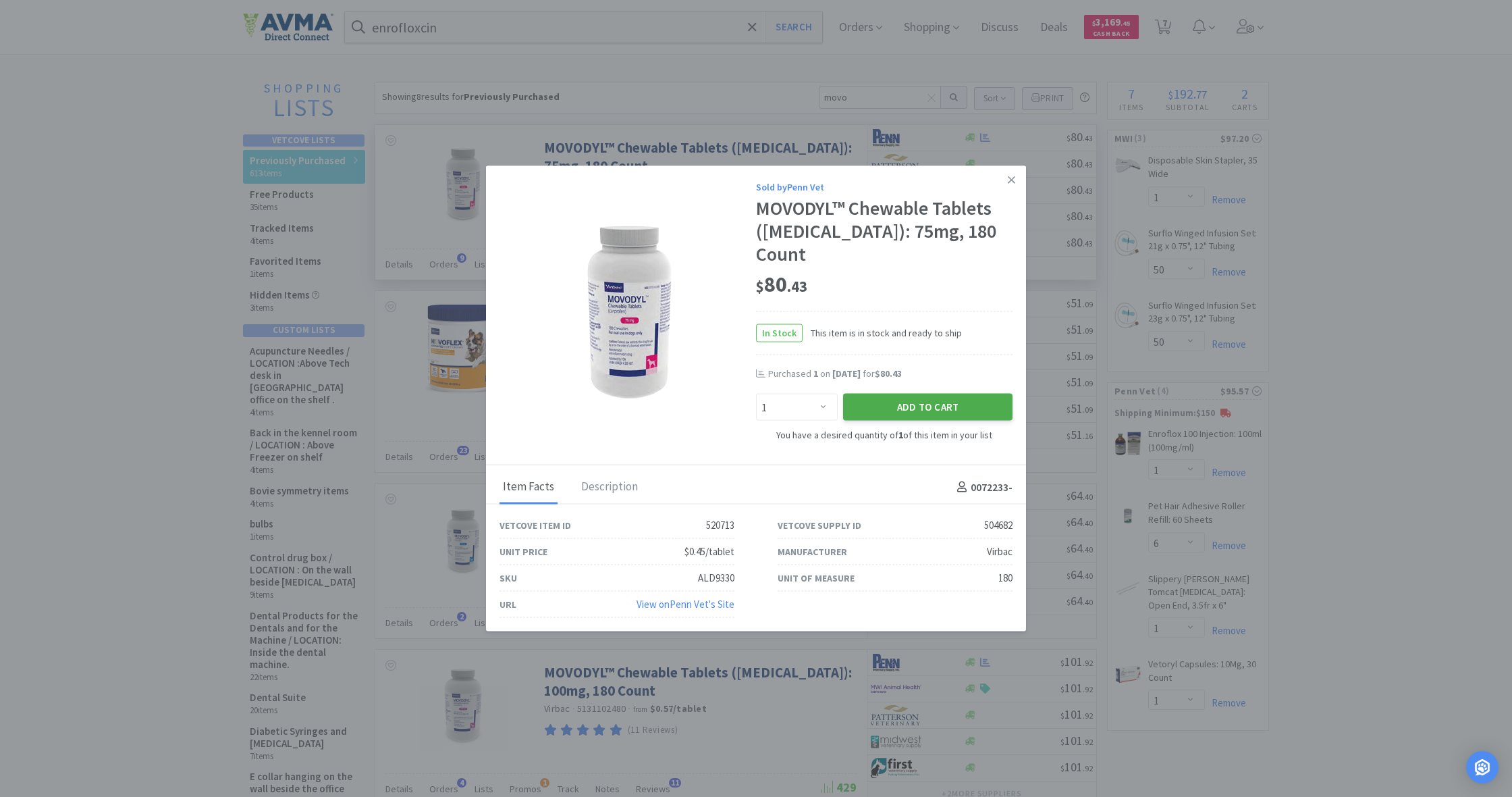
click at [931, 394] on button "Add to Cart" at bounding box center [928, 407] width 170 height 27
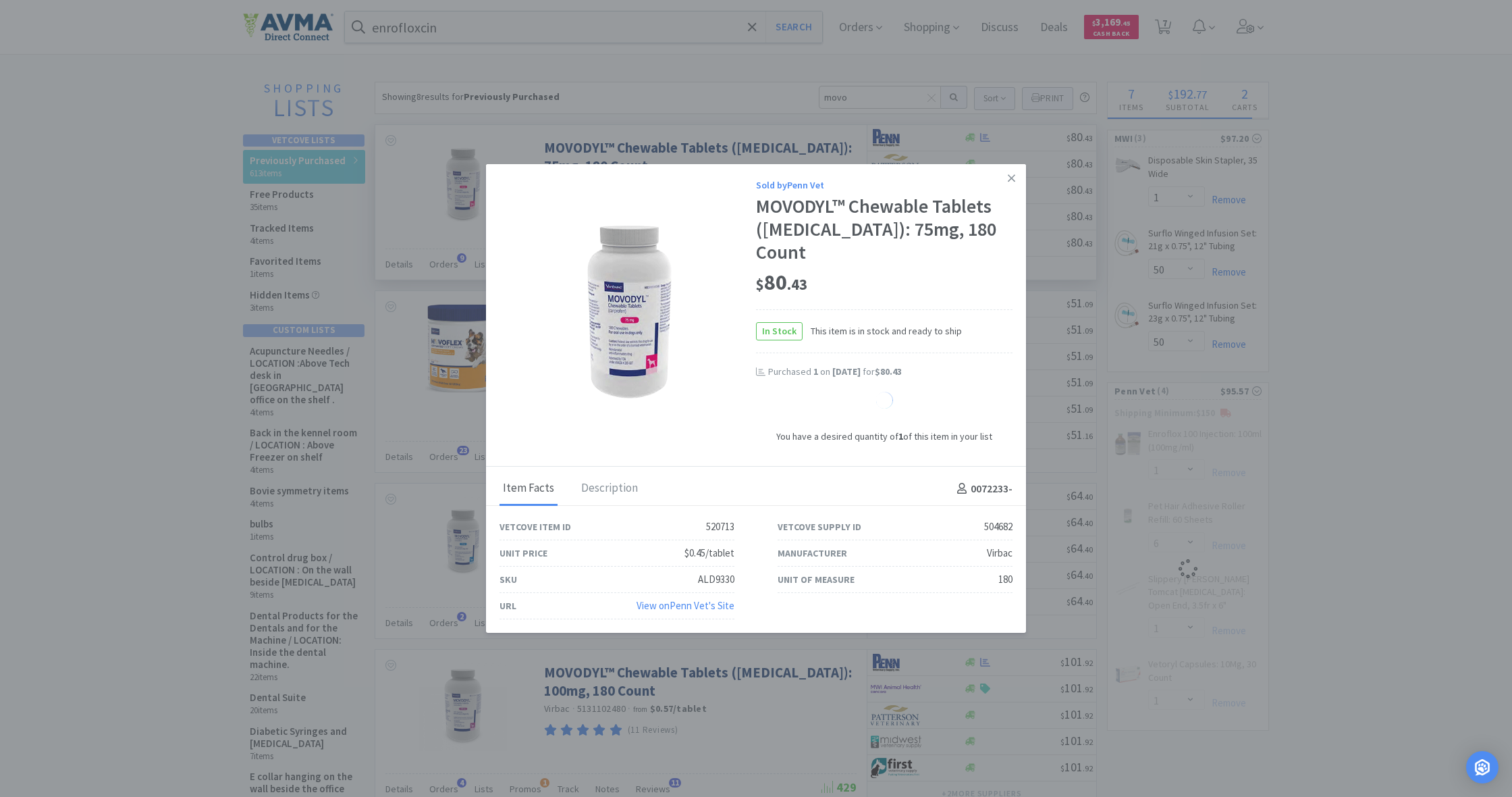
select select "1"
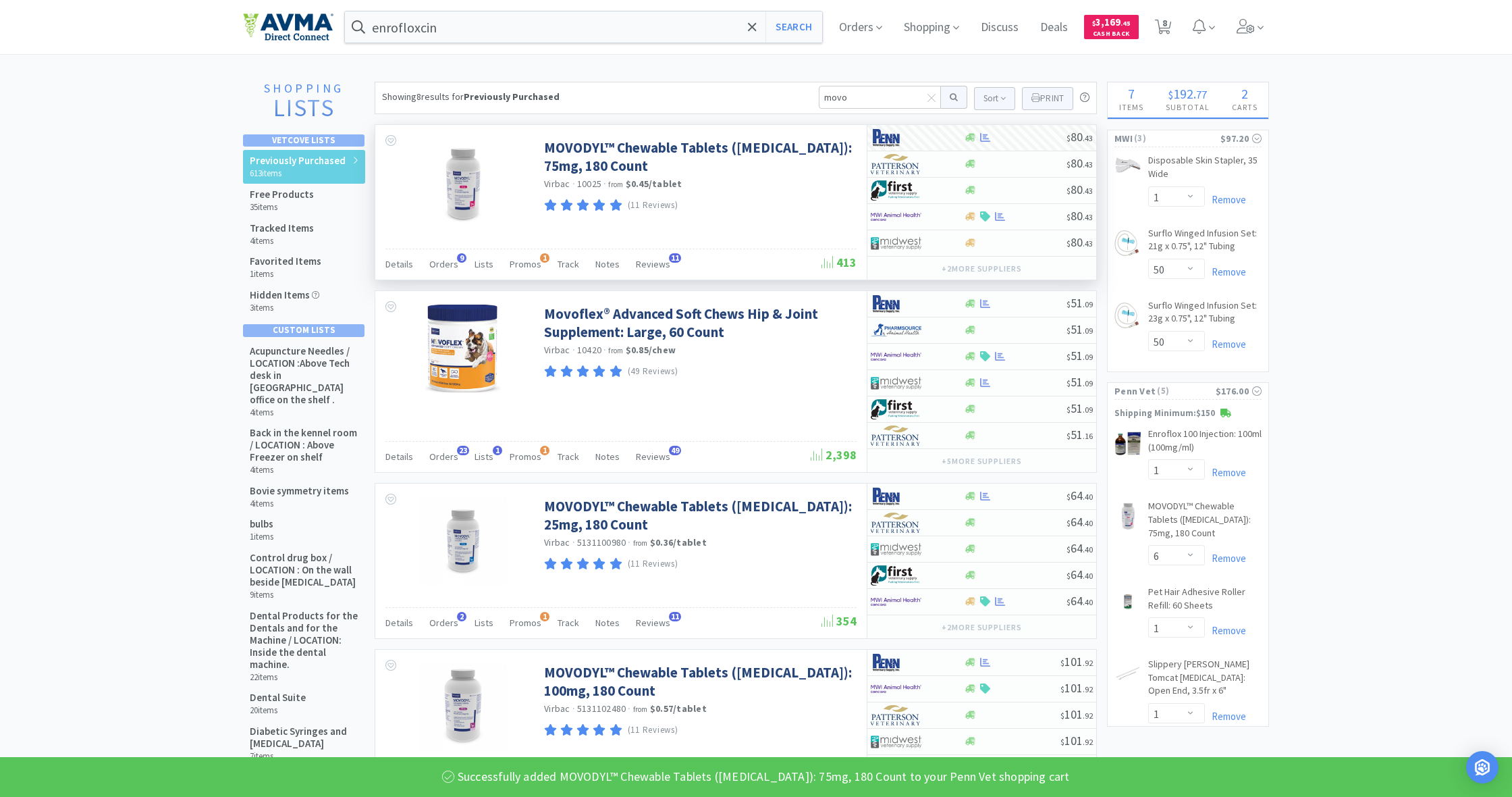
select select "1"
select select "6"
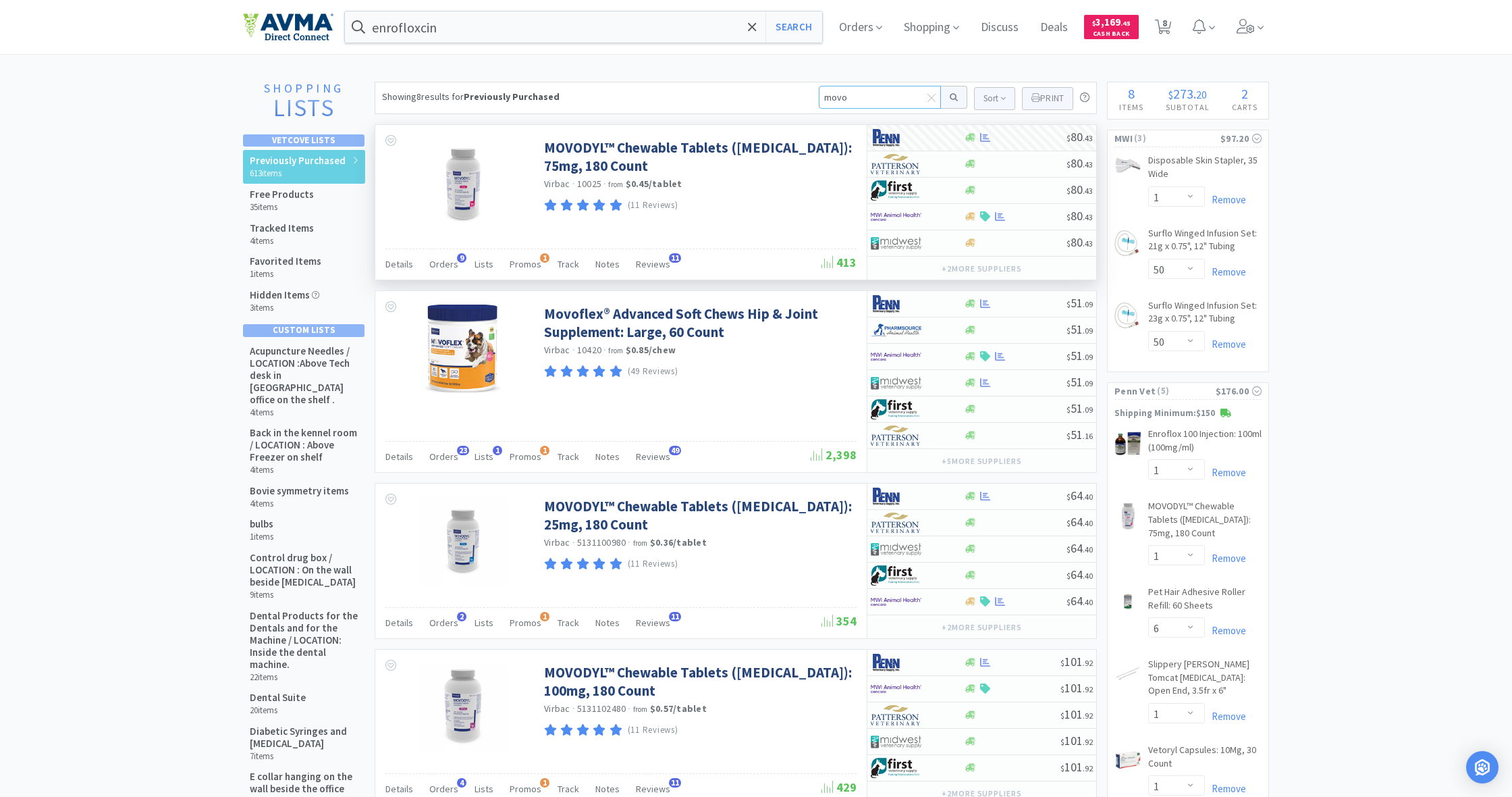
drag, startPoint x: 849, startPoint y: 97, endPoint x: 829, endPoint y: 95, distance: 20.1
click at [829, 95] on input "movo" at bounding box center [880, 97] width 122 height 23
drag, startPoint x: 821, startPoint y: 95, endPoint x: 870, endPoint y: 99, distance: 49.2
click at [870, 99] on input "movo" at bounding box center [880, 97] width 122 height 23
type input "ceph"
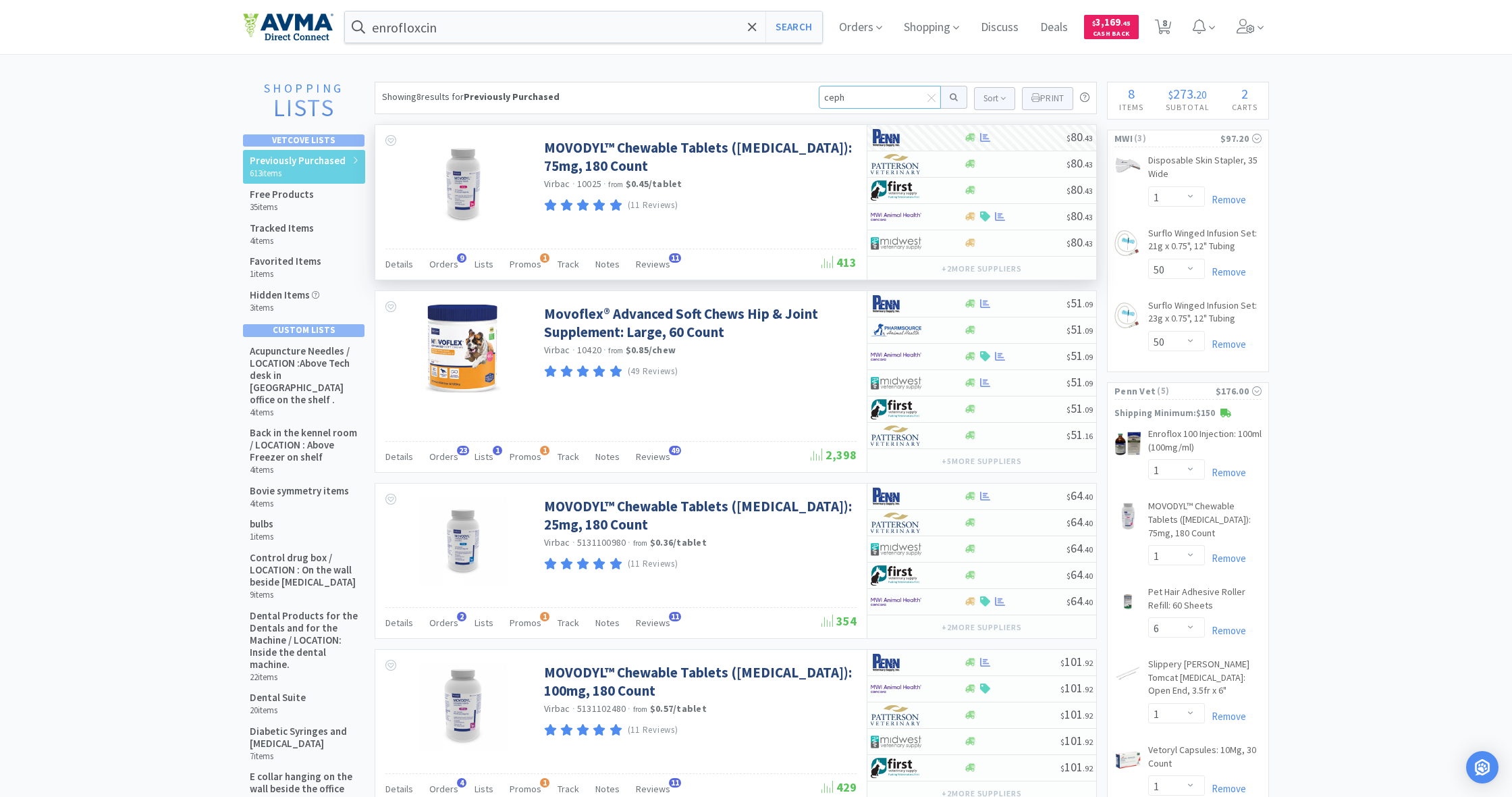
click at [951, 97] on button at bounding box center [953, 97] width 26 height 23
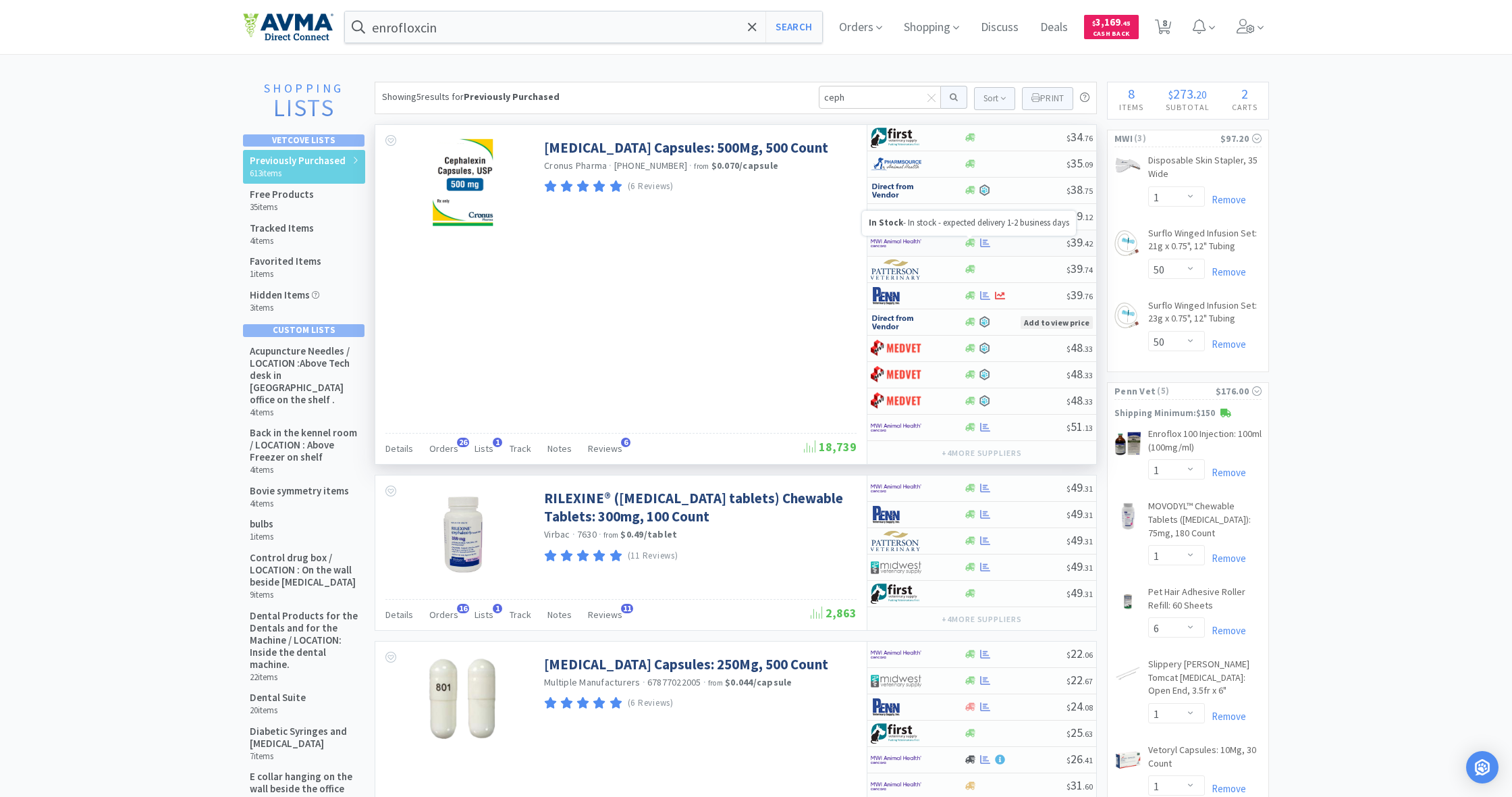
click at [968, 242] on icon at bounding box center [970, 243] width 10 height 8
select select "1"
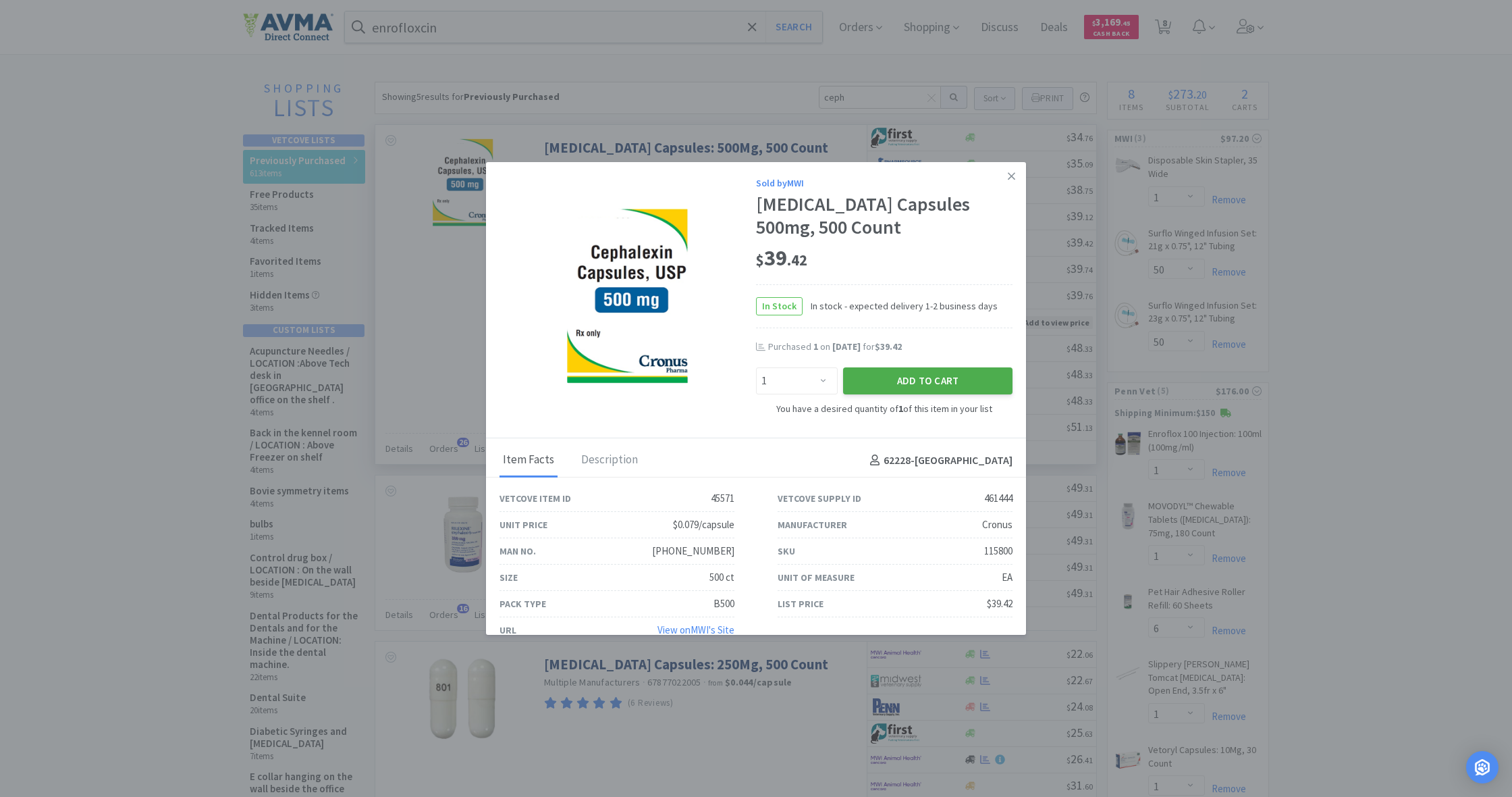
click at [941, 379] on button "Add to Cart" at bounding box center [928, 380] width 170 height 27
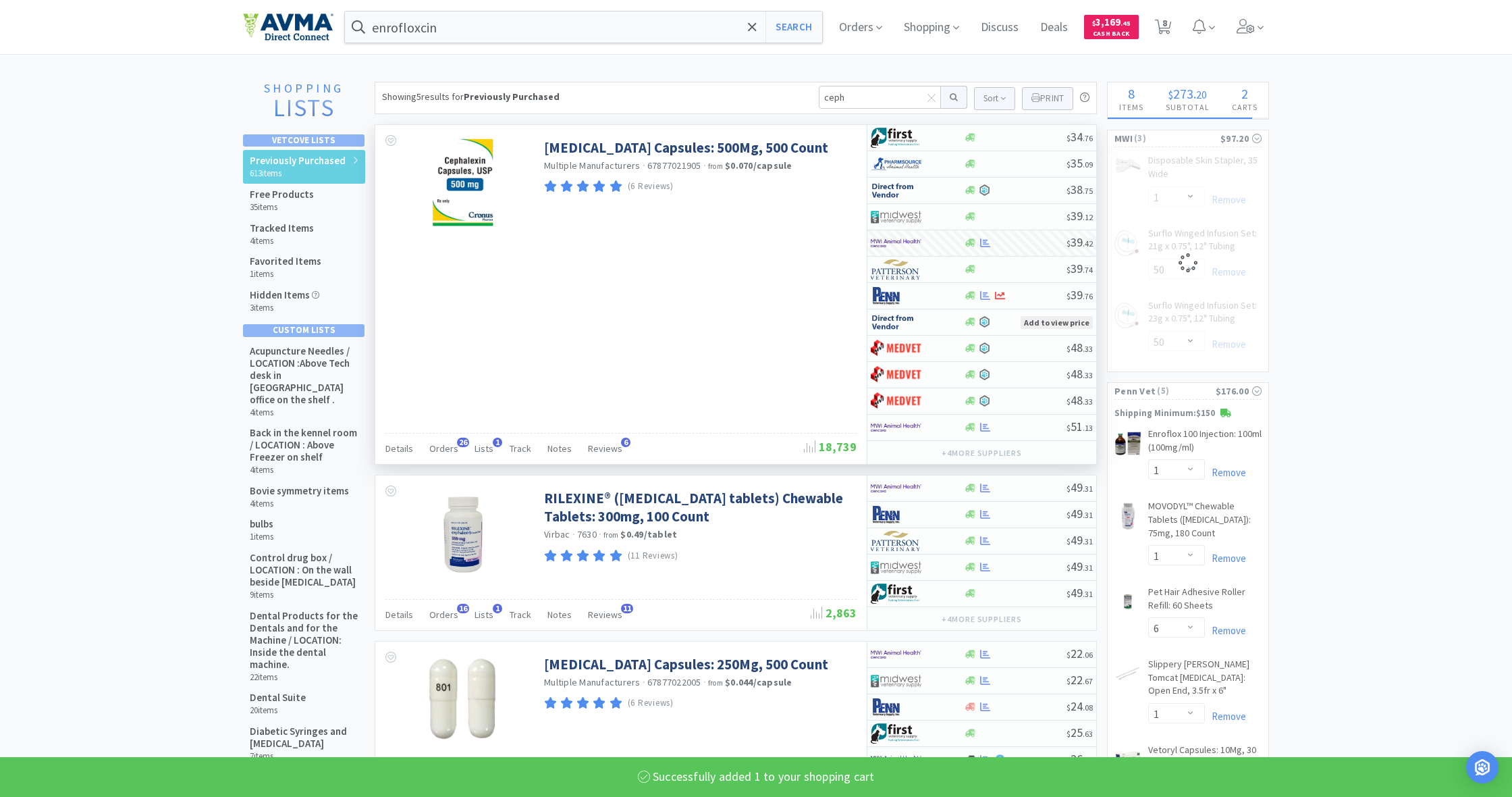
select select "1"
select select "50"
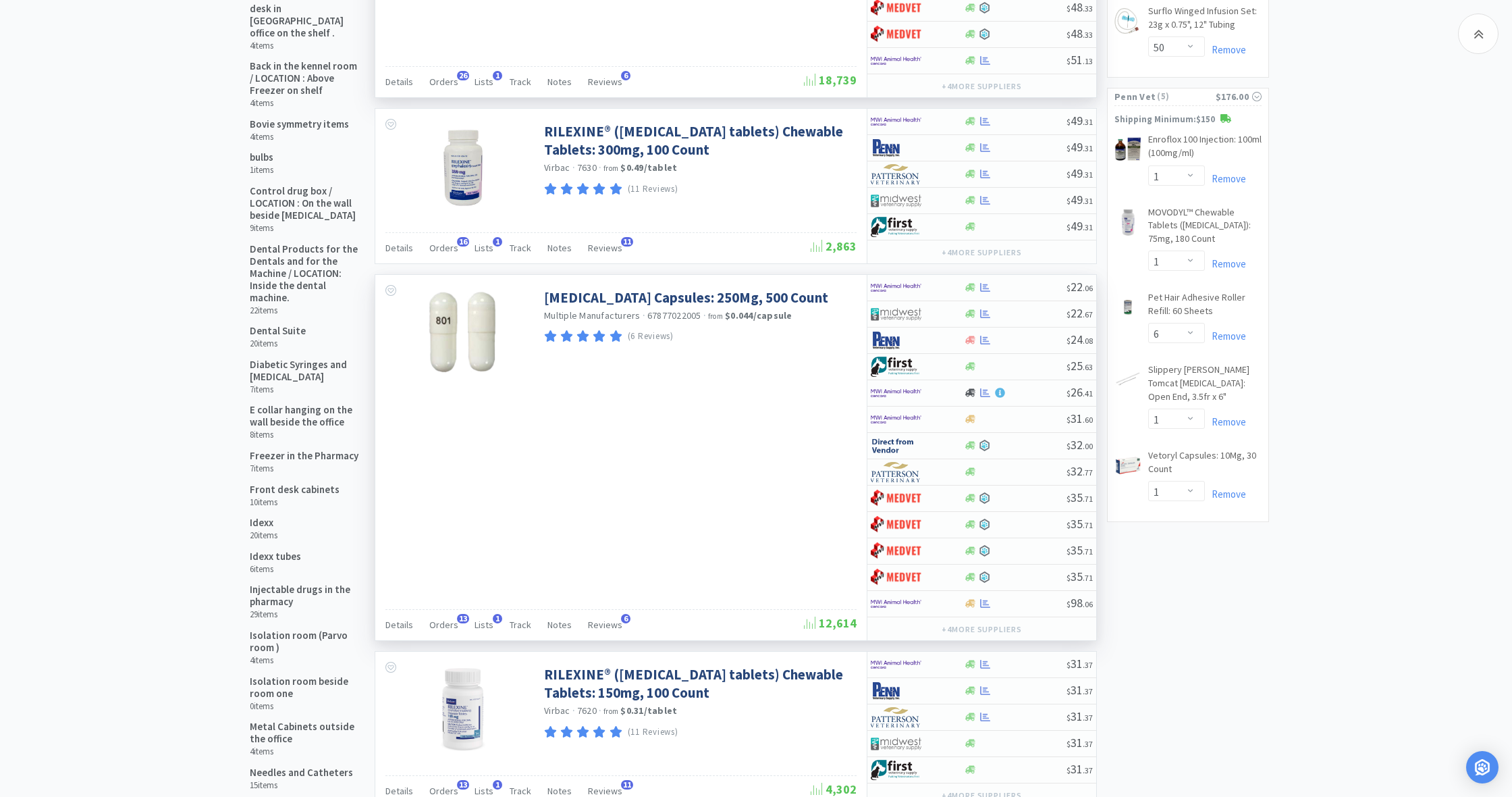
scroll to position [367, 0]
click at [967, 289] on icon at bounding box center [970, 287] width 10 height 8
select select "1"
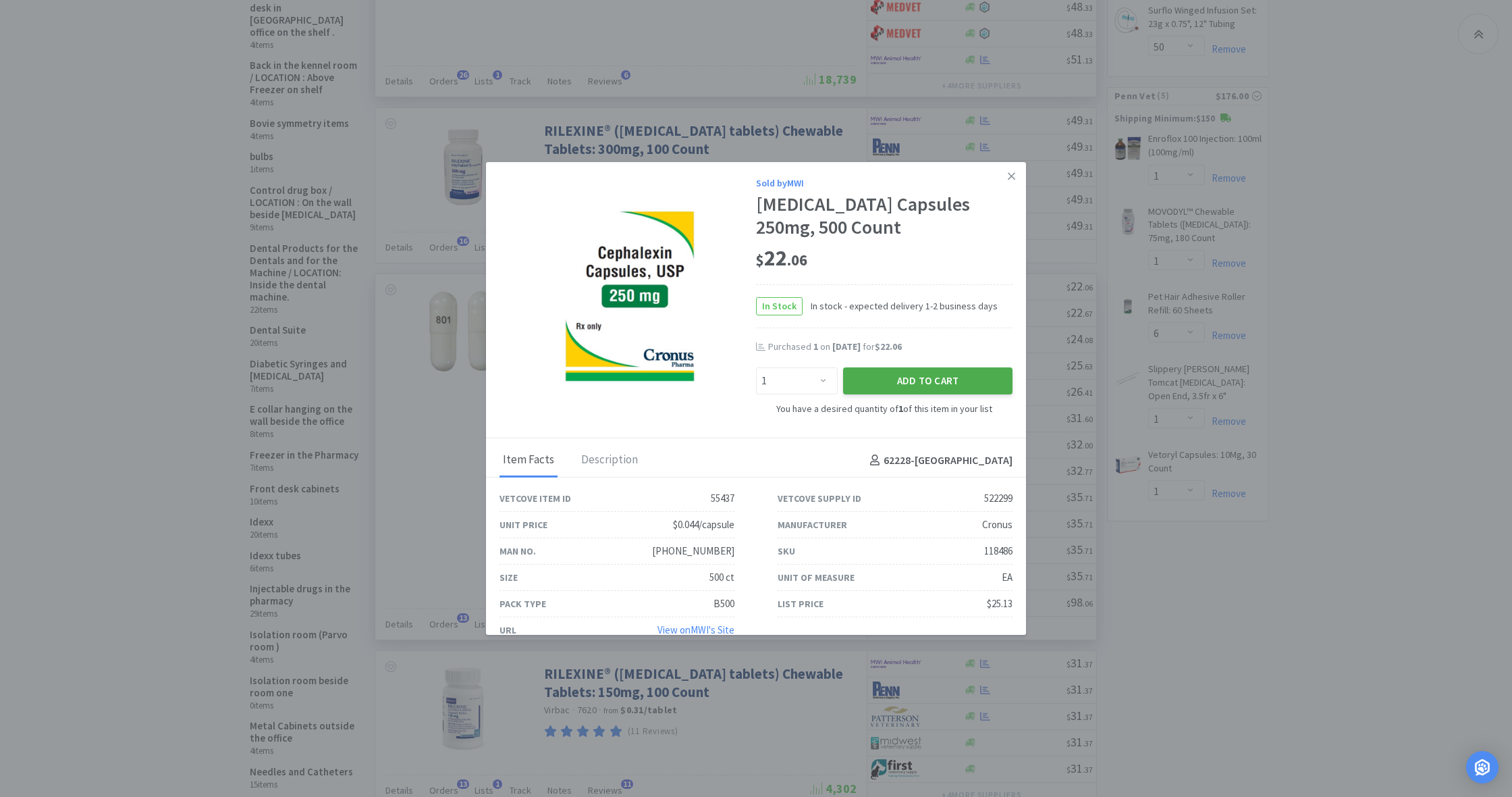
click at [911, 383] on button "Add to Cart" at bounding box center [928, 380] width 170 height 27
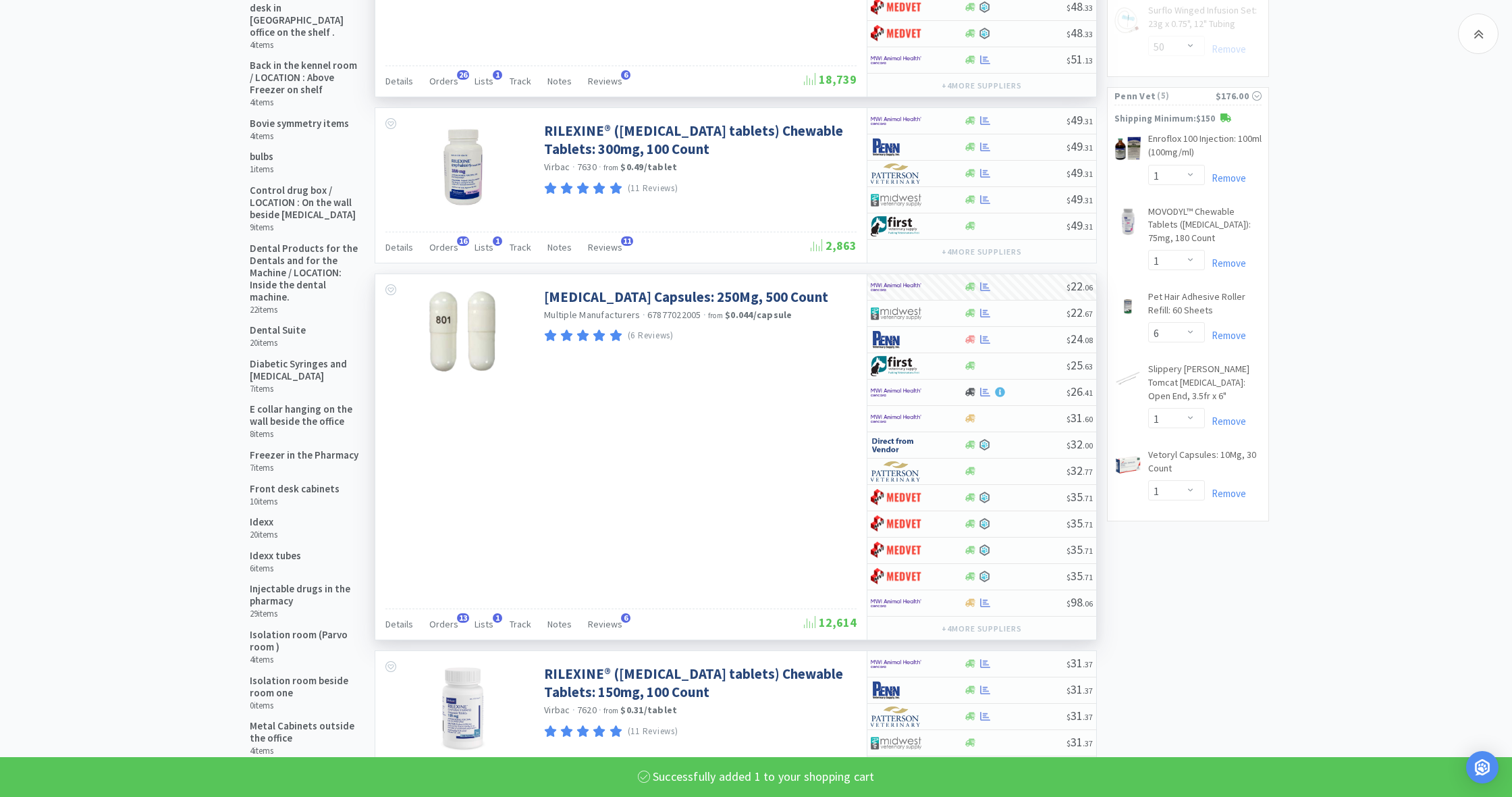
scroll to position [0, 0]
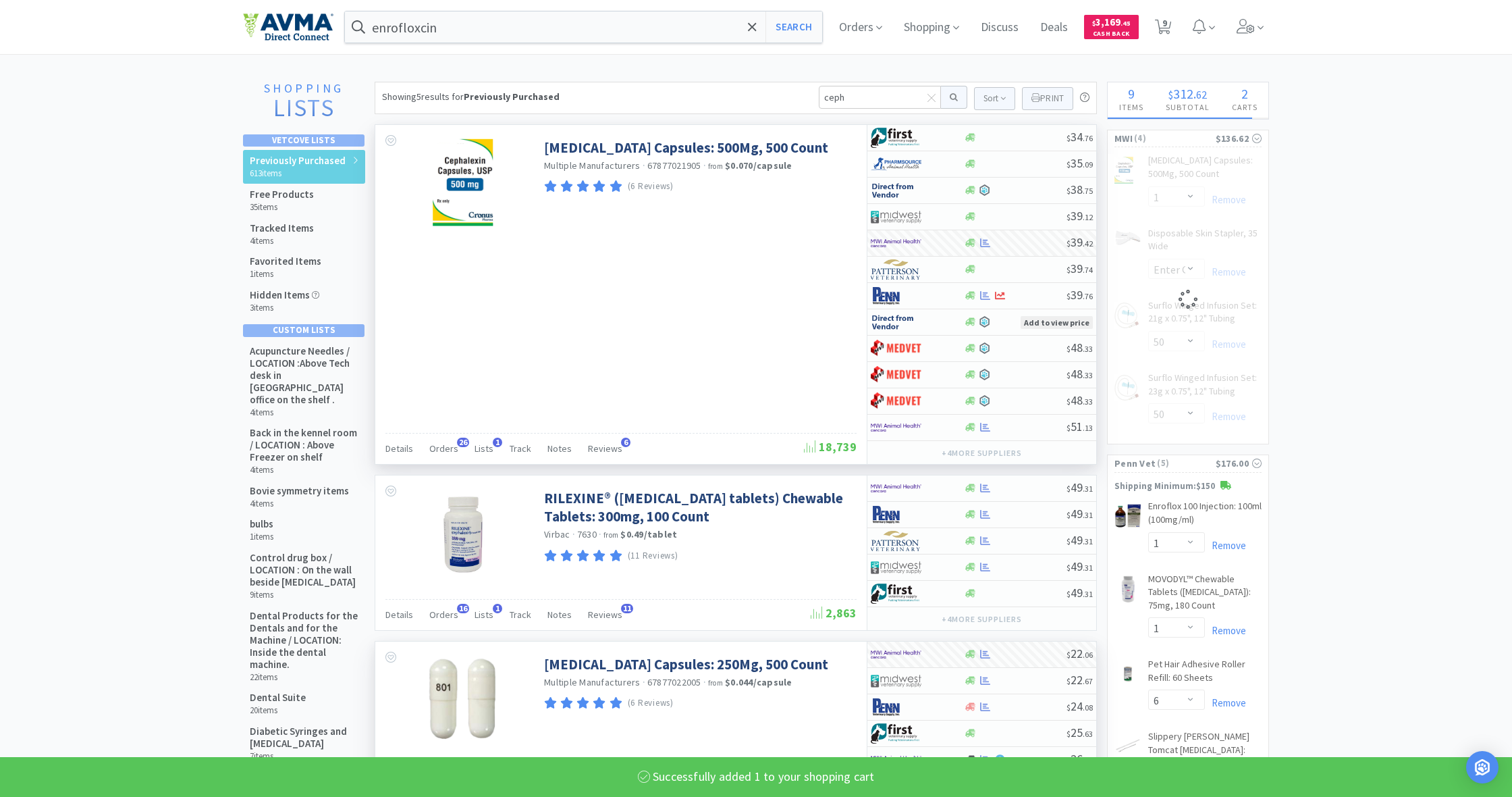
select select "1"
select select "50"
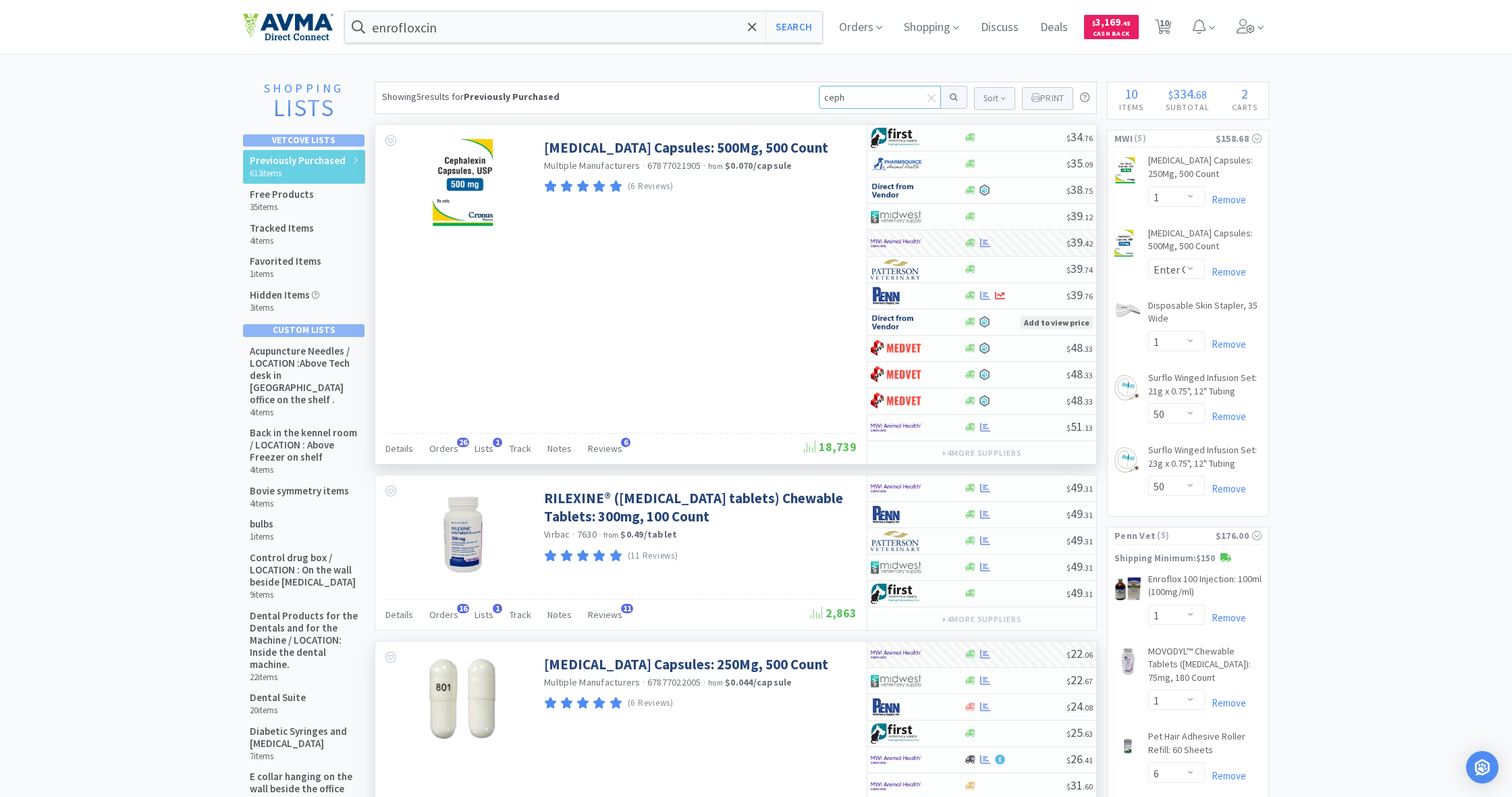
drag, startPoint x: 835, startPoint y: 96, endPoint x: 776, endPoint y: 94, distance: 59.0
click at [776, 94] on div "Showing 5 results for Previously Purchased ceph Sort Print Previously Purchased…" at bounding box center [736, 98] width 722 height 32
type input "iso"
click at [951, 97] on button at bounding box center [953, 97] width 26 height 23
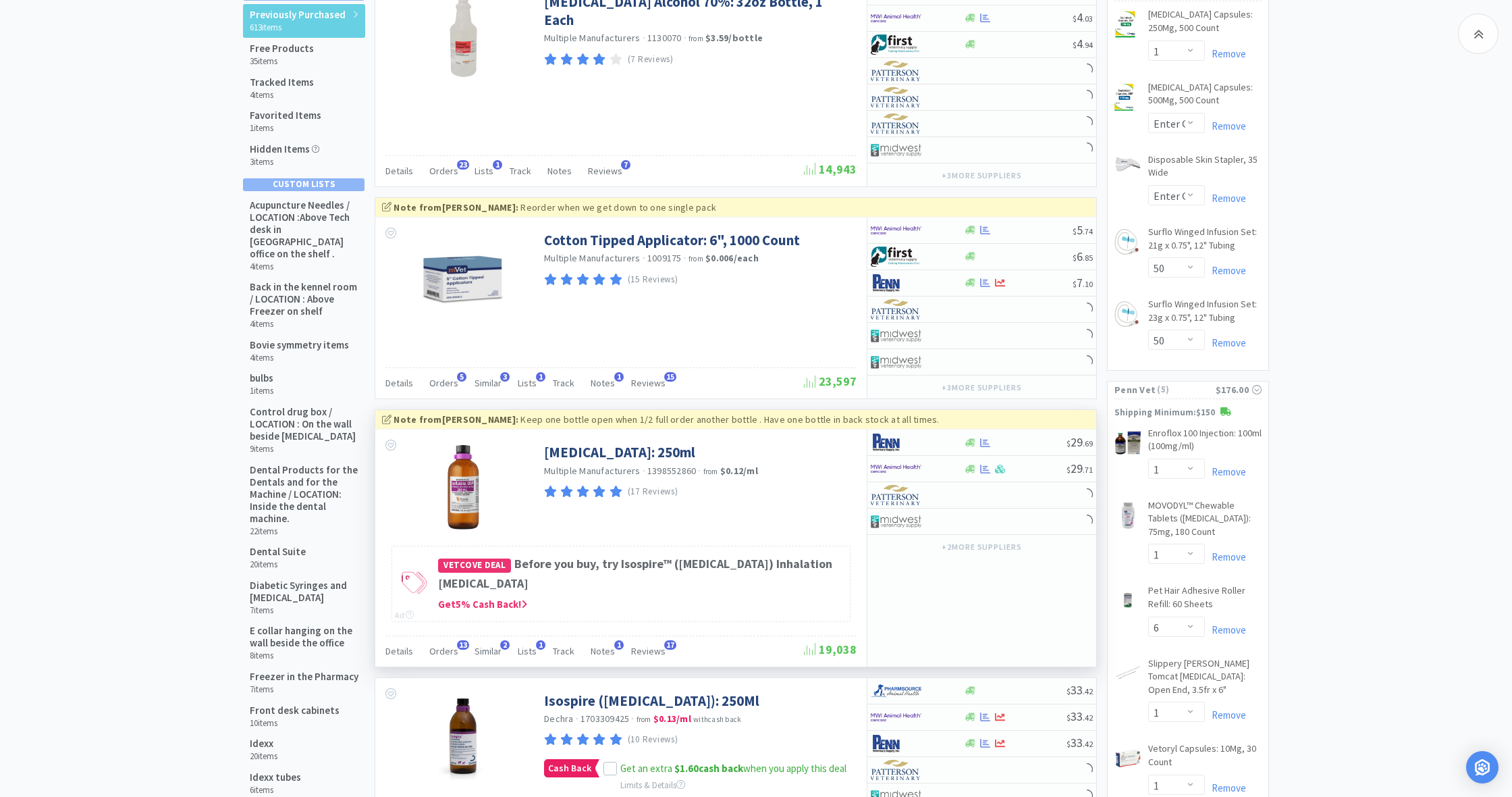
scroll to position [149, 0]
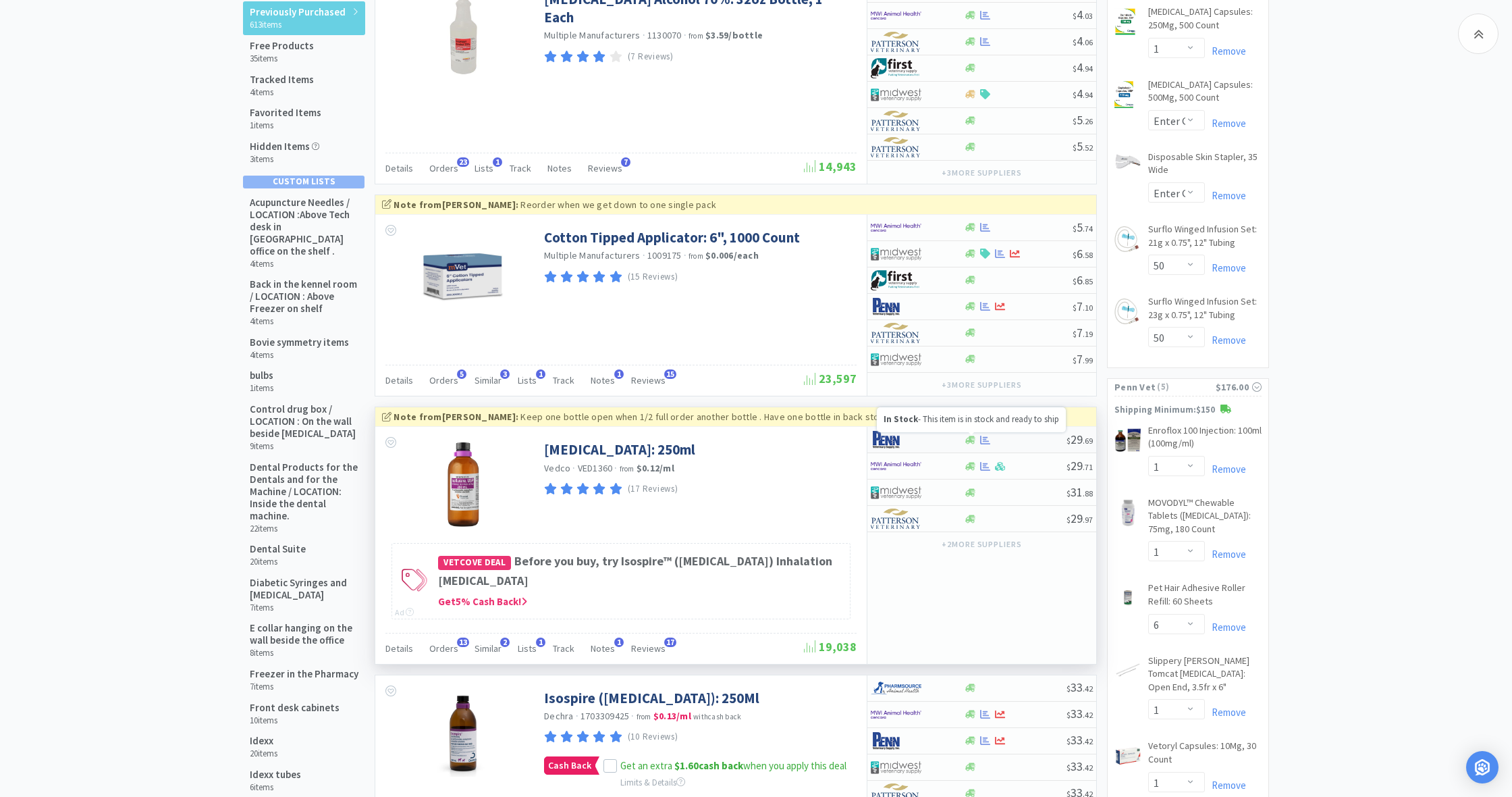
click at [968, 441] on icon at bounding box center [970, 439] width 10 height 8
select select "1"
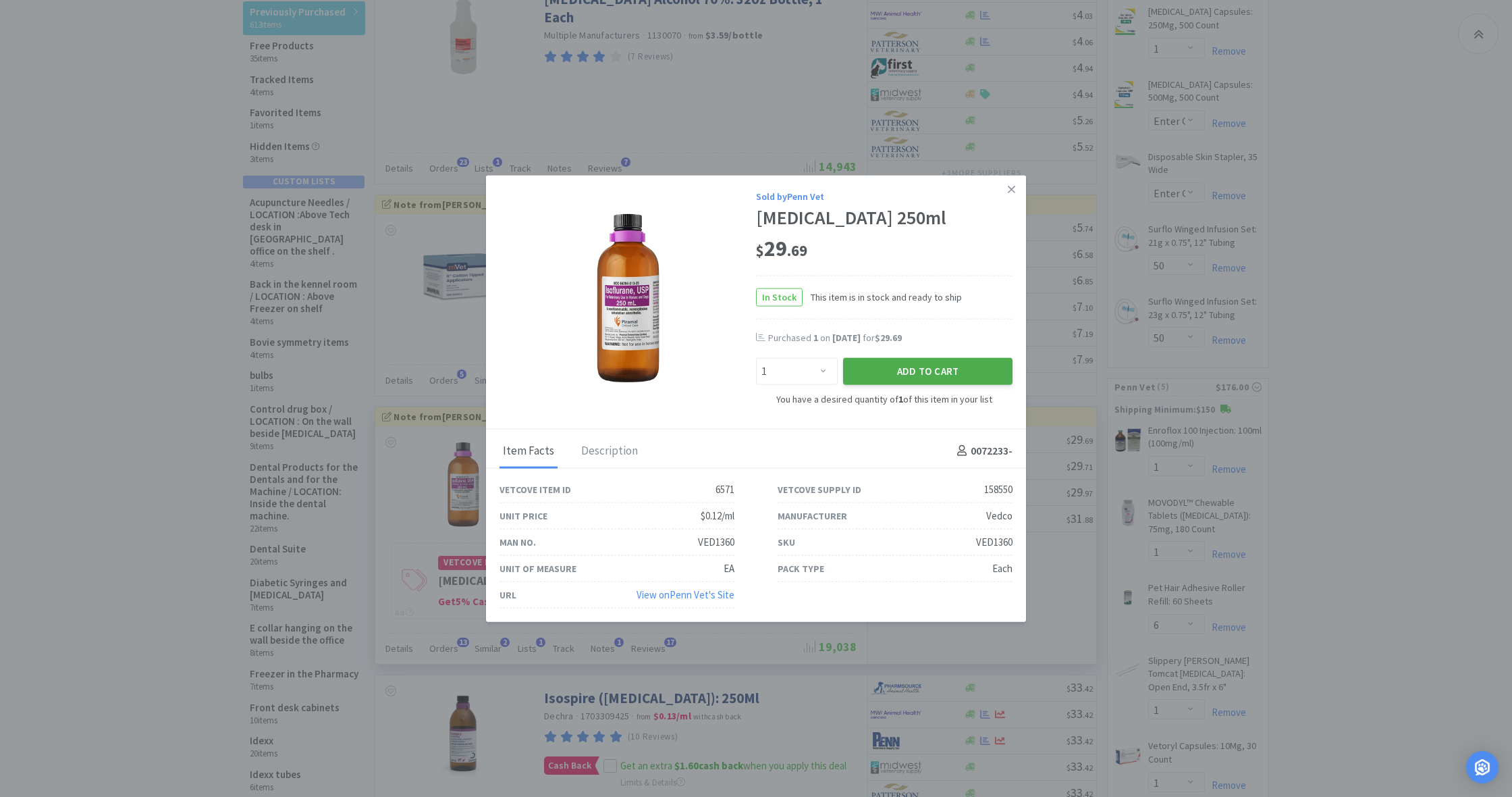
click at [929, 363] on button "Add to Cart" at bounding box center [928, 371] width 170 height 27
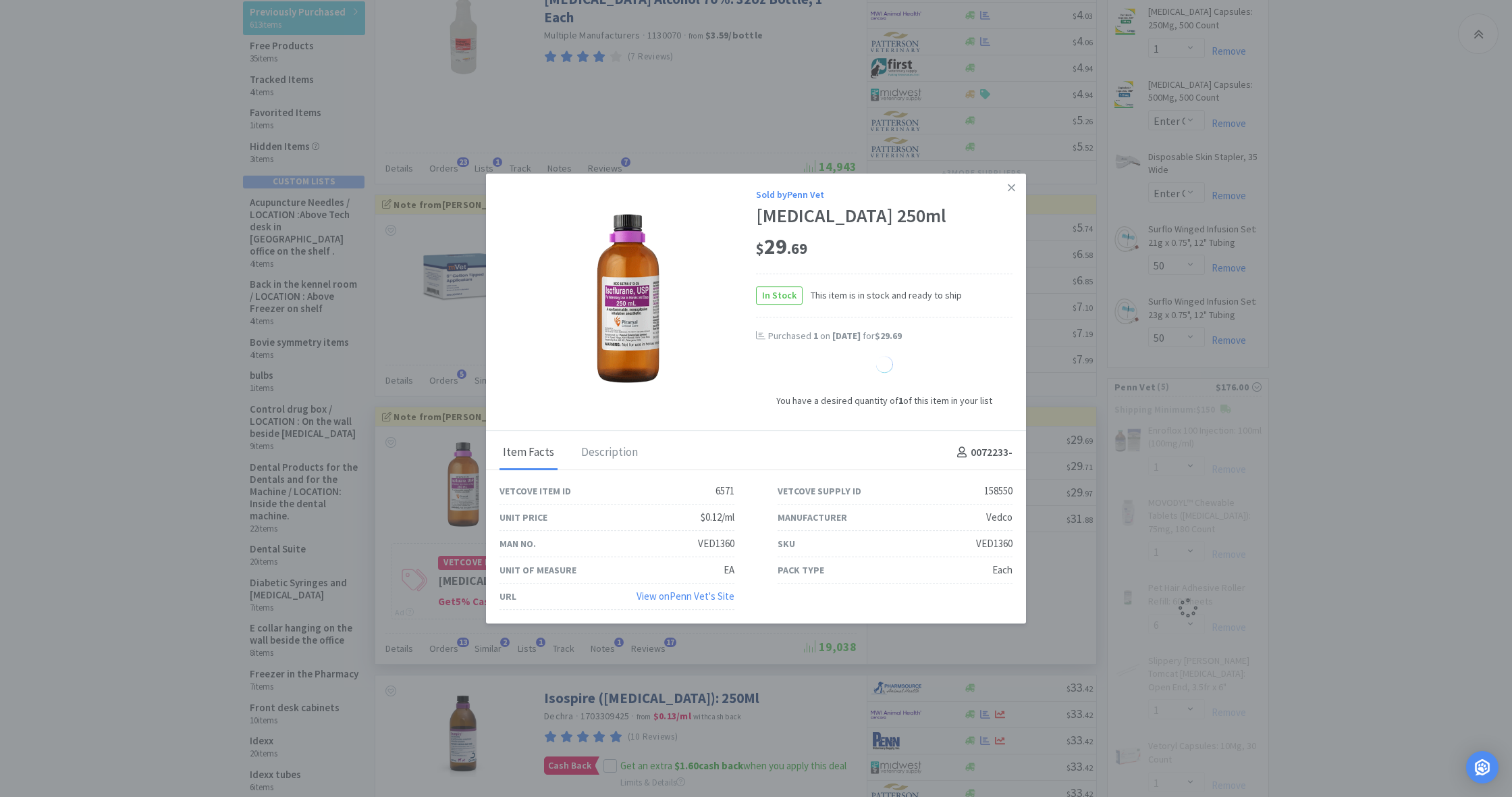
select select "1"
select select "6"
select select "1"
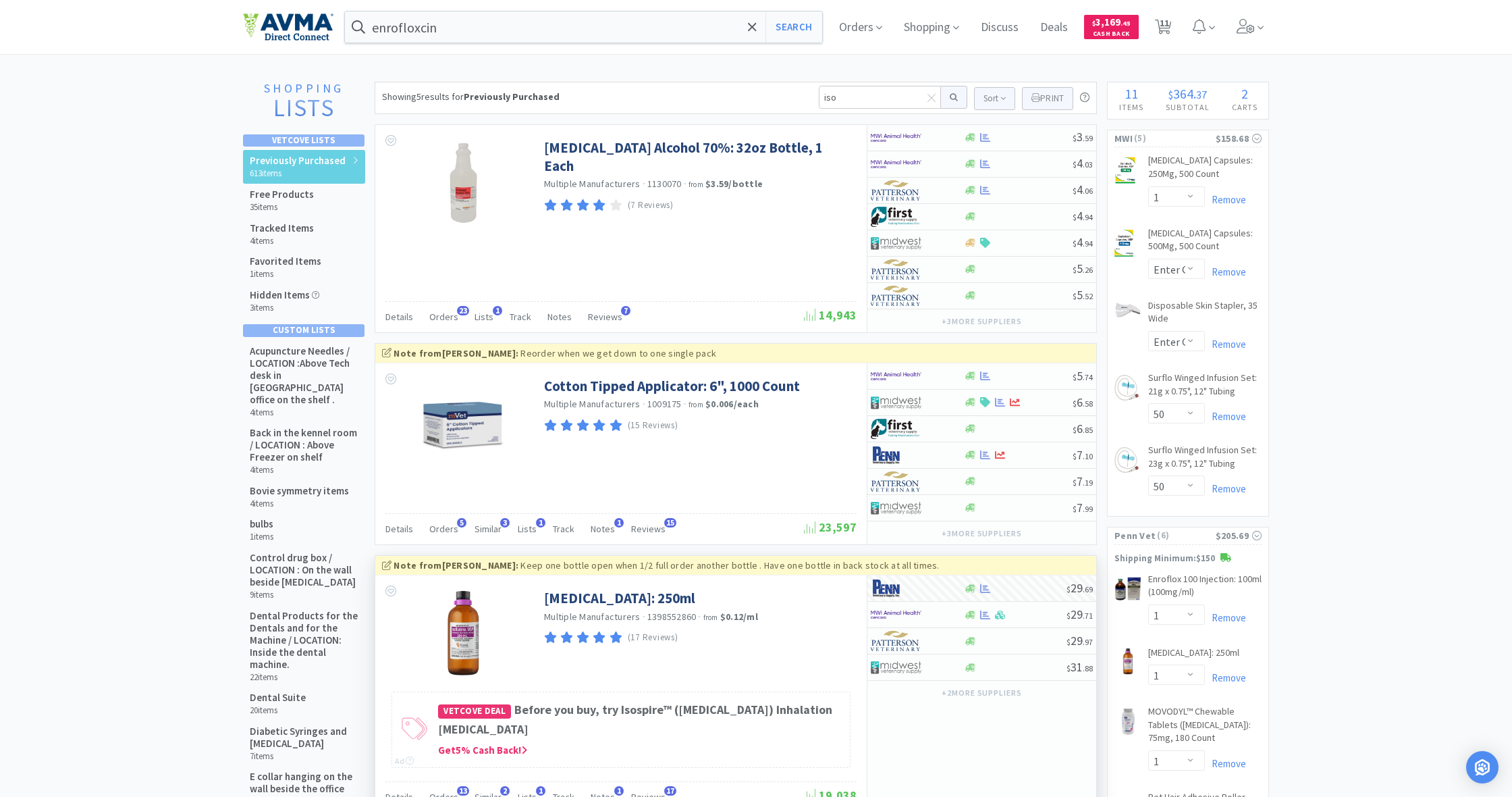
scroll to position [0, 0]
drag, startPoint x: 850, startPoint y: 98, endPoint x: 788, endPoint y: 95, distance: 62.1
click at [788, 95] on div "Showing 5 results for Previously Purchased iso Sort Print Previously Purchased …" at bounding box center [736, 98] width 722 height 32
type input "chlor"
click at [951, 97] on button at bounding box center [953, 97] width 26 height 23
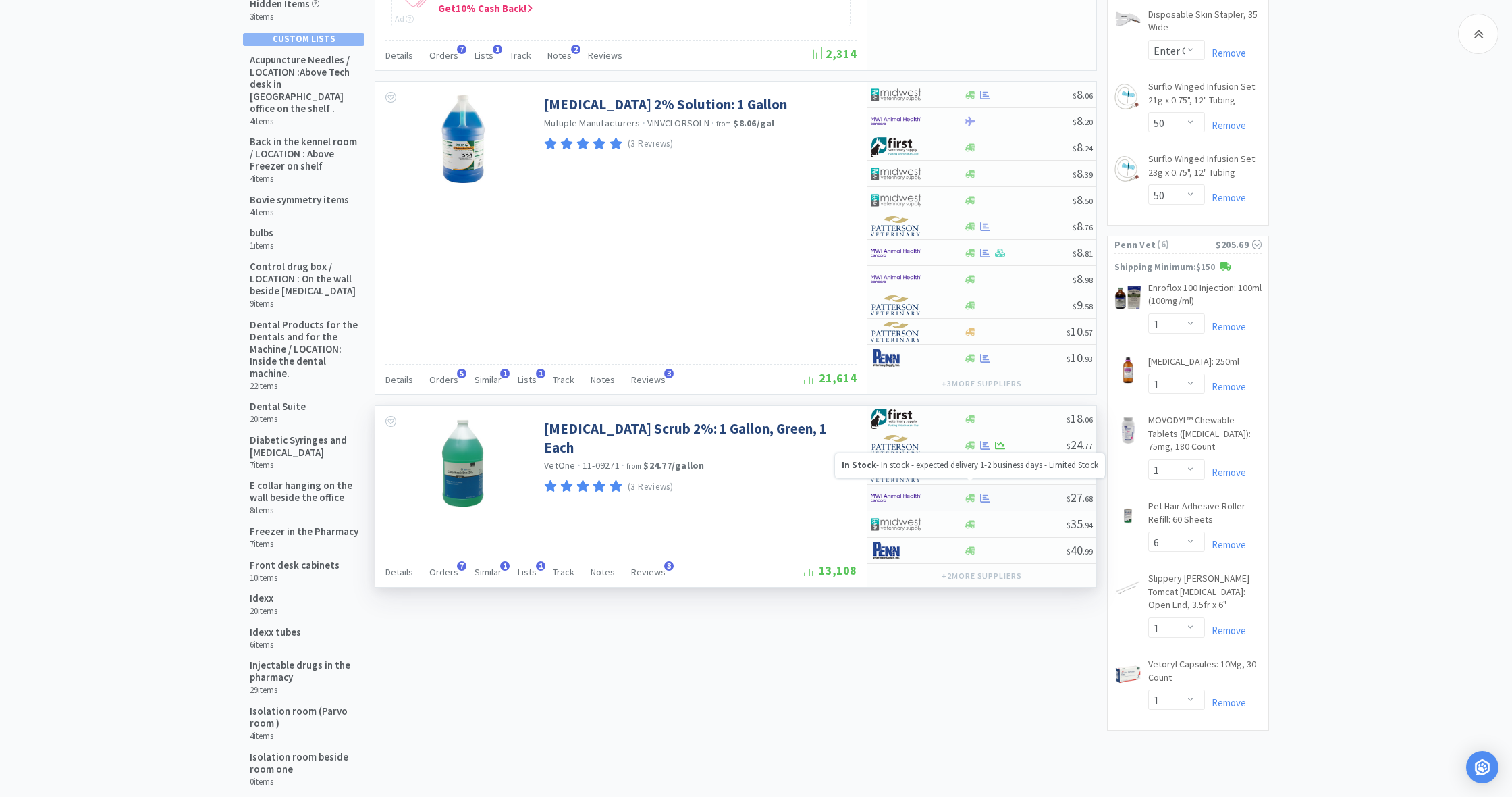
scroll to position [290, 0]
click at [969, 498] on icon at bounding box center [970, 500] width 10 height 8
select select "1"
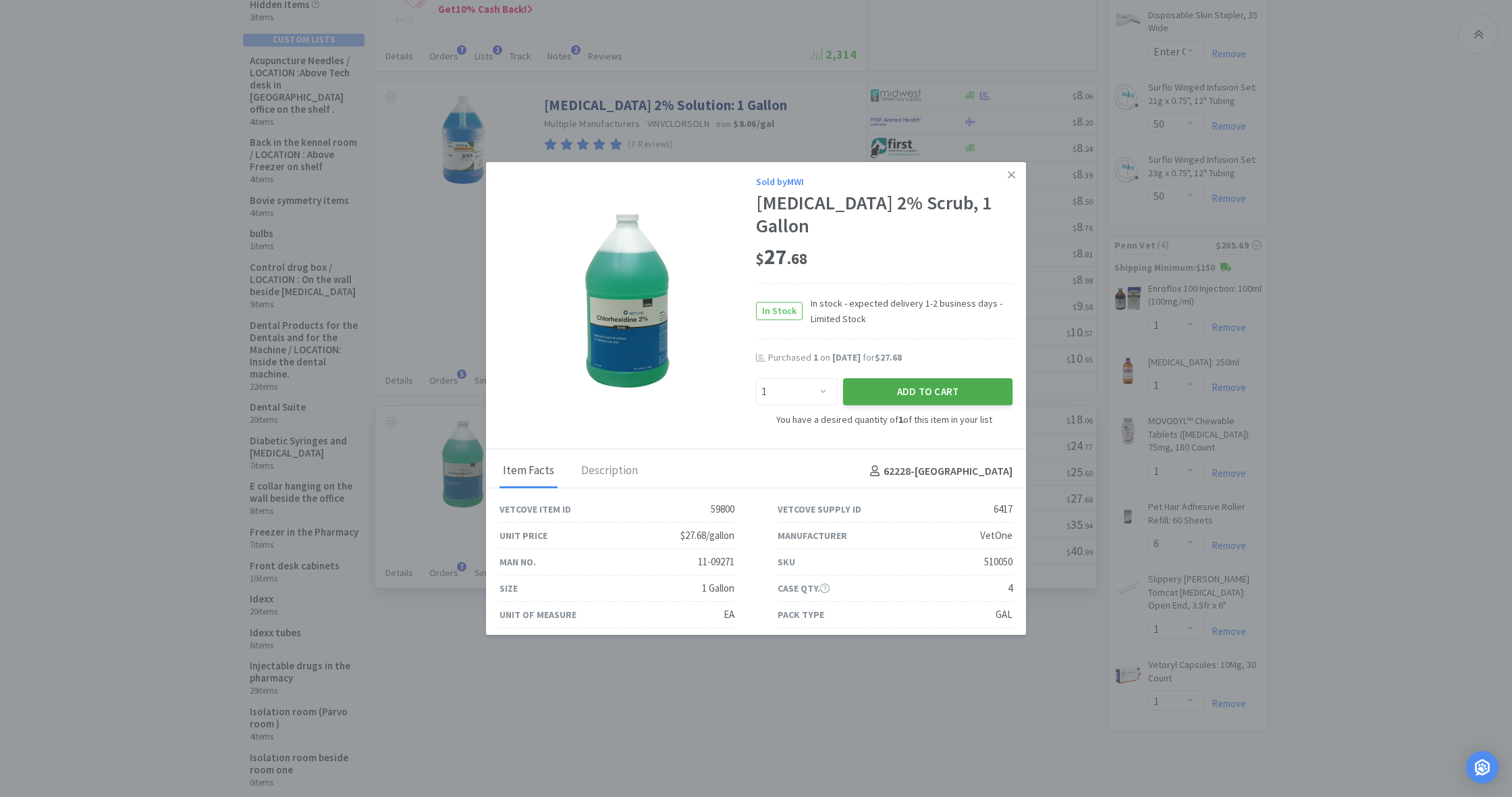
scroll to position [0, 0]
click at [926, 389] on button "Add to Cart" at bounding box center [928, 392] width 170 height 27
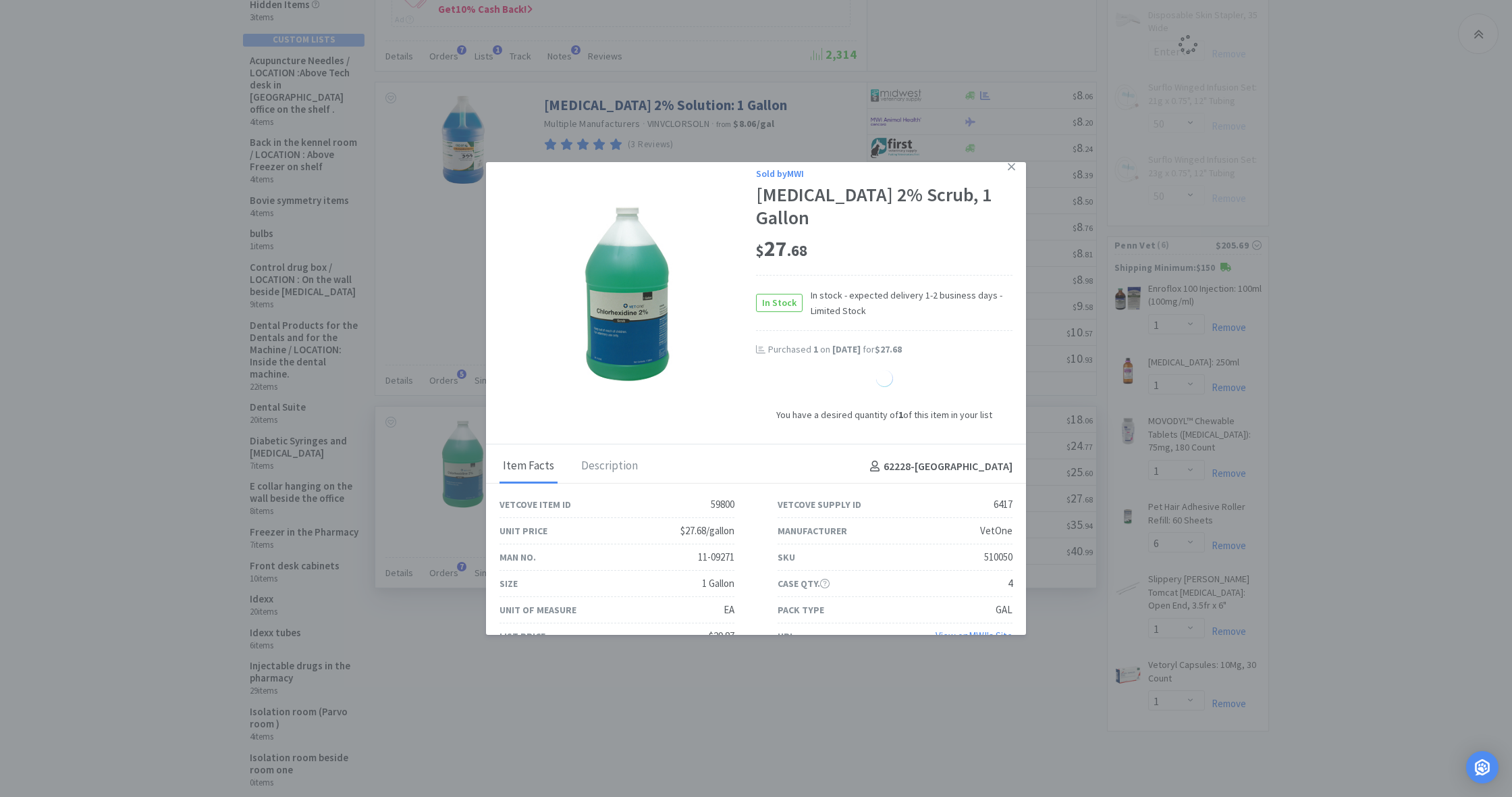
scroll to position [10, 0]
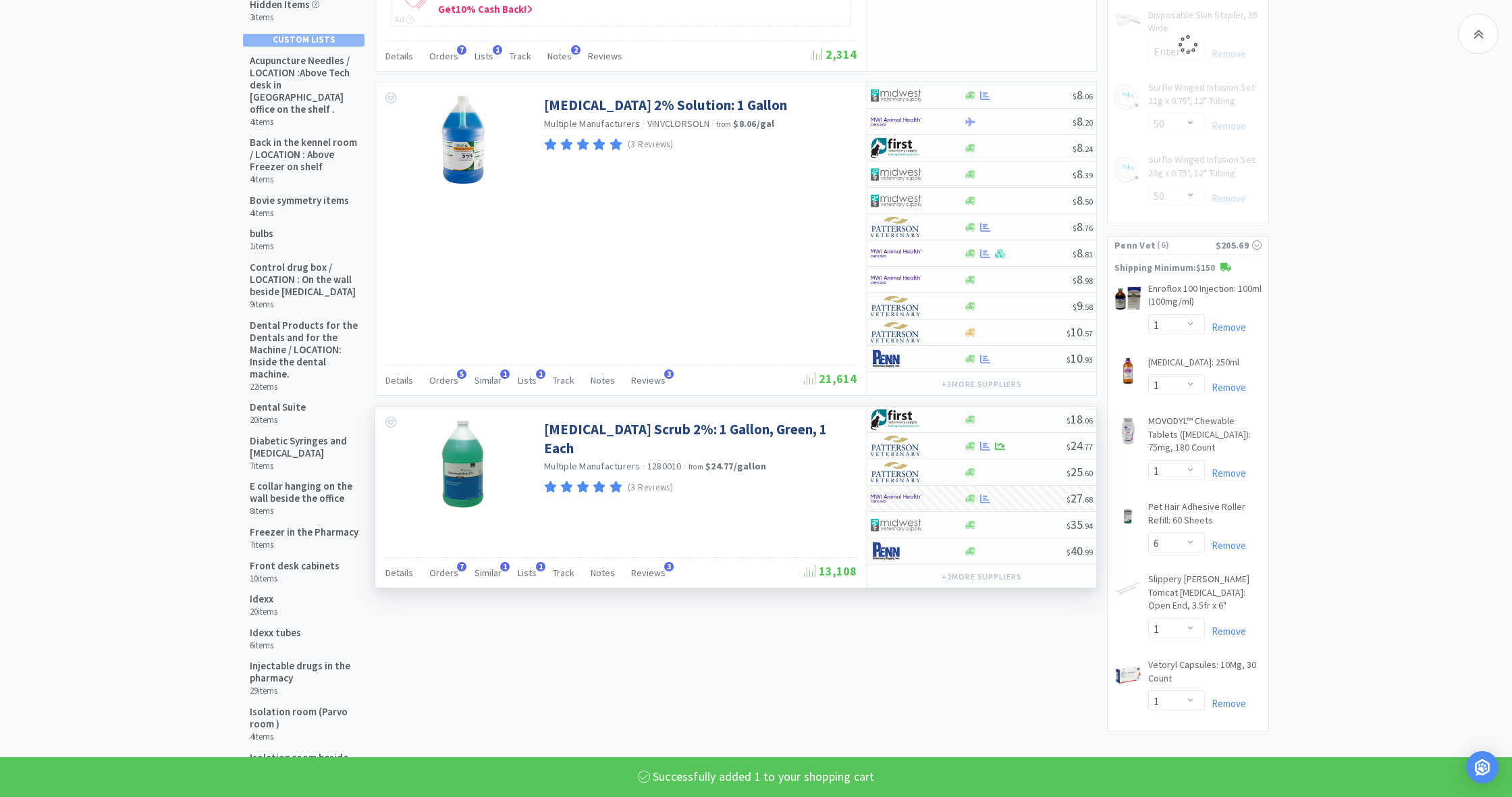
select select "1"
select select "50"
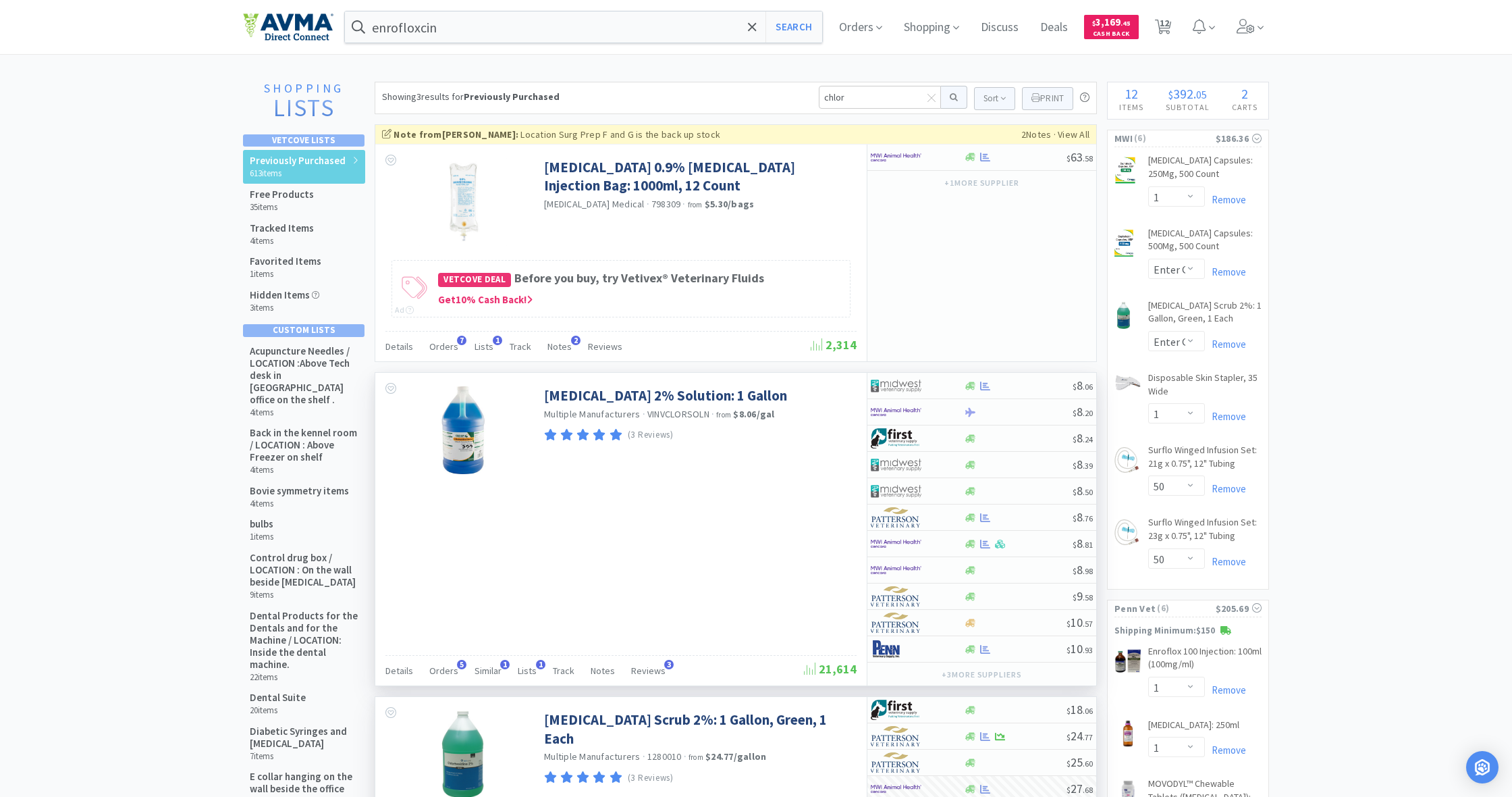
scroll to position [0, 0]
drag, startPoint x: 856, startPoint y: 99, endPoint x: 786, endPoint y: 97, distance: 70.0
click at [786, 97] on div "Showing 3 results for Previously Purchased chlor Sort Print Previously Purchase…" at bounding box center [736, 98] width 722 height 32
click at [851, 31] on span "Orders" at bounding box center [861, 27] width 54 height 54
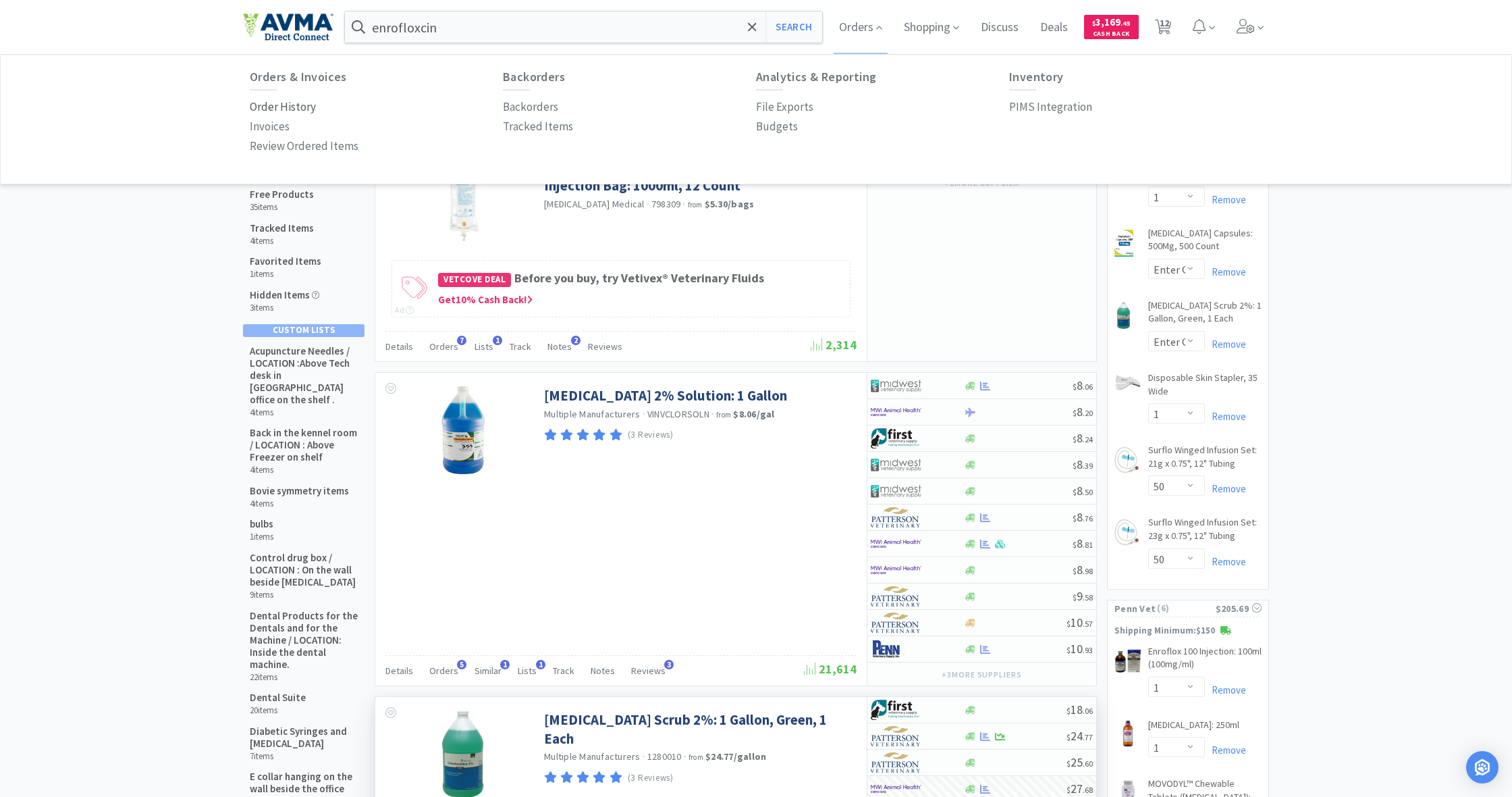
click at [272, 104] on p "Order History" at bounding box center [282, 107] width 66 height 18
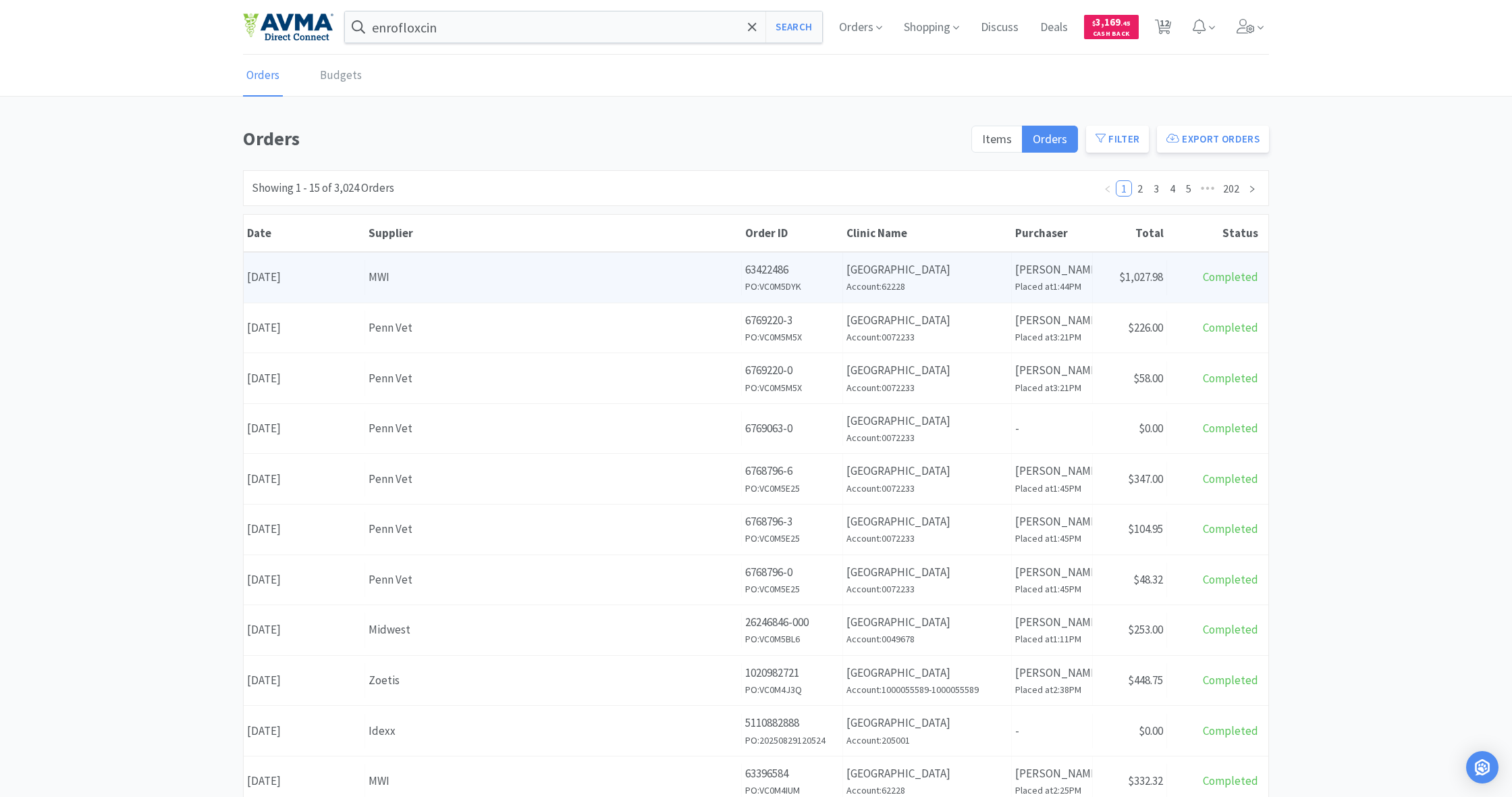
click at [621, 284] on div "MWI" at bounding box center [553, 277] width 369 height 18
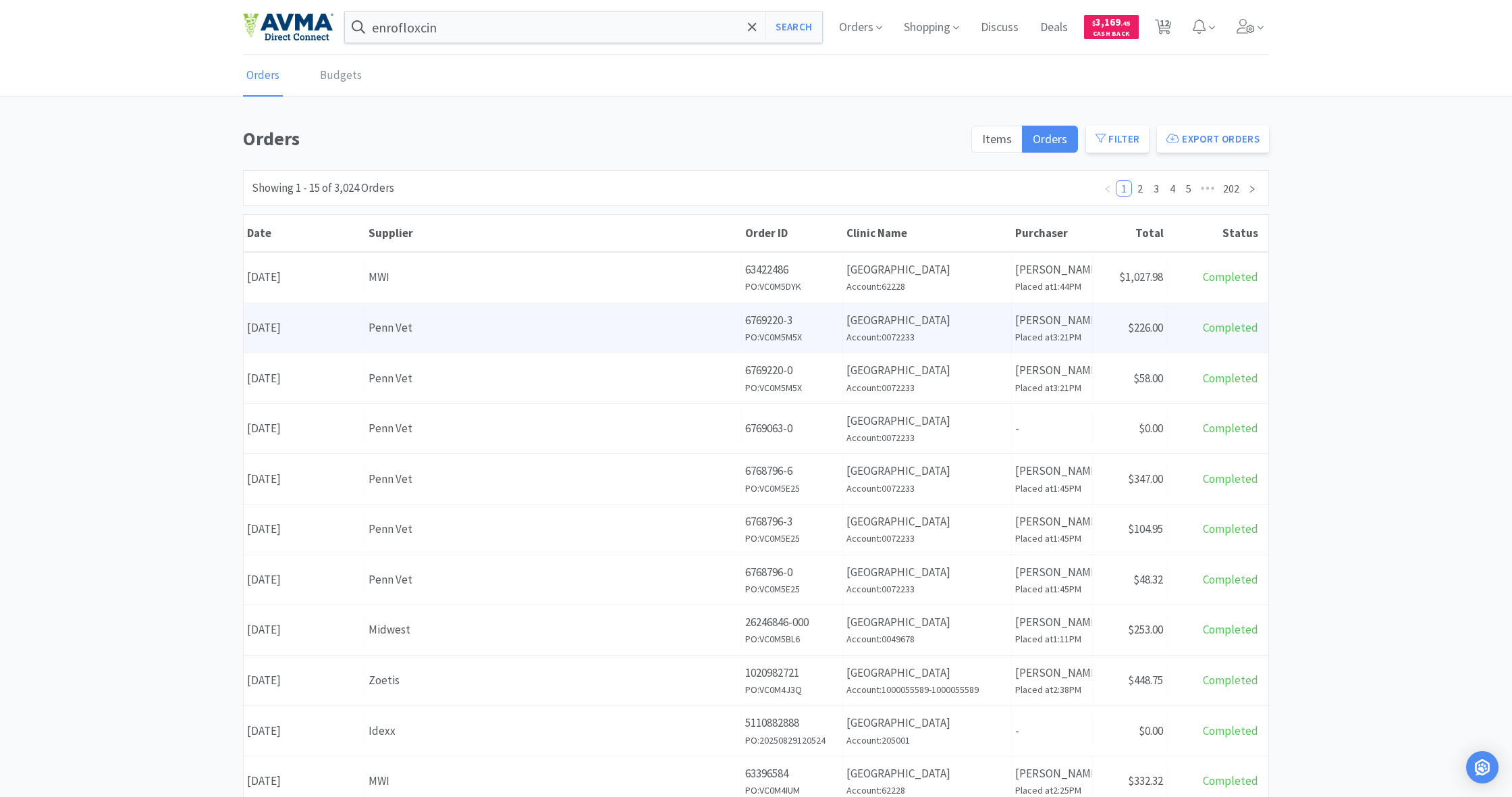
click at [474, 336] on div "Supplier Penn Vet" at bounding box center [554, 327] width 377 height 35
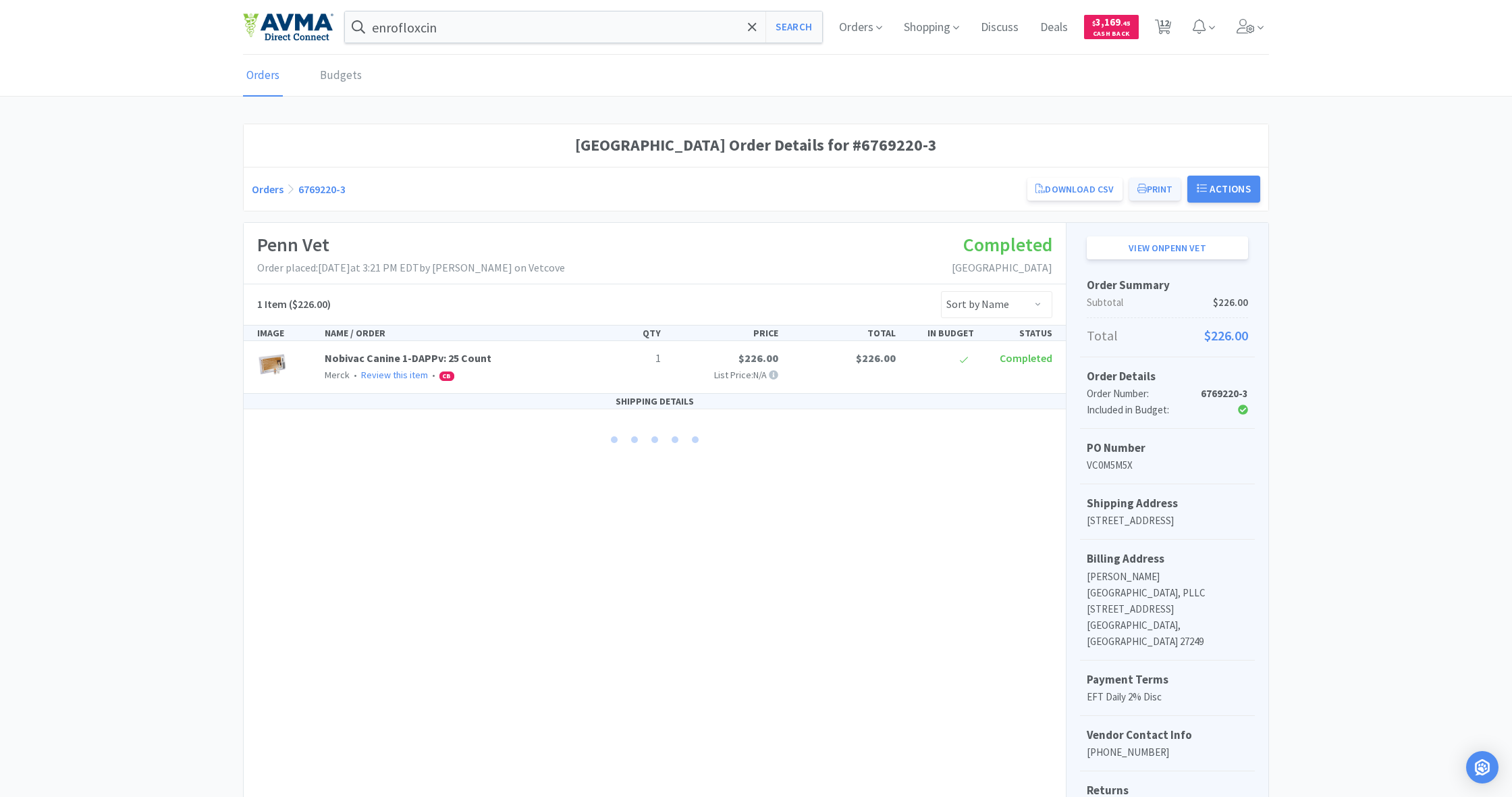
click at [1153, 192] on button "Print" at bounding box center [1155, 189] width 52 height 23
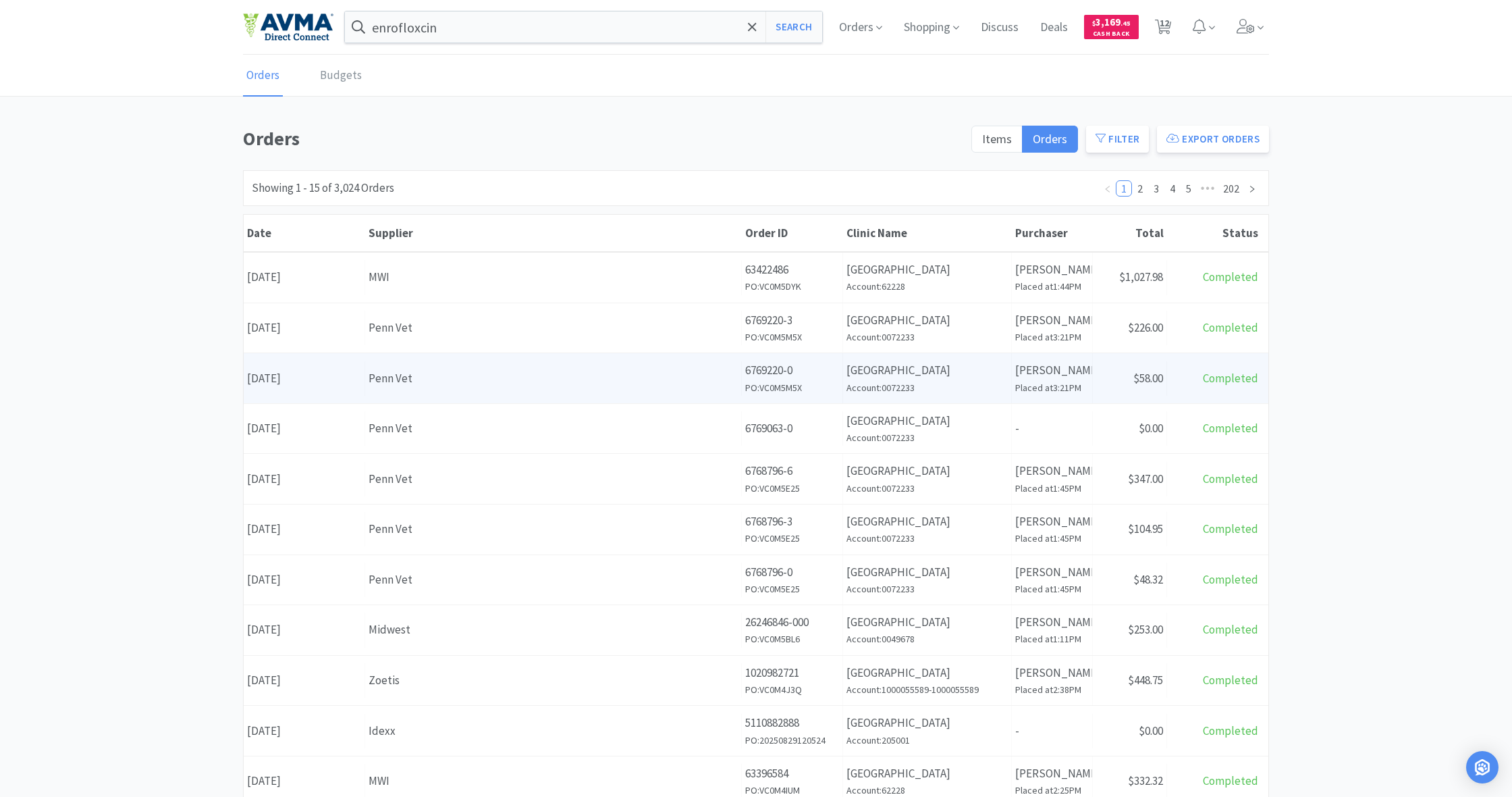
click at [614, 391] on div "Supplier Penn Vet" at bounding box center [554, 378] width 377 height 35
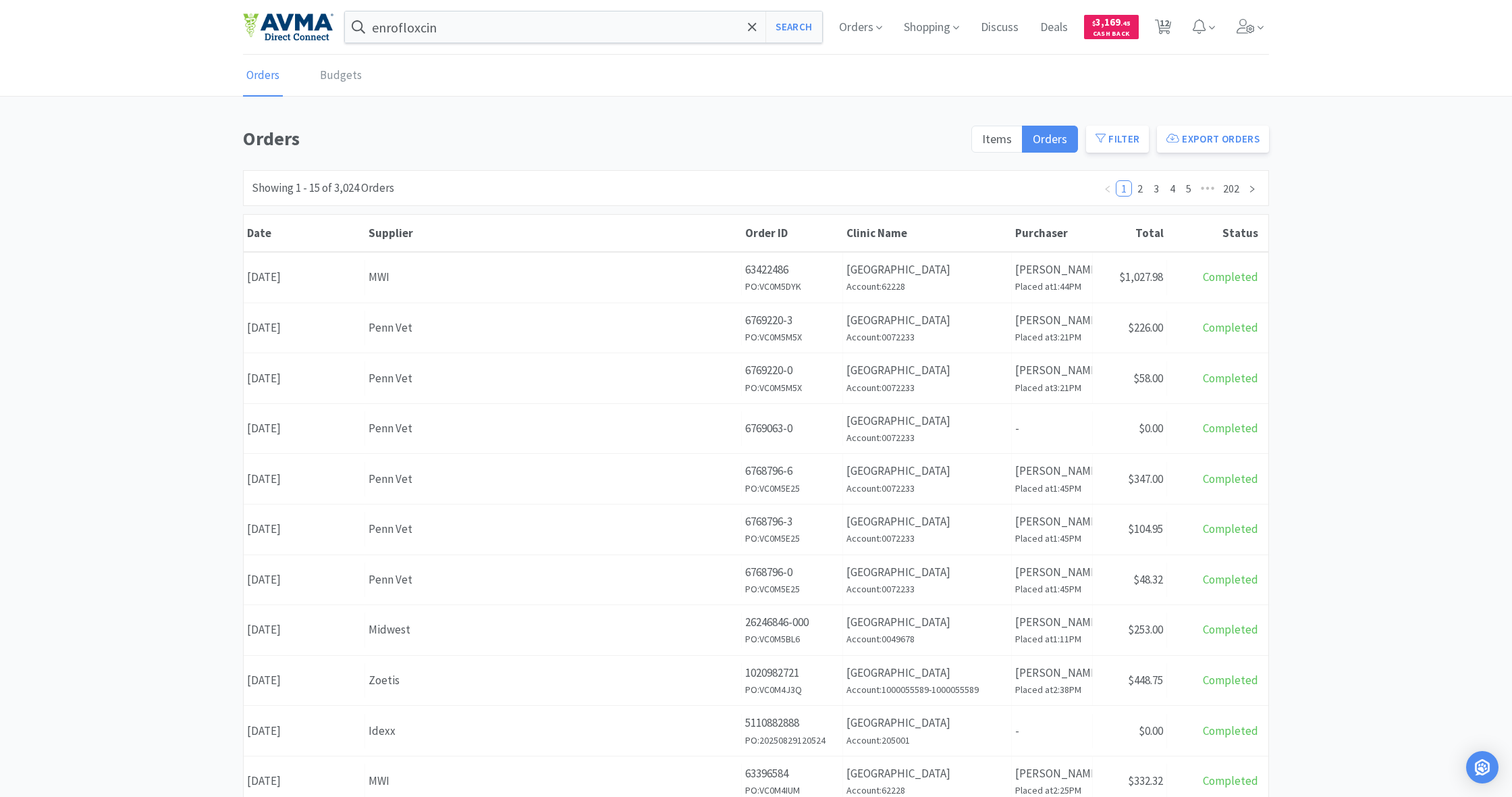
click at [679, 432] on div "Penn Vet" at bounding box center [553, 428] width 369 height 18
click at [583, 539] on div "Supplier Penn Vet" at bounding box center [554, 529] width 377 height 35
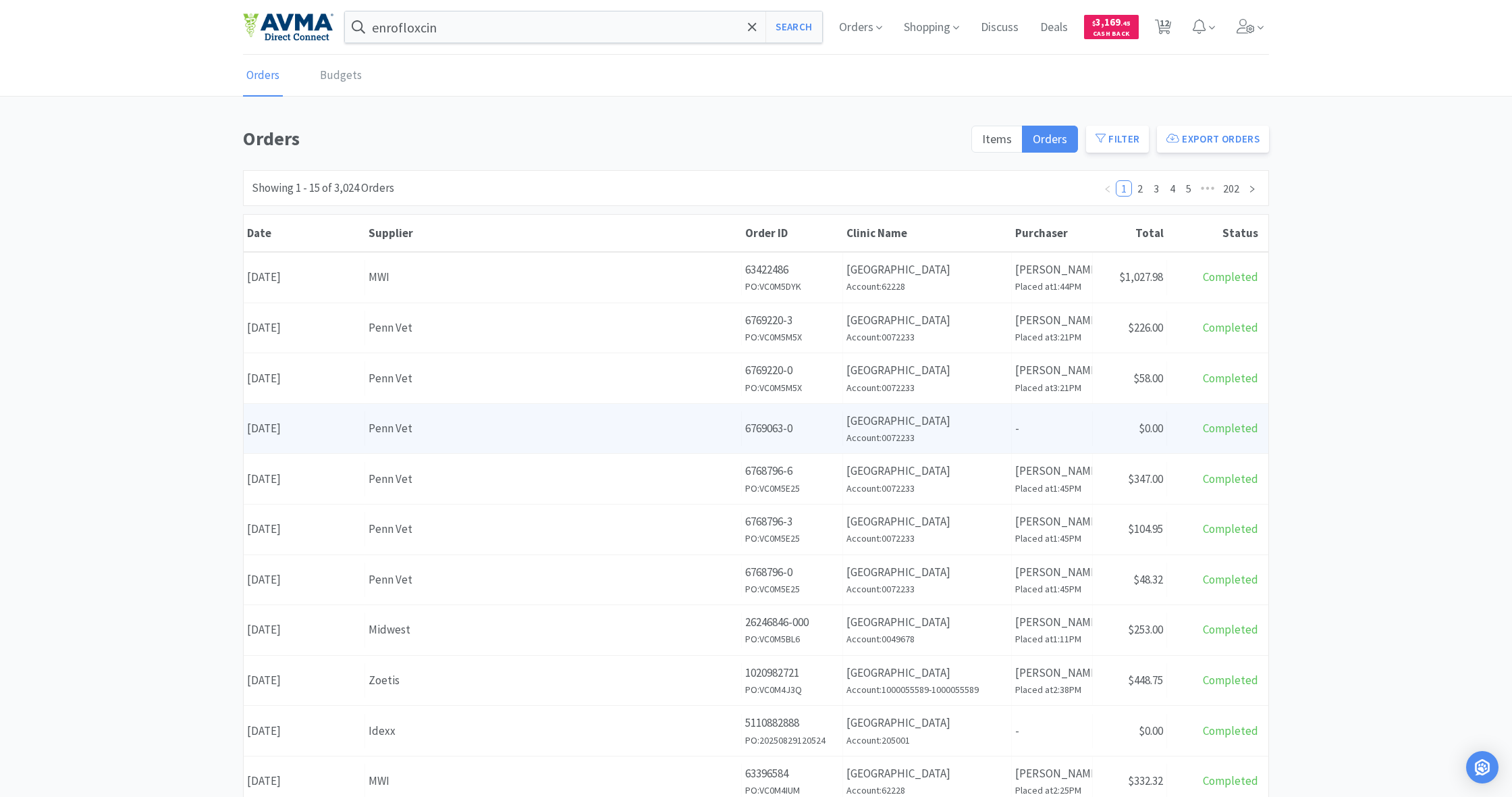
click at [604, 433] on div "Penn Vet" at bounding box center [553, 428] width 369 height 18
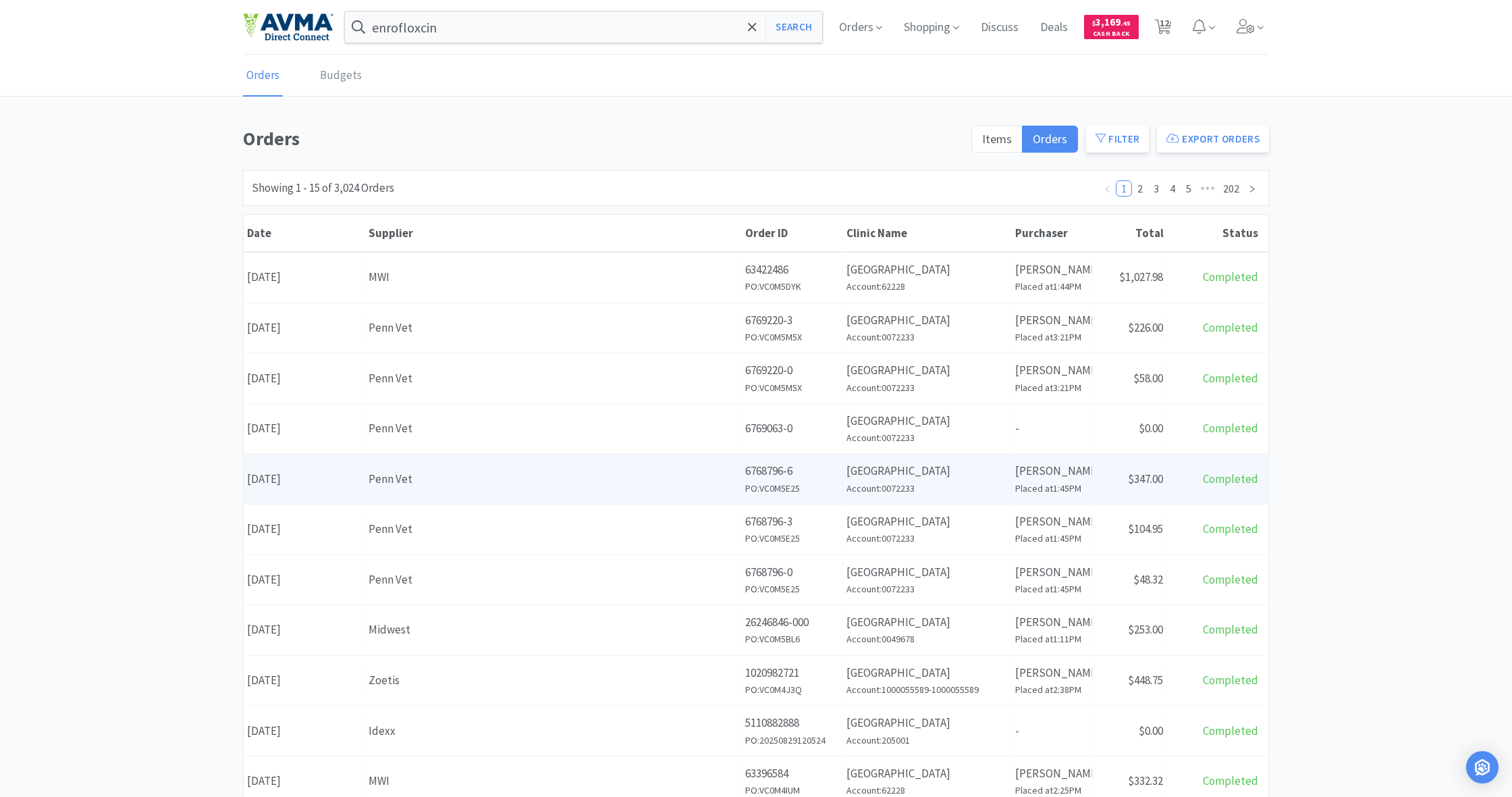
click at [600, 462] on div "Supplier Penn Vet" at bounding box center [554, 479] width 377 height 35
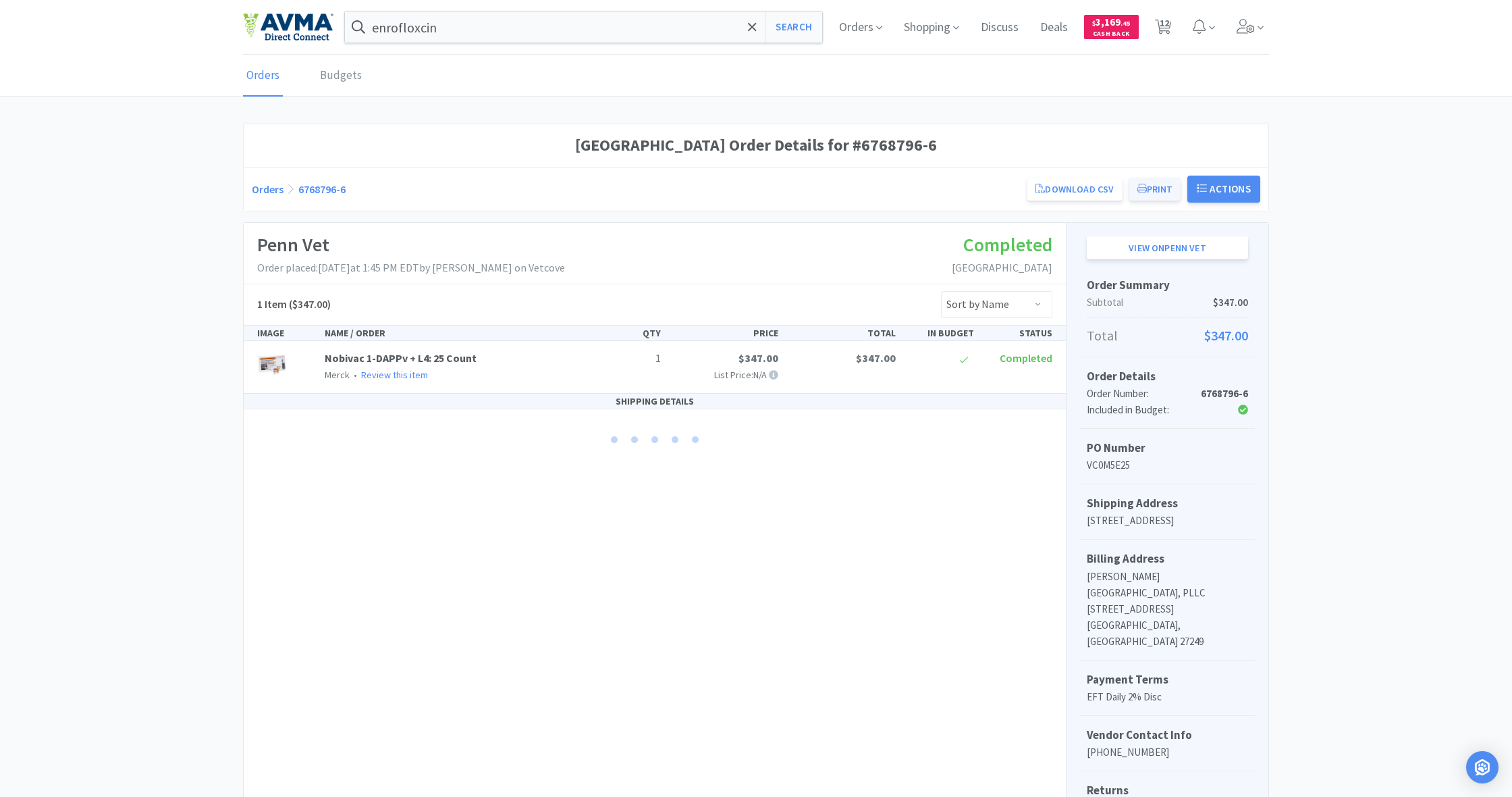
click at [1158, 186] on button "Print" at bounding box center [1155, 189] width 52 height 23
